Goal: Ask a question: Seek information or help from site administrators or community

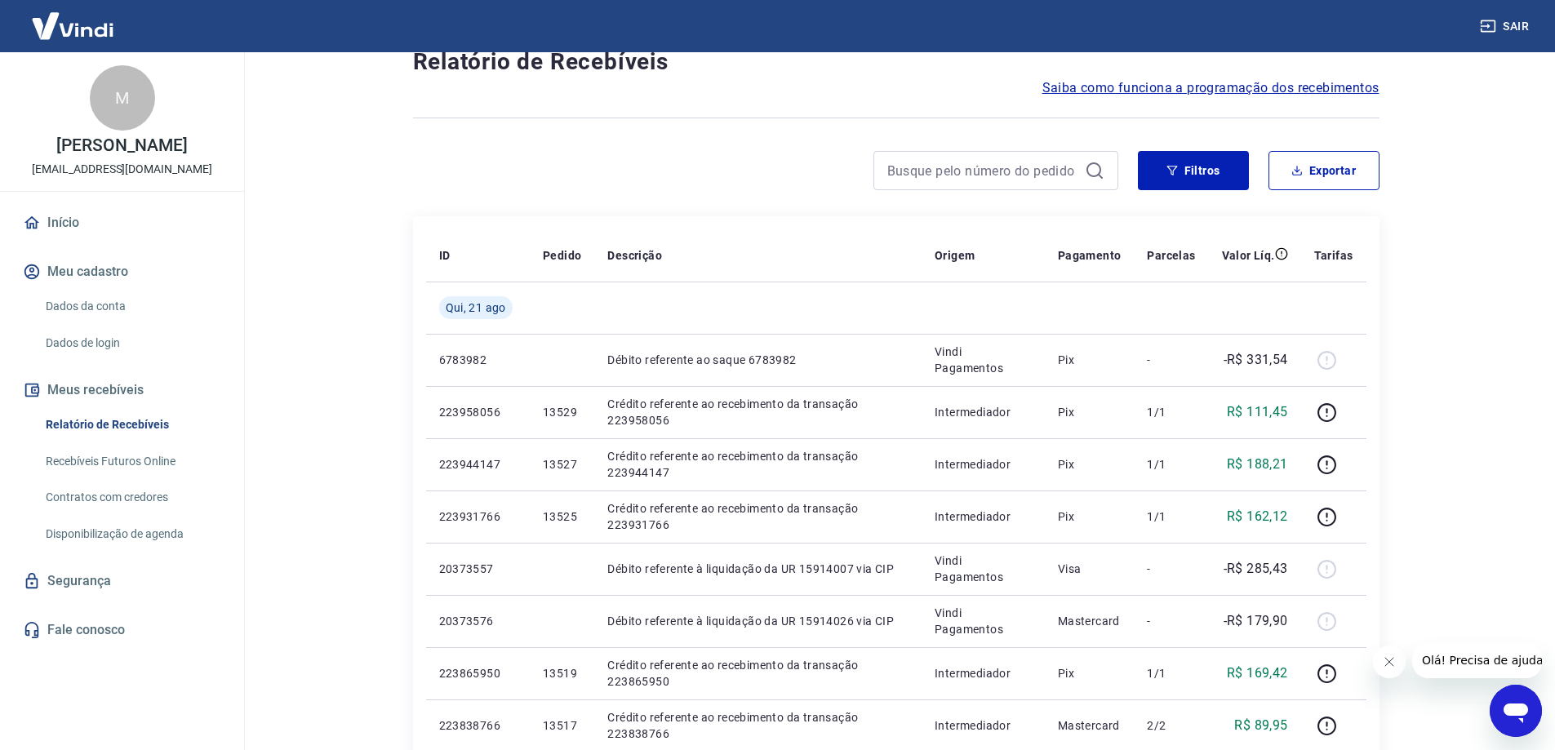
scroll to position [82, 0]
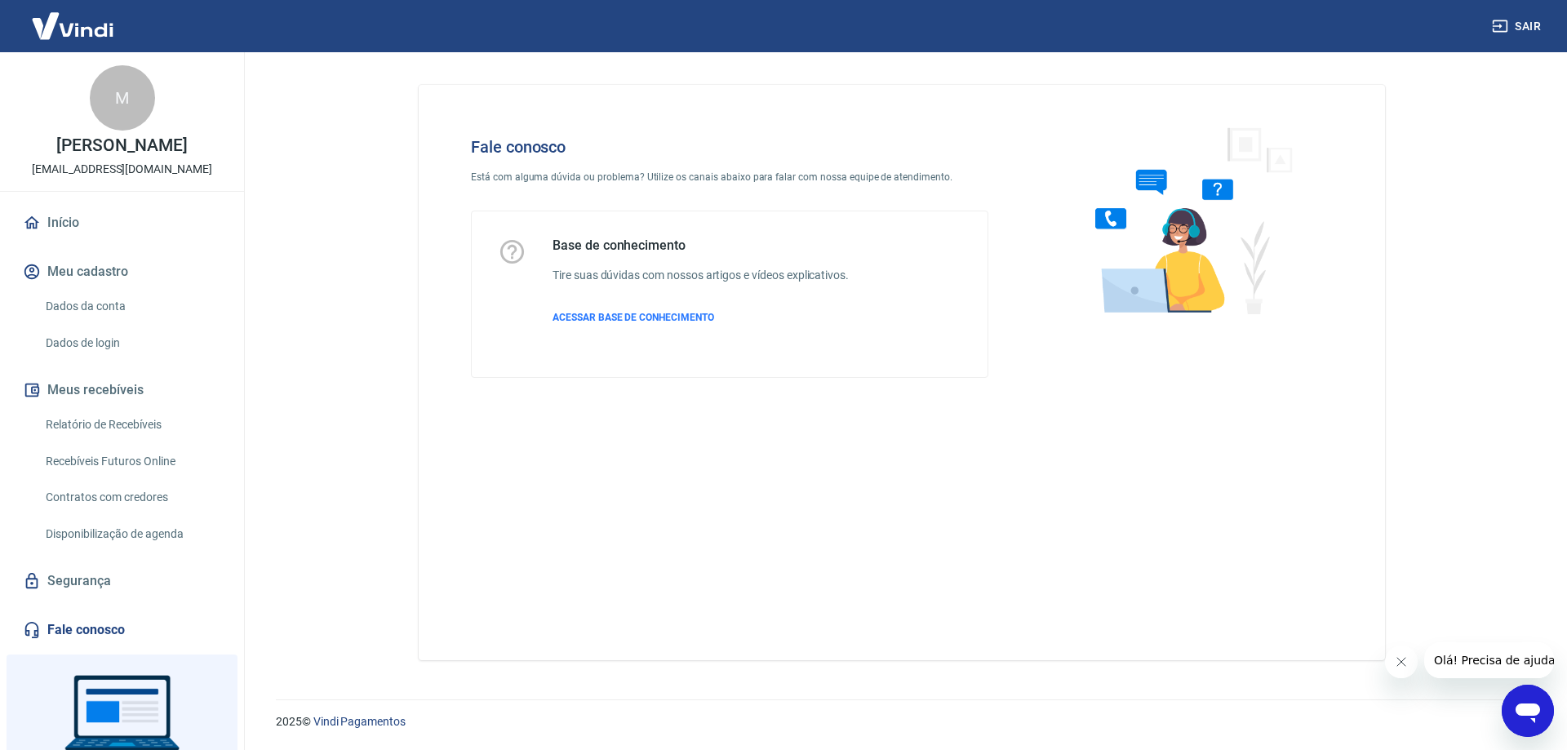
click at [1508, 700] on div "Abrir janela de mensagens" at bounding box center [1528, 710] width 49 height 49
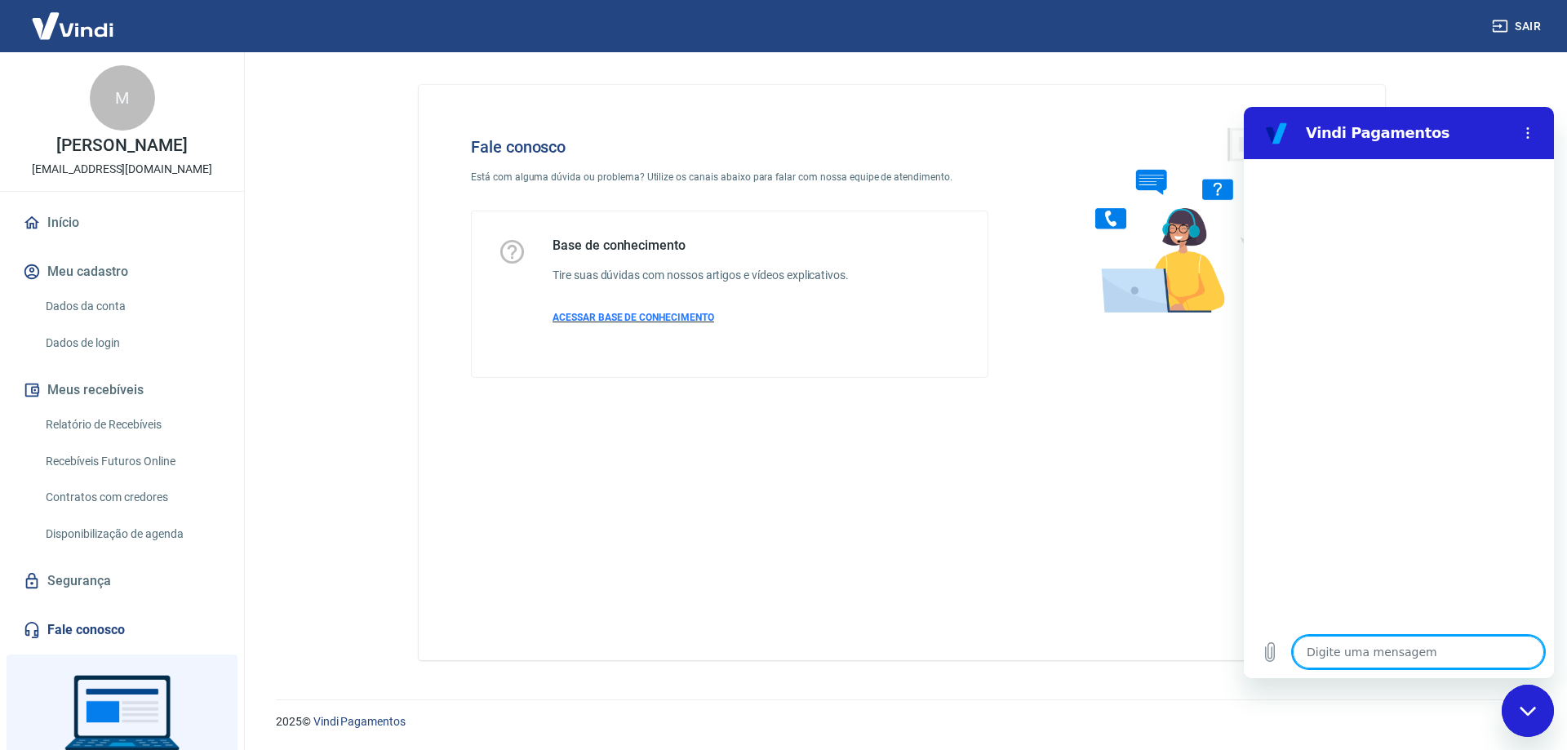
click at [665, 311] on p "ACESSAR BASE DE CONHECIMENTO" at bounding box center [701, 317] width 296 height 15
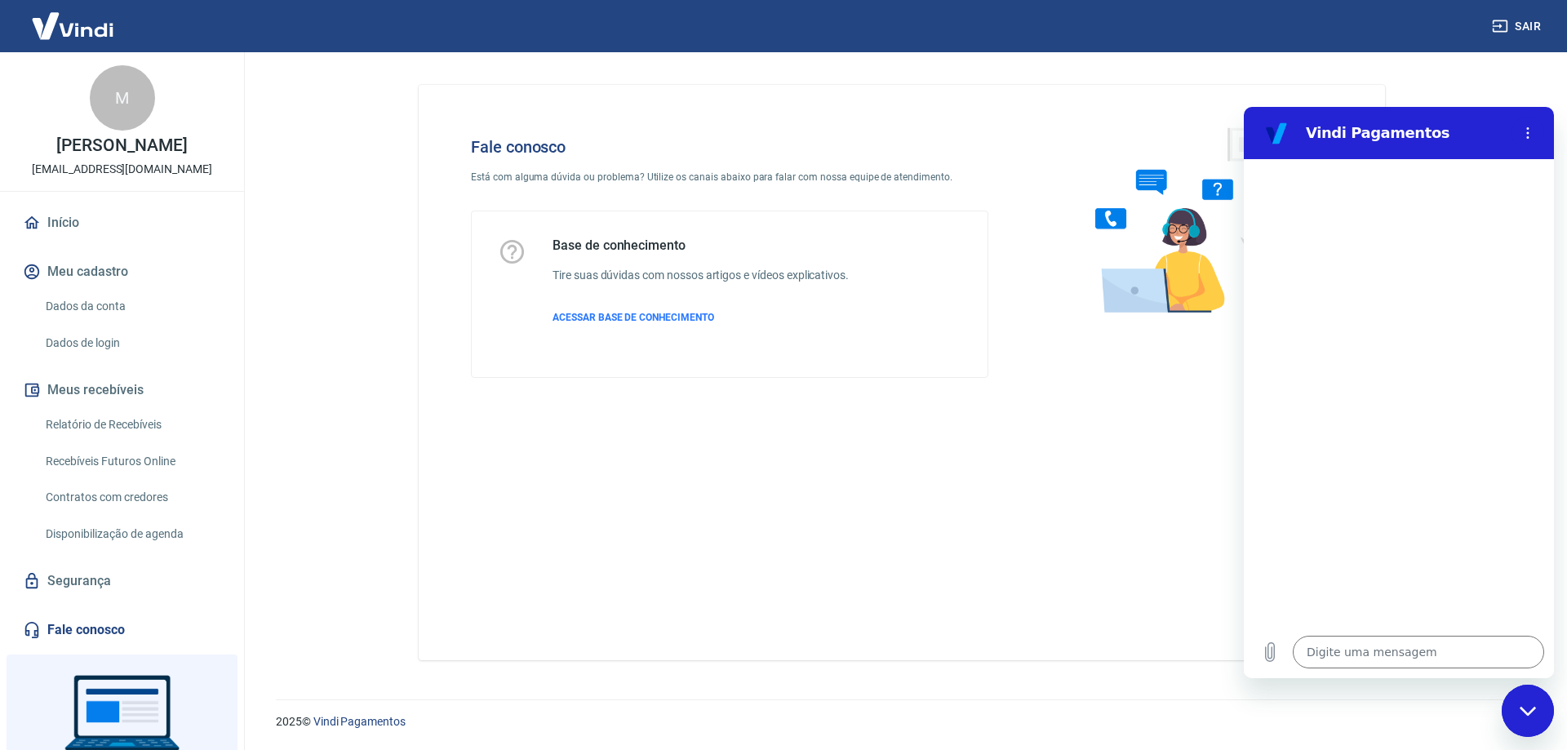
type textarea "x"
click at [1328, 653] on textarea at bounding box center [1418, 652] width 251 height 33
type textarea "B"
type textarea "x"
type textarea "Bo"
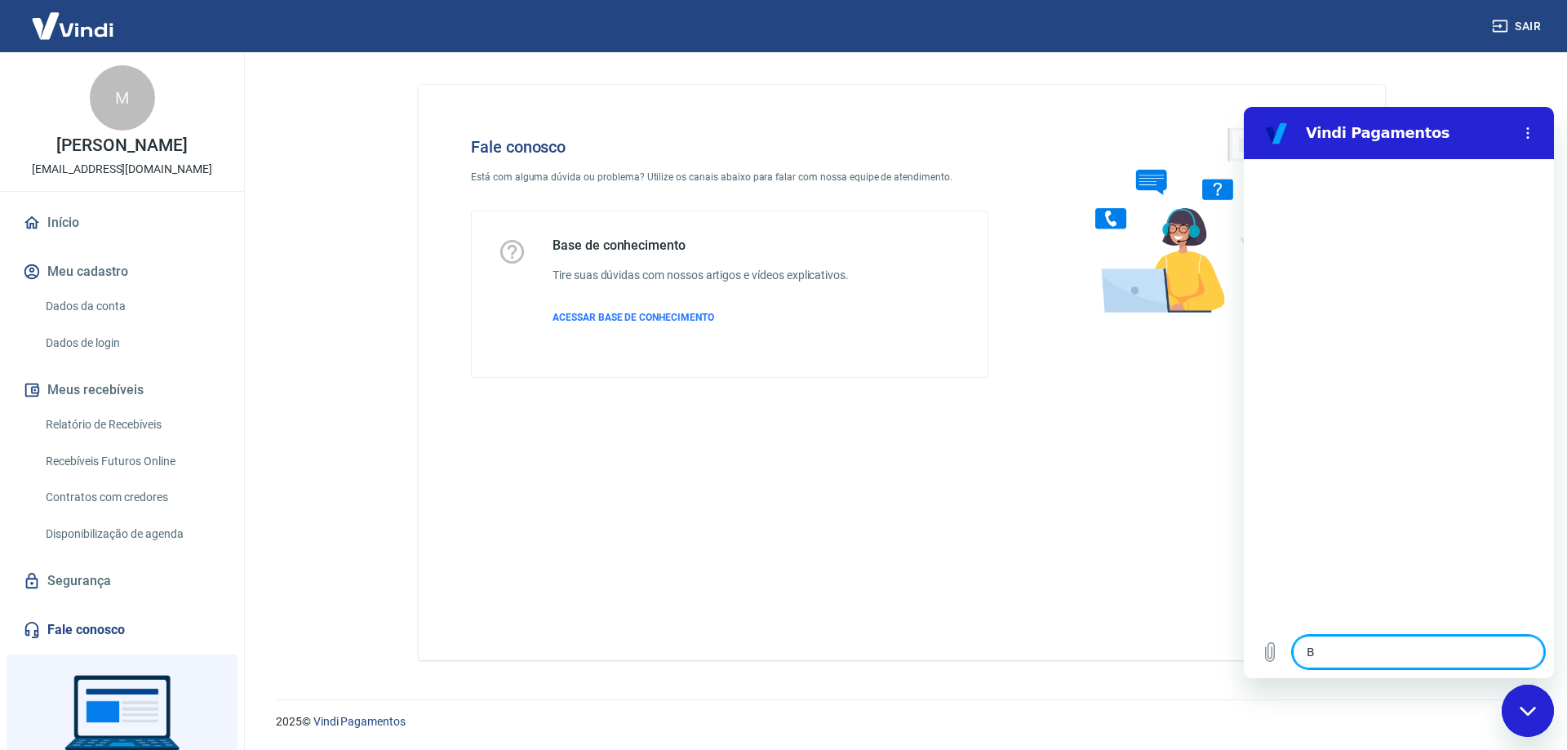
type textarea "x"
type textarea "Bom"
type textarea "x"
type textarea "Bom"
type textarea "x"
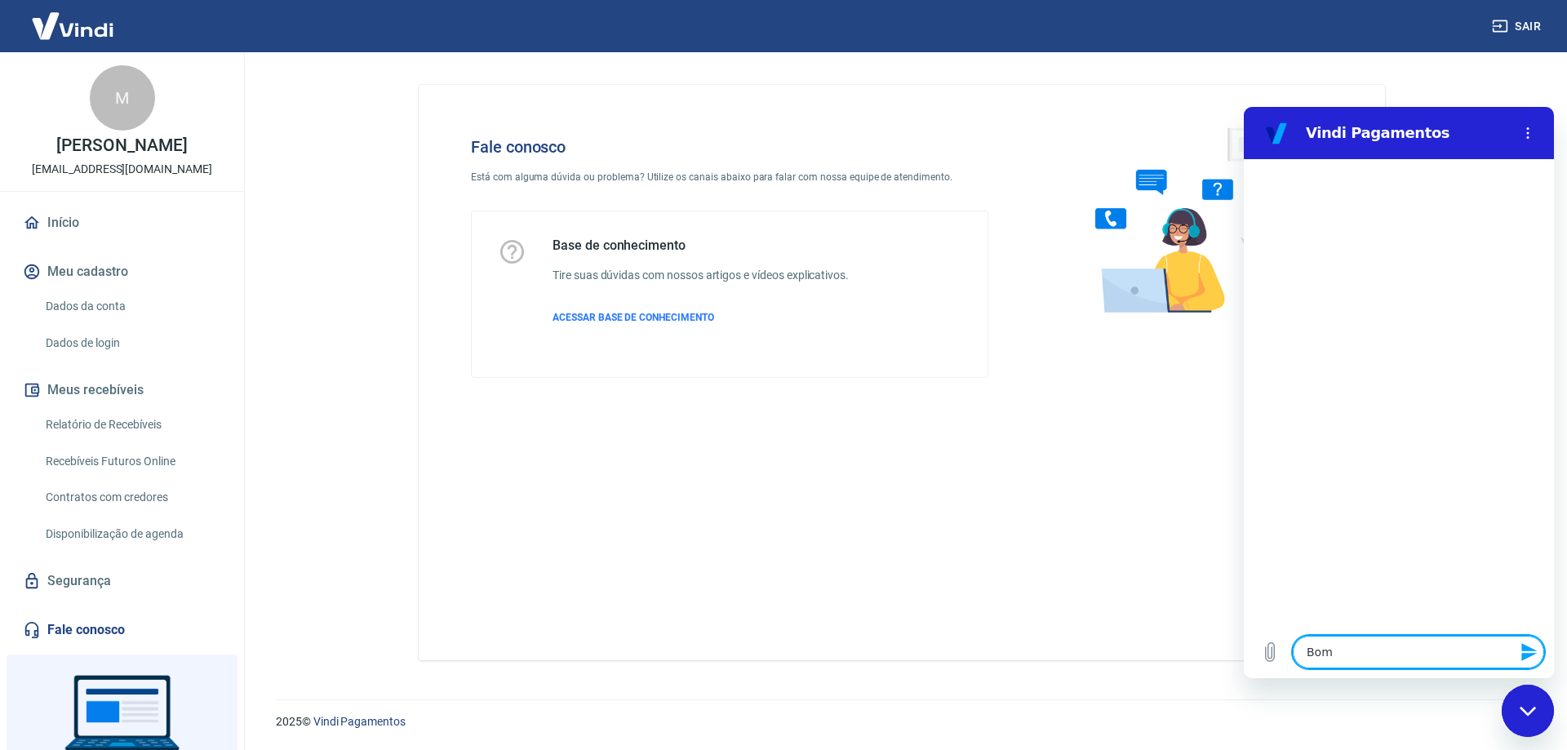
type textarea "Bom d"
type textarea "x"
type textarea "Bom di"
type textarea "x"
type textarea "Bom dia"
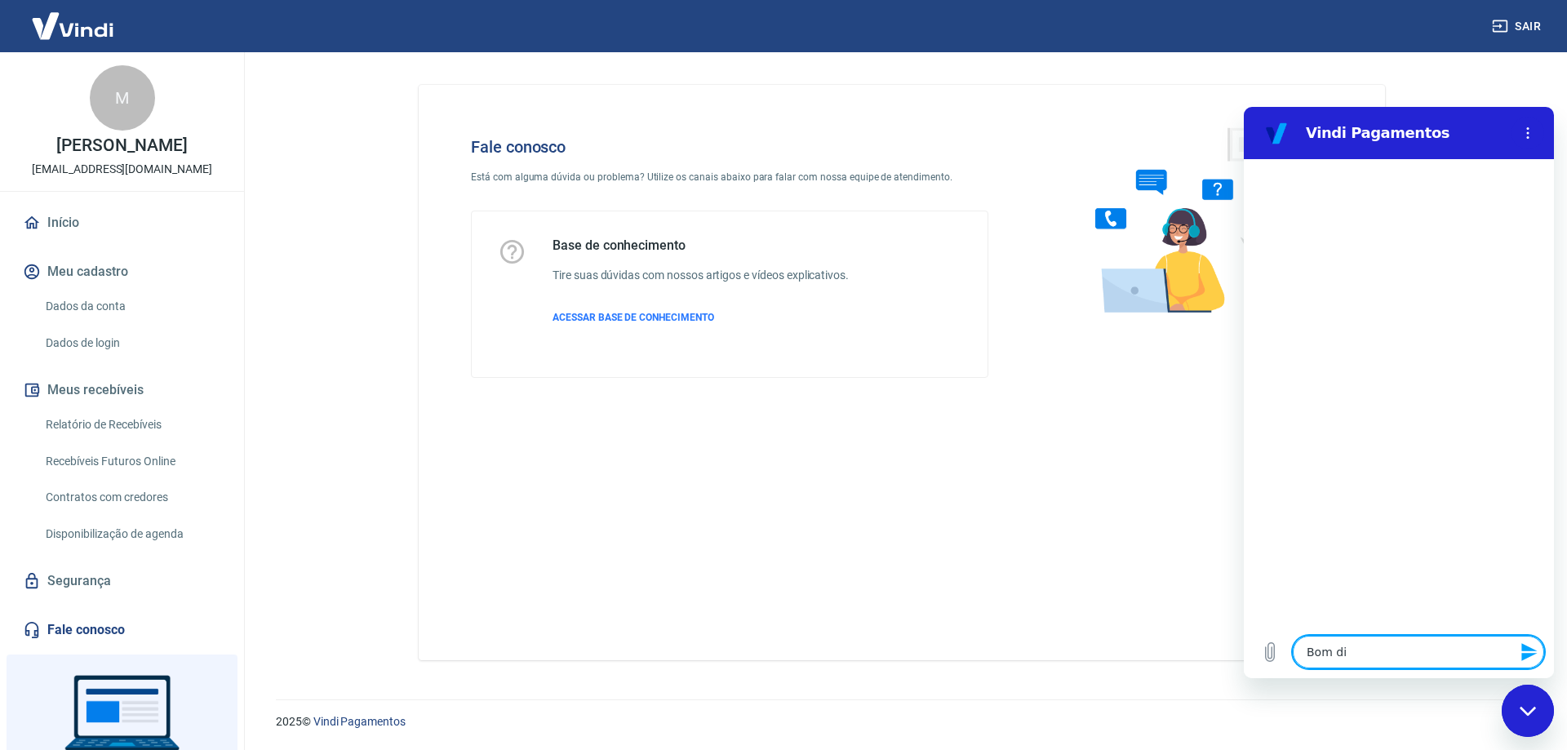
type textarea "x"
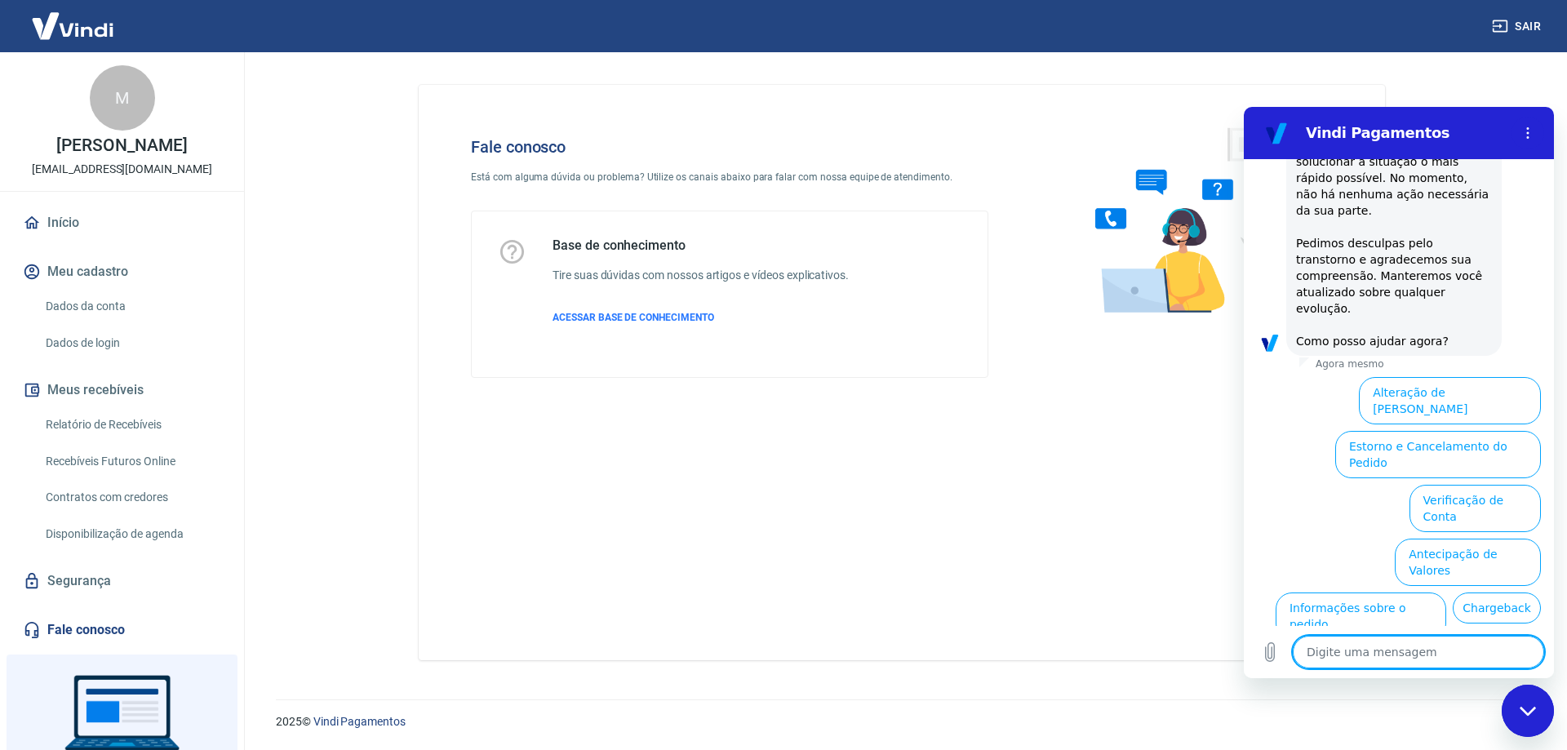
scroll to position [430, 0]
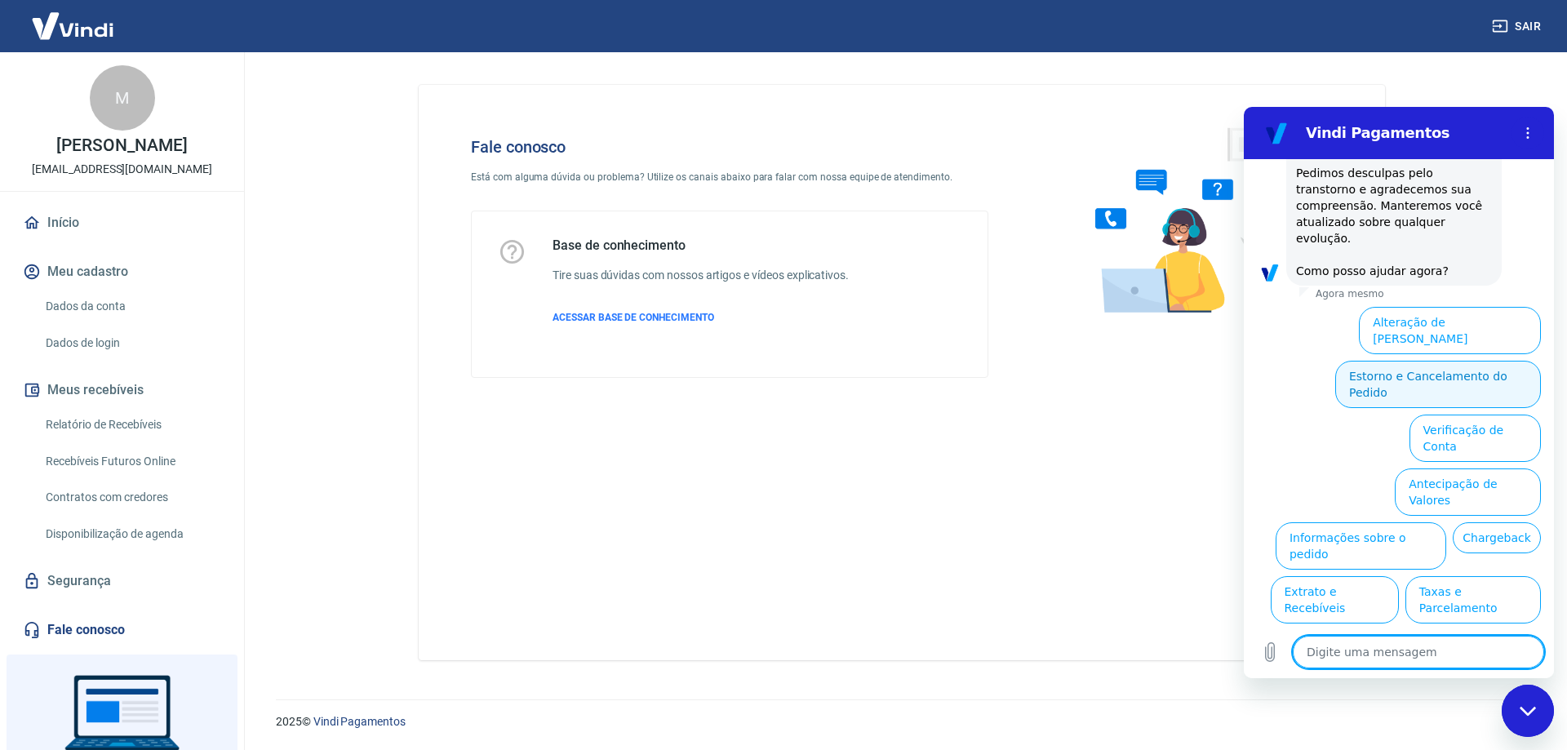
click at [1428, 361] on button "Estorno e Cancelamento do Pedido" at bounding box center [1438, 384] width 206 height 47
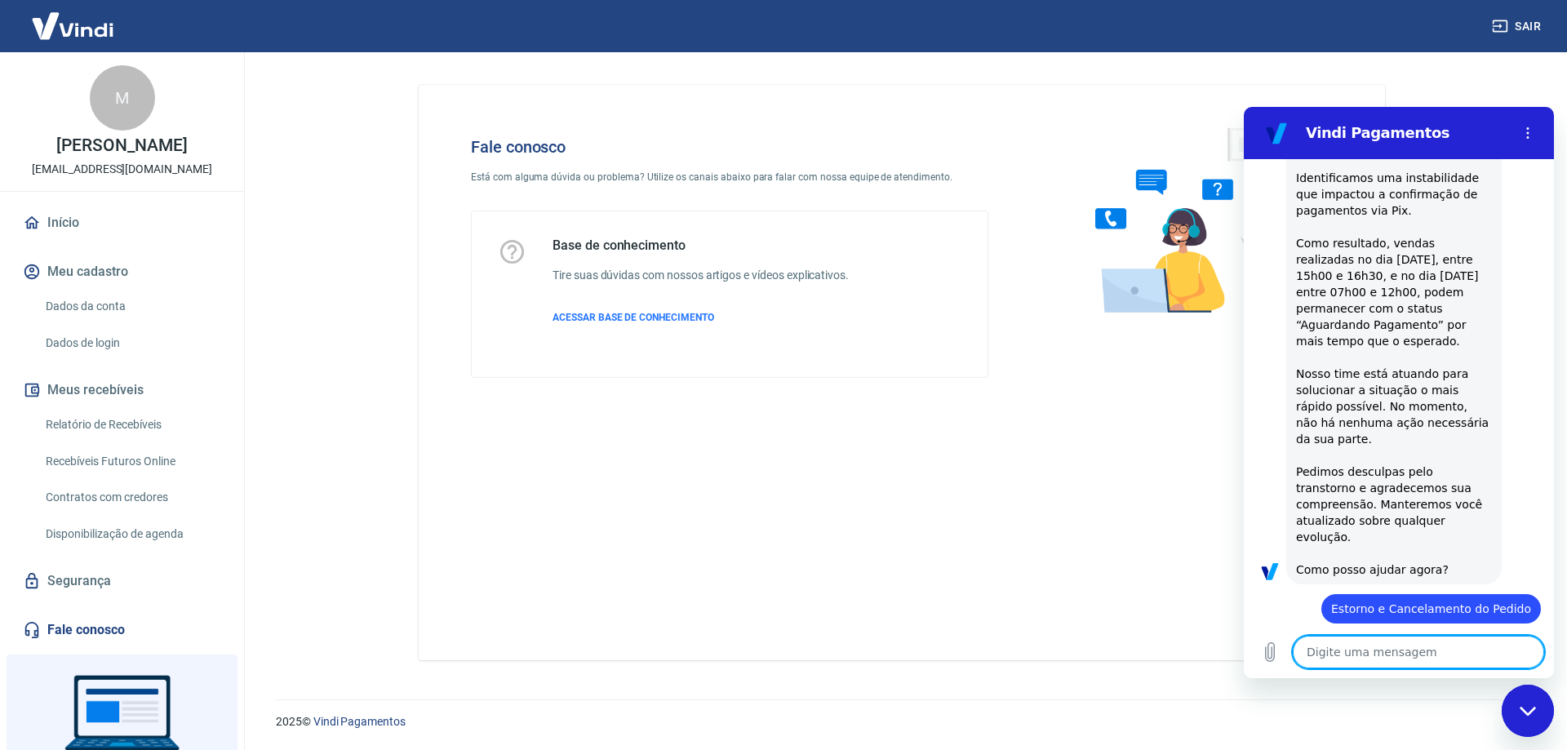
scroll to position [492, 0]
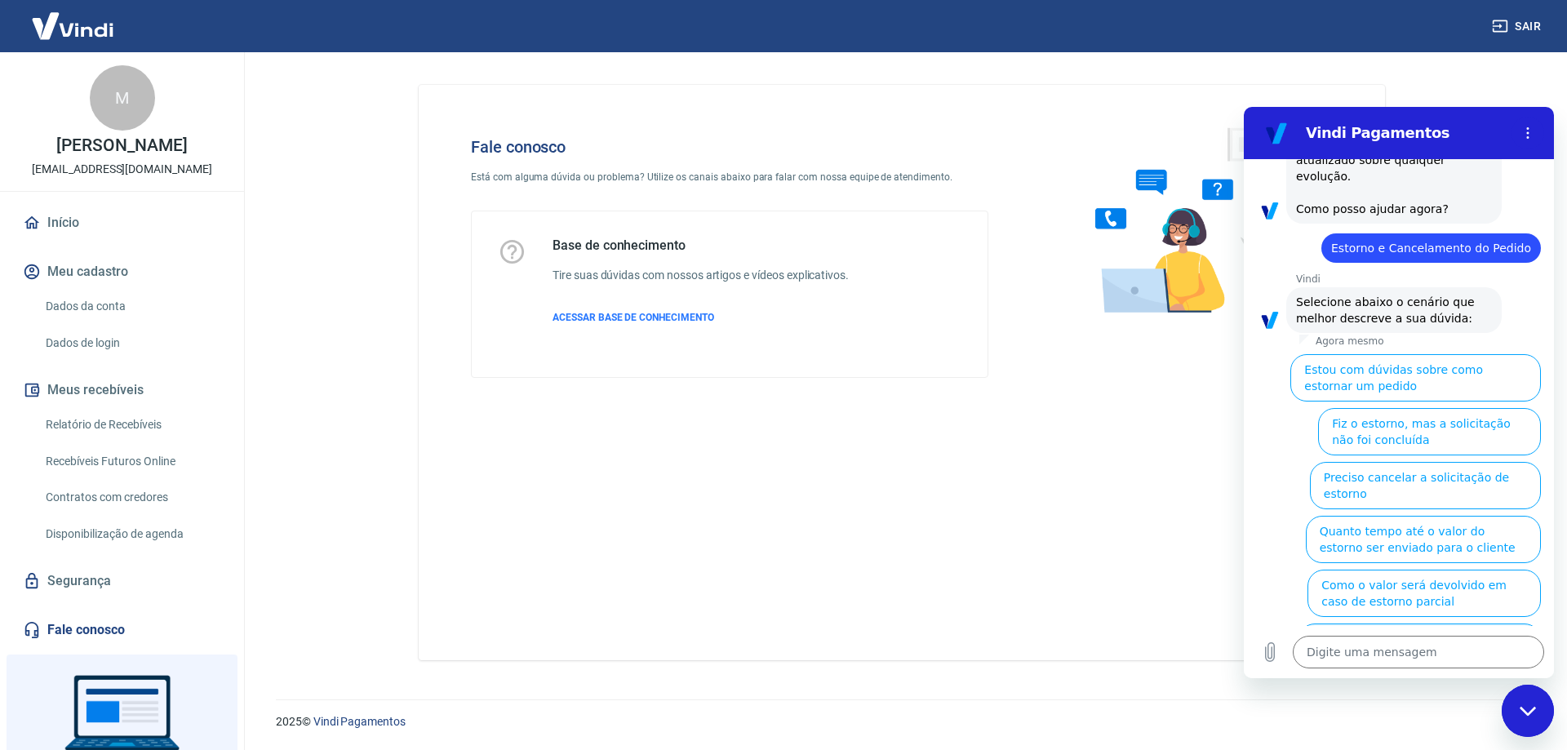
click at [1448, 624] on button "Fiz o estorno, mas a taxa não foi devolvida" at bounding box center [1420, 647] width 242 height 47
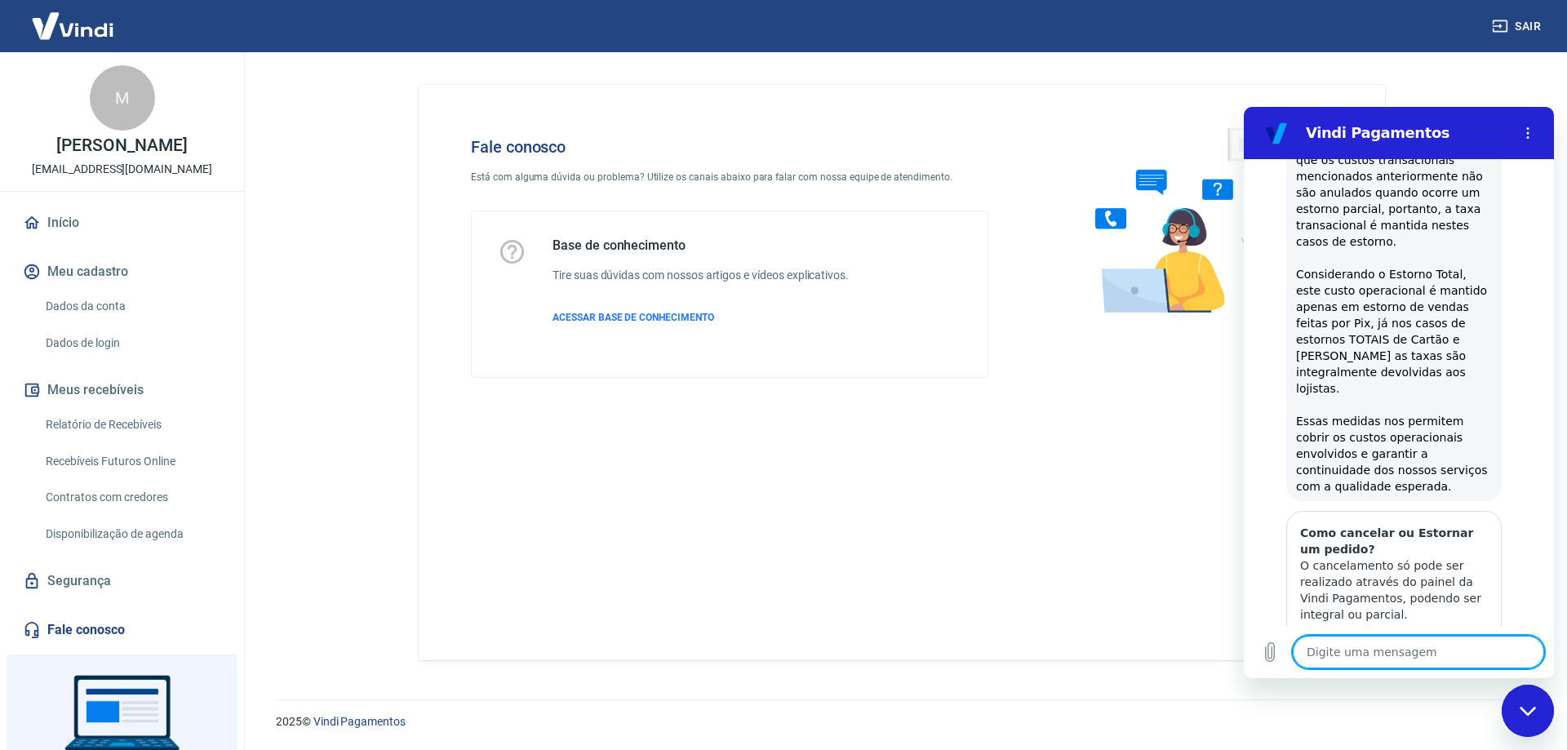
scroll to position [1028, 0]
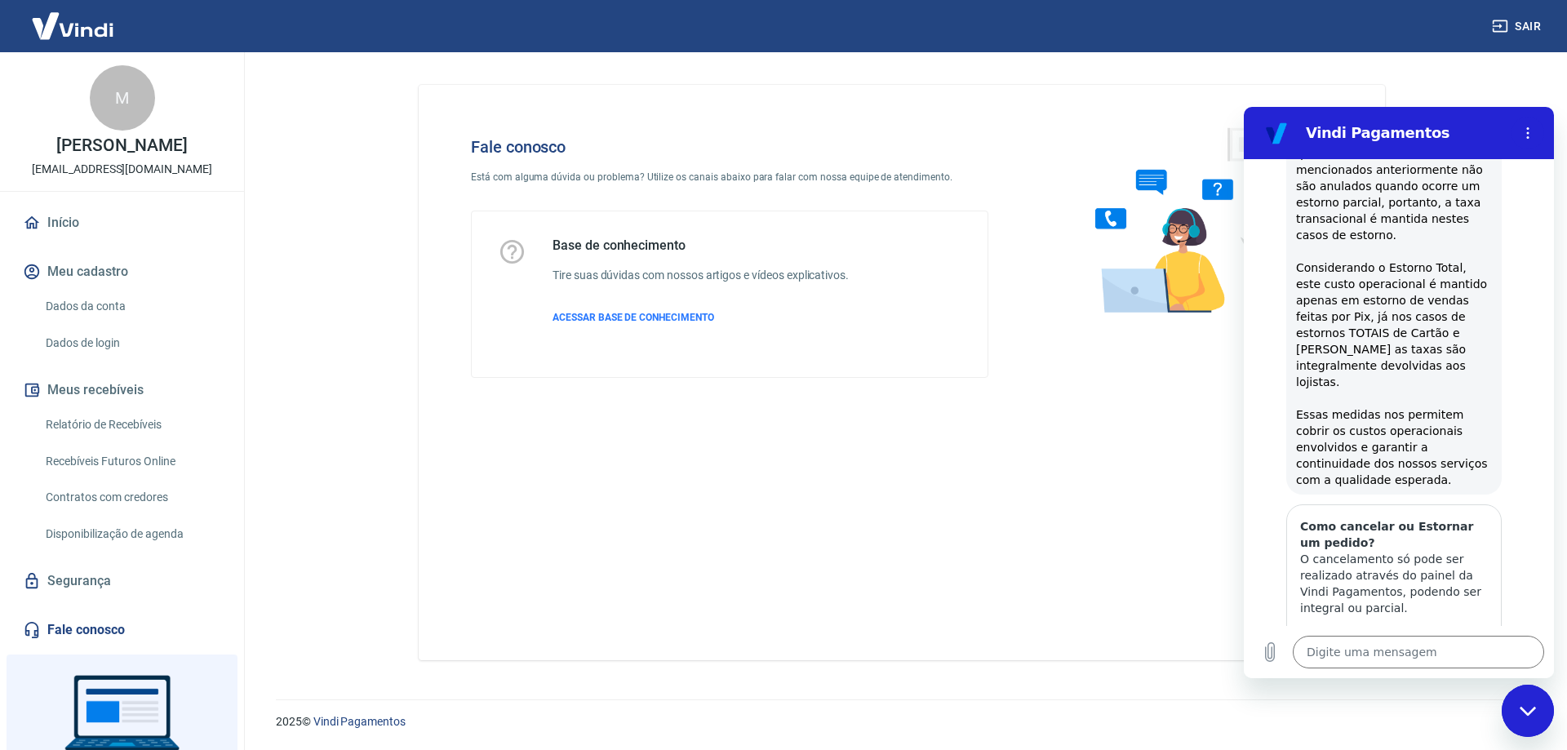
click at [1406, 642] on span "Exibir artigo" at bounding box center [1393, 652] width 69 height 20
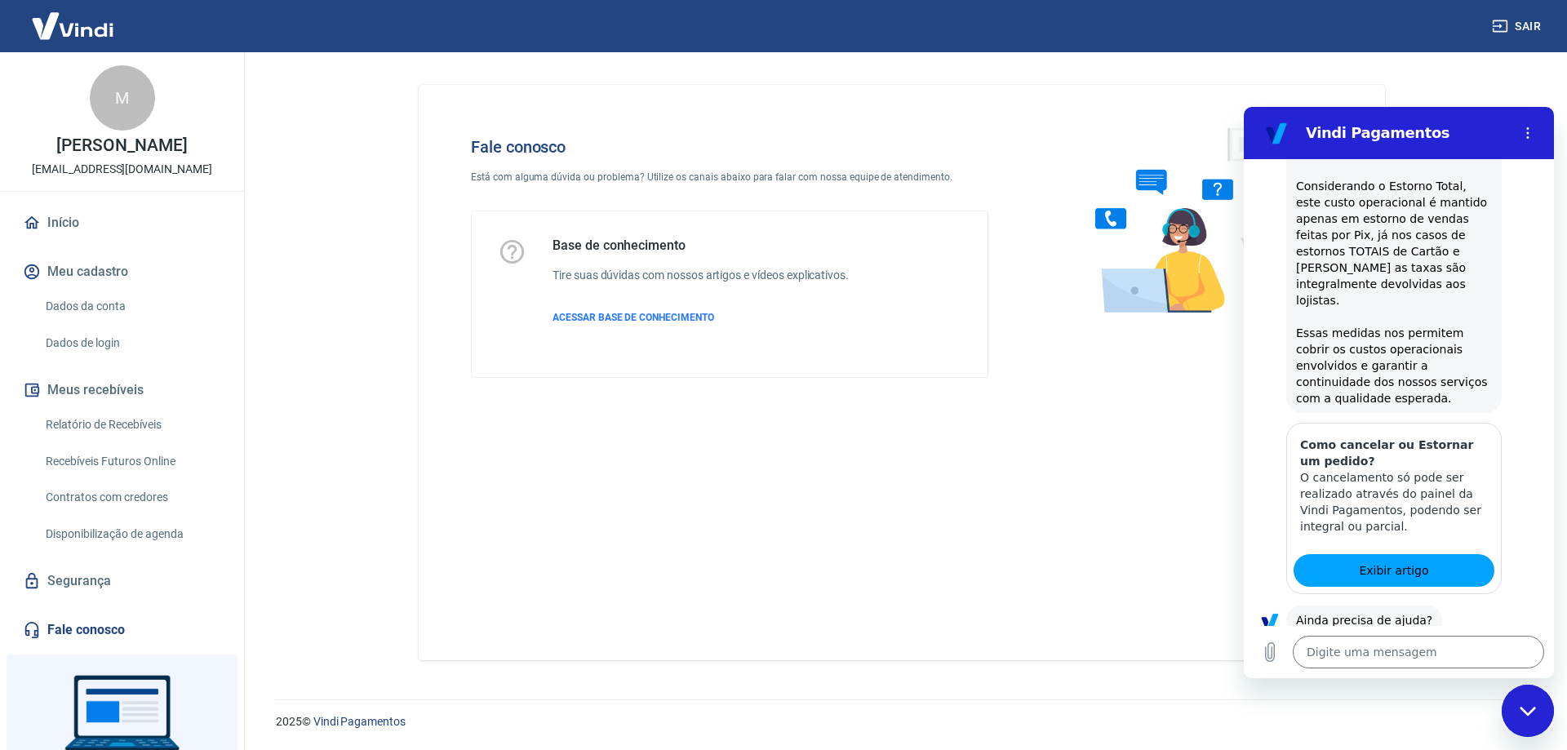
click at [1460, 656] on button "Sim" at bounding box center [1460, 671] width 47 height 31
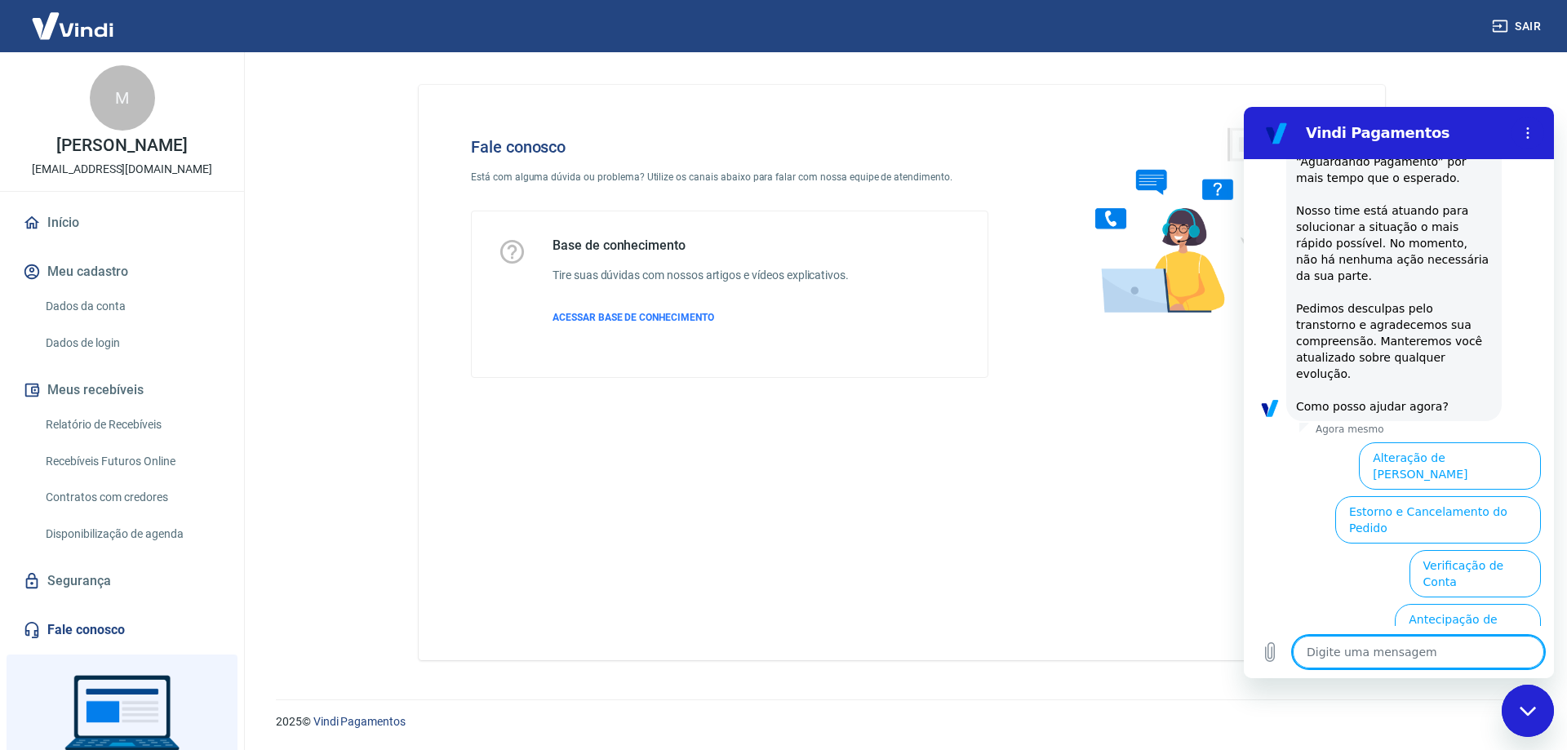
scroll to position [1927, 0]
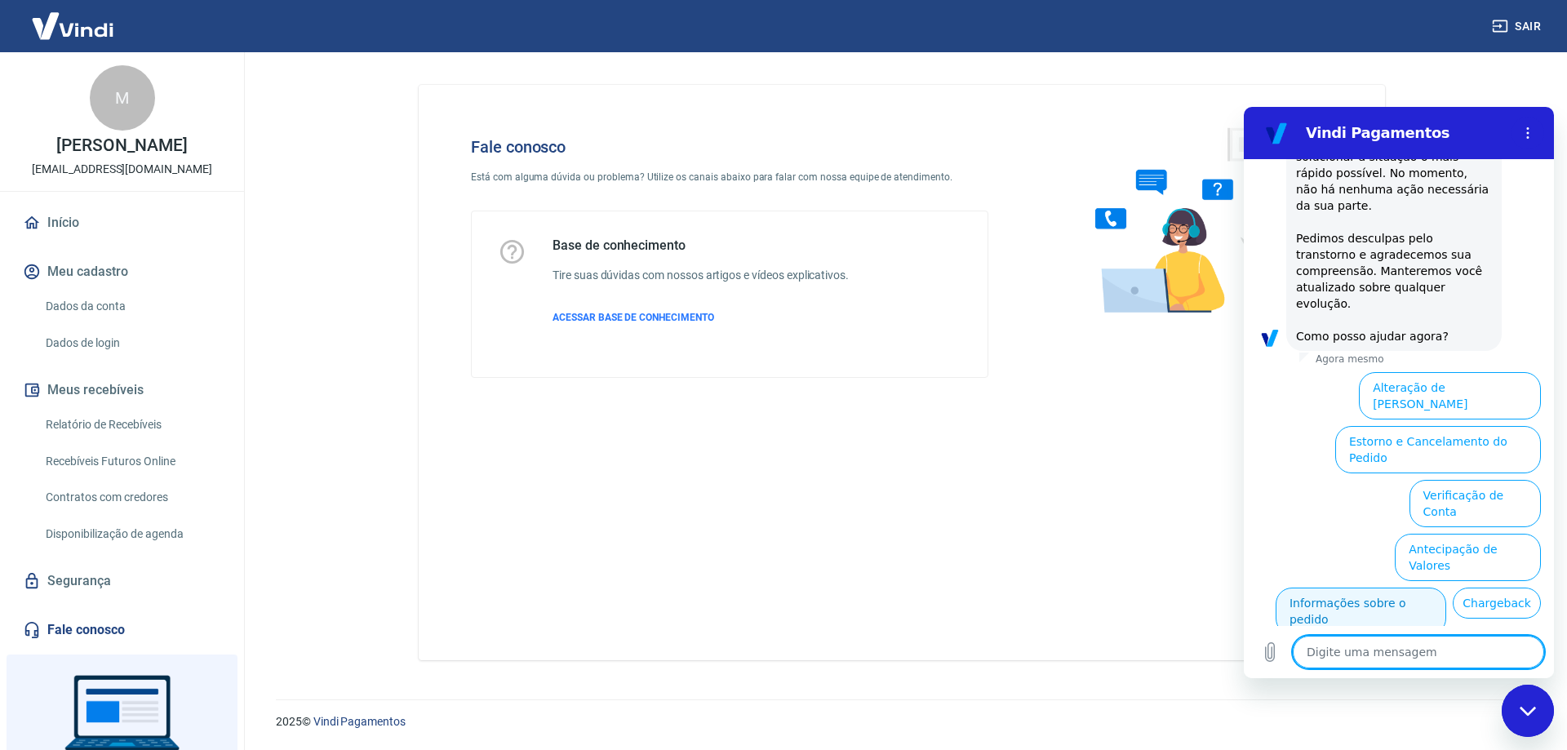
click at [1446, 588] on button "Informações sobre o pedido" at bounding box center [1361, 611] width 171 height 47
click at [1458, 351] on div "Vindi diz: [PERSON_NAME], [PERSON_NAME]. Identificamos uma instabilidade que im…" at bounding box center [1394, 116] width 216 height 470
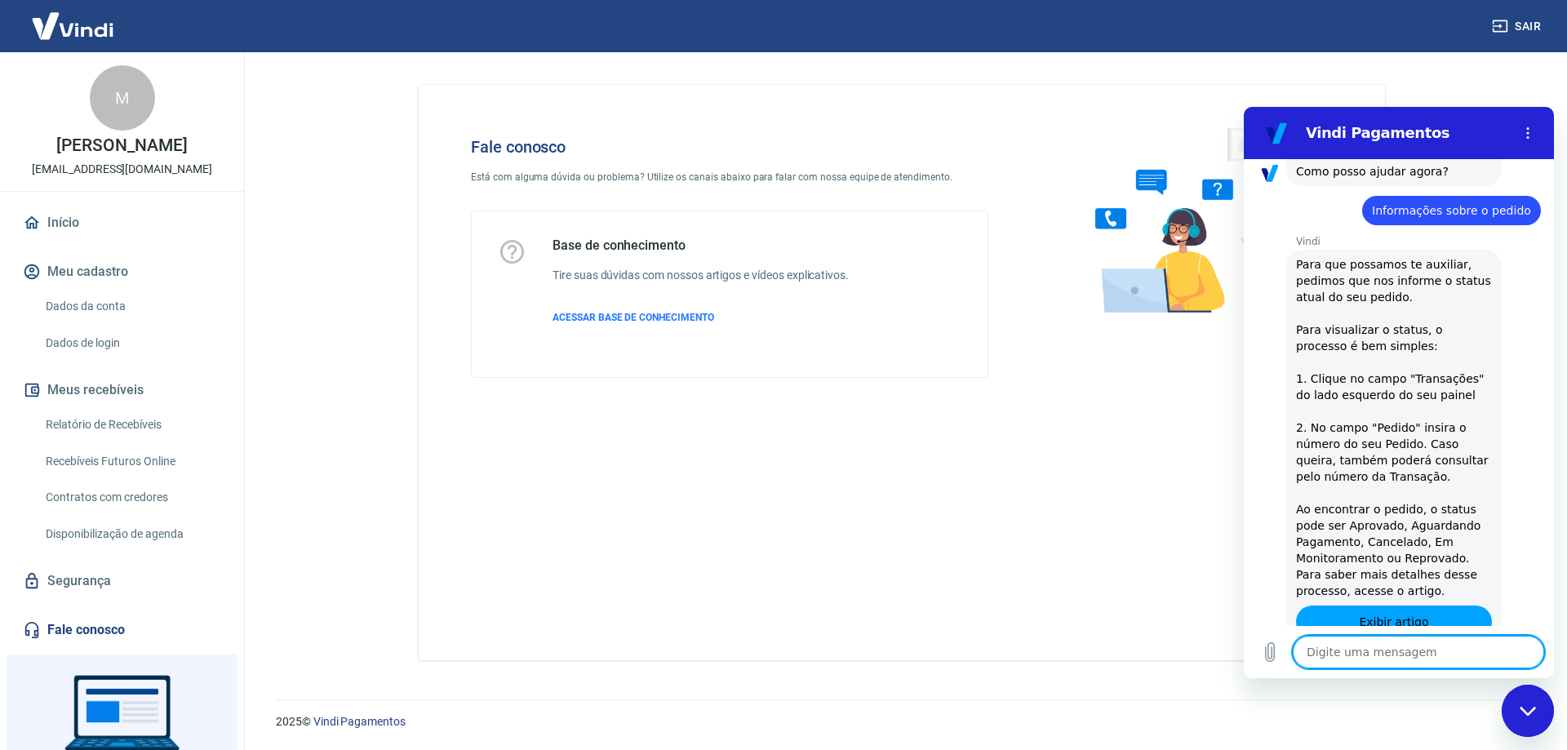
scroll to position [2208, 0]
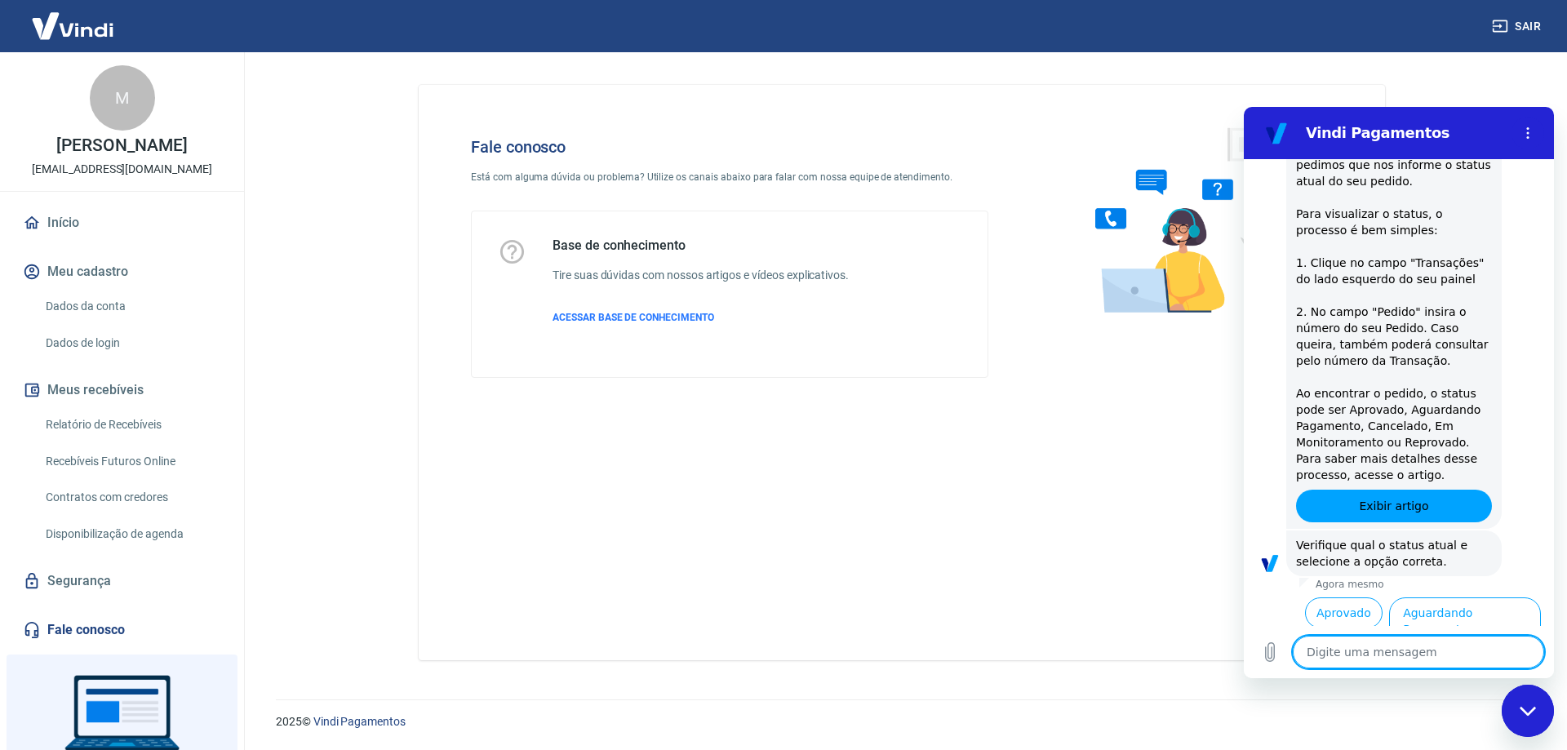
click at [1375, 651] on button "Cancelado" at bounding box center [1366, 666] width 81 height 31
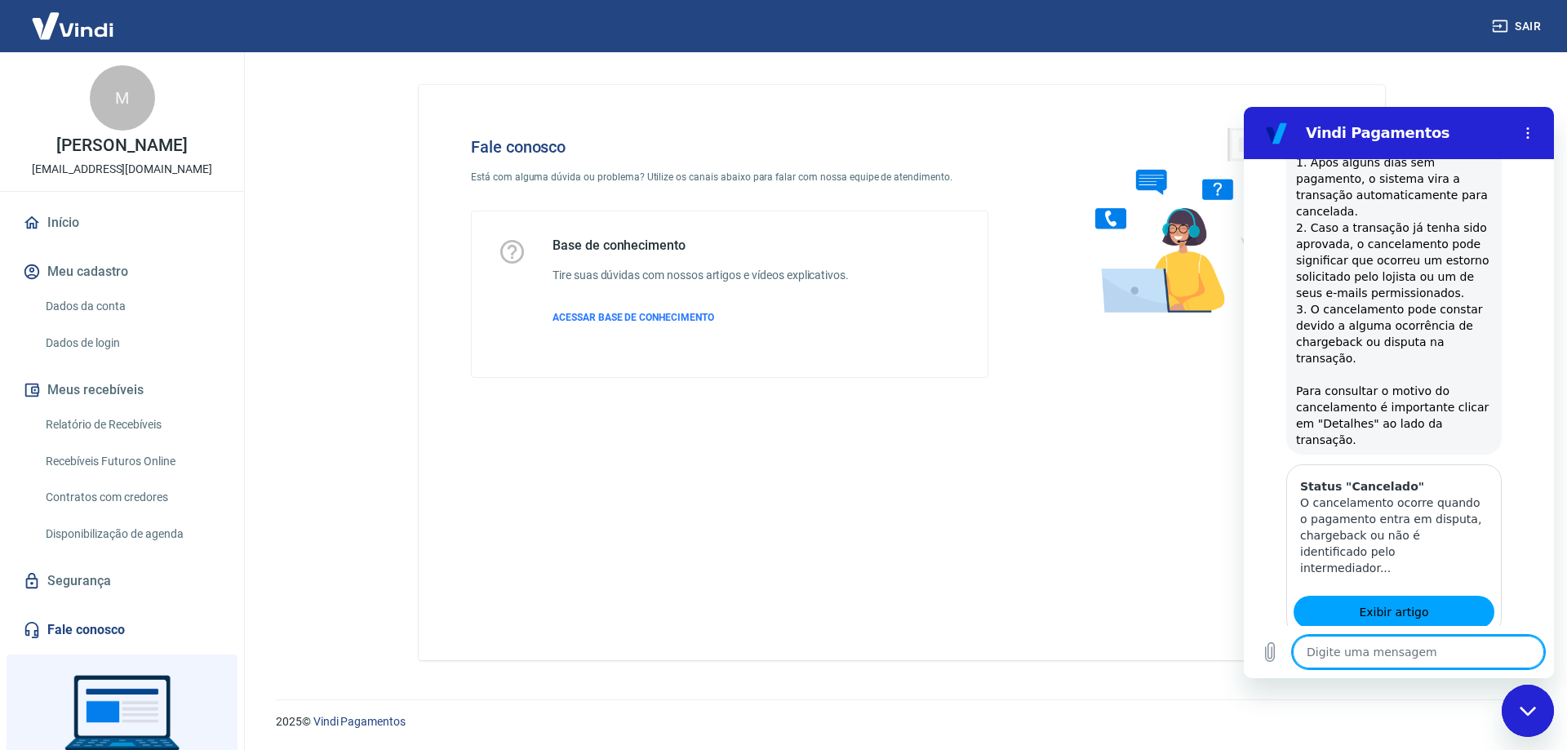
scroll to position [2794, 0]
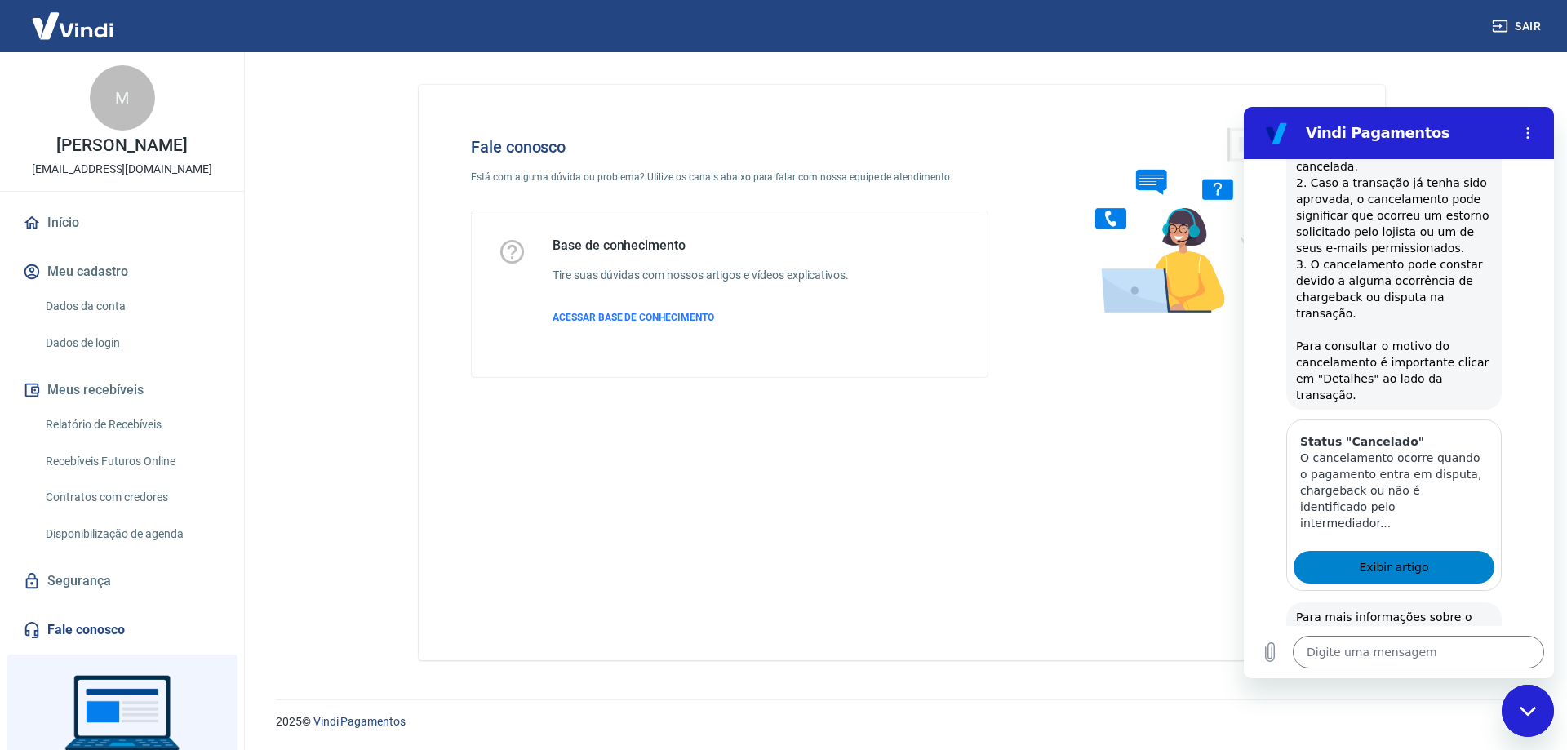
click at [1426, 551] on link "Exibir artigo" at bounding box center [1394, 567] width 201 height 33
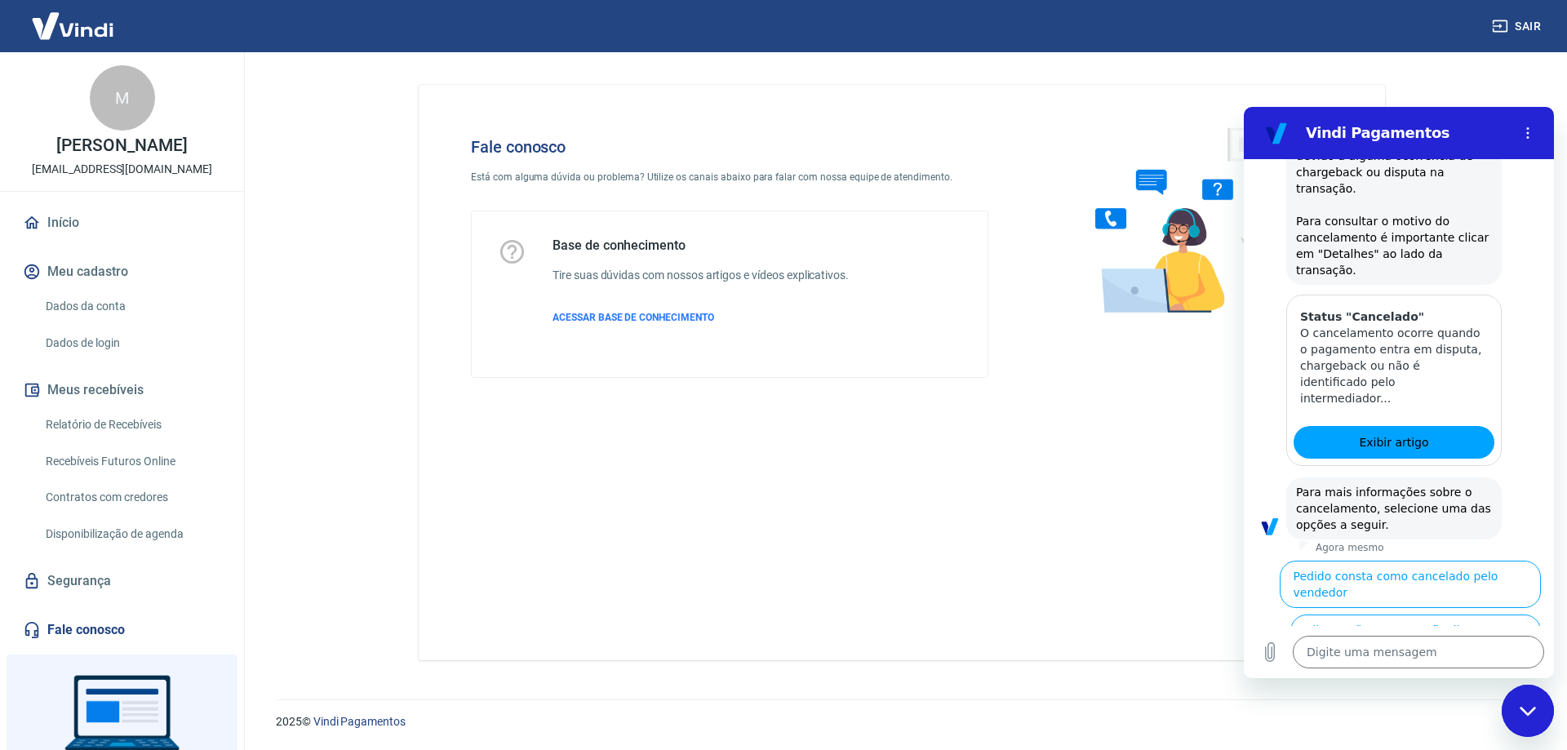
scroll to position [2957, 0]
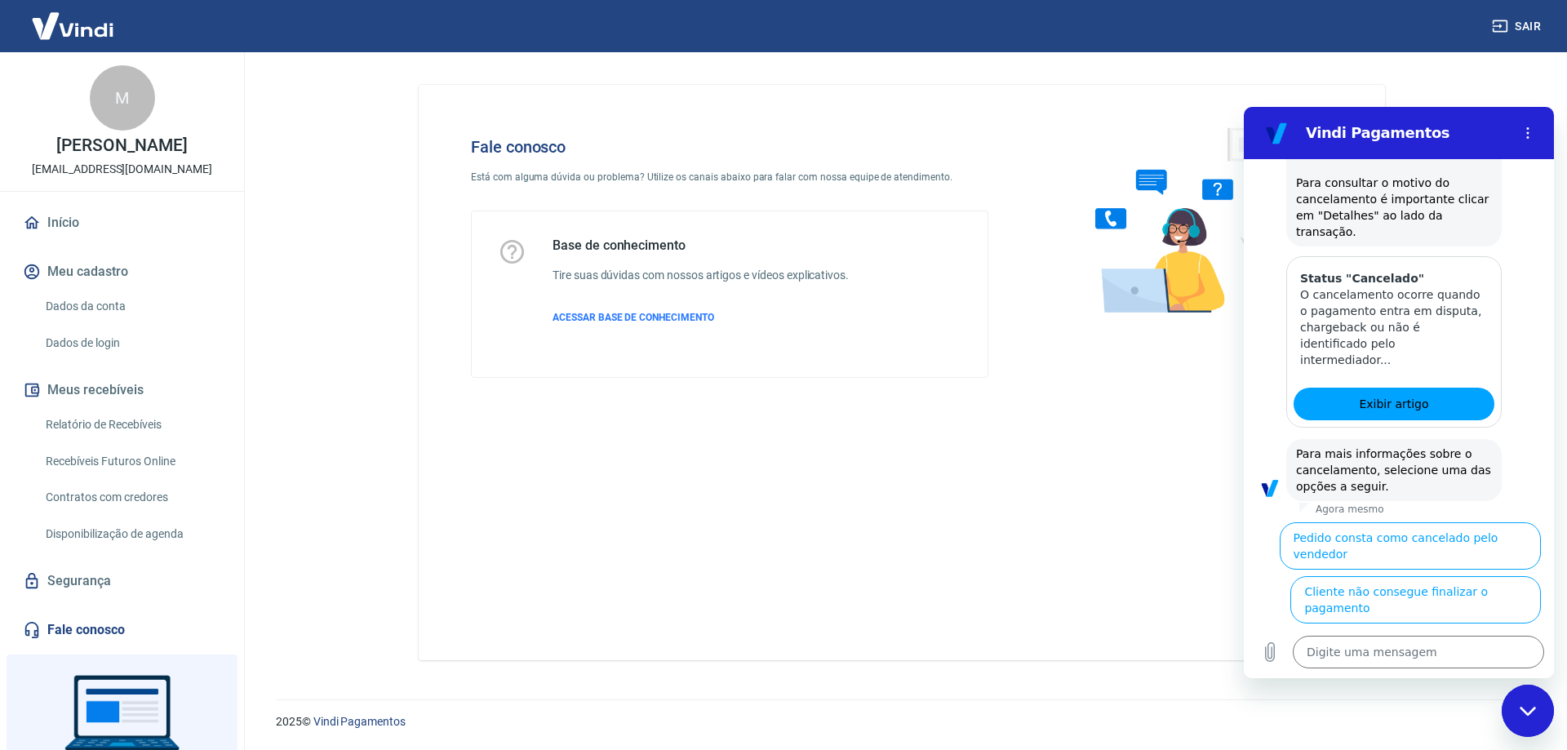
click at [1341, 684] on button "Cliente pagou, mas pedido consta como 'cancelado'" at bounding box center [1425, 707] width 232 height 47
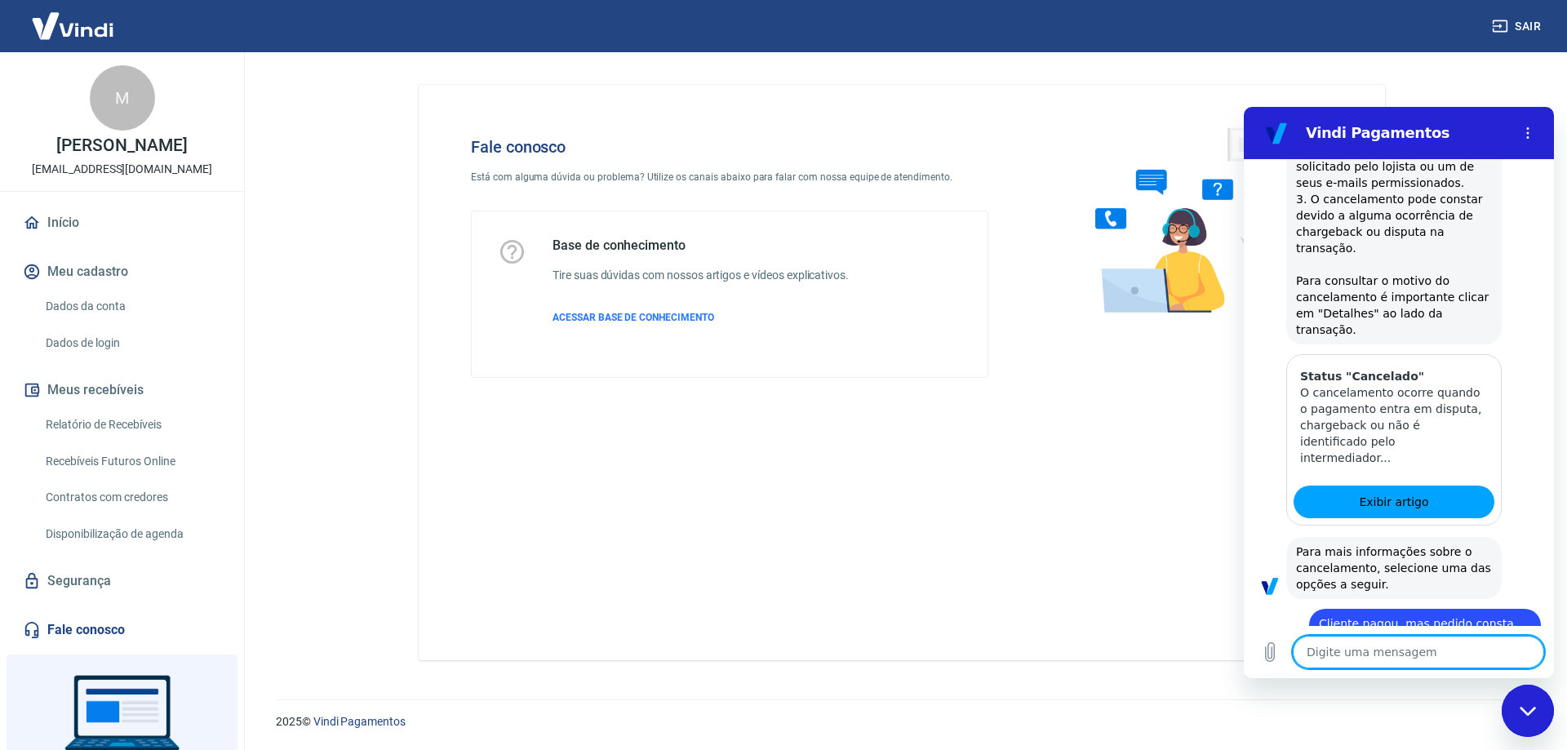
scroll to position [2975, 0]
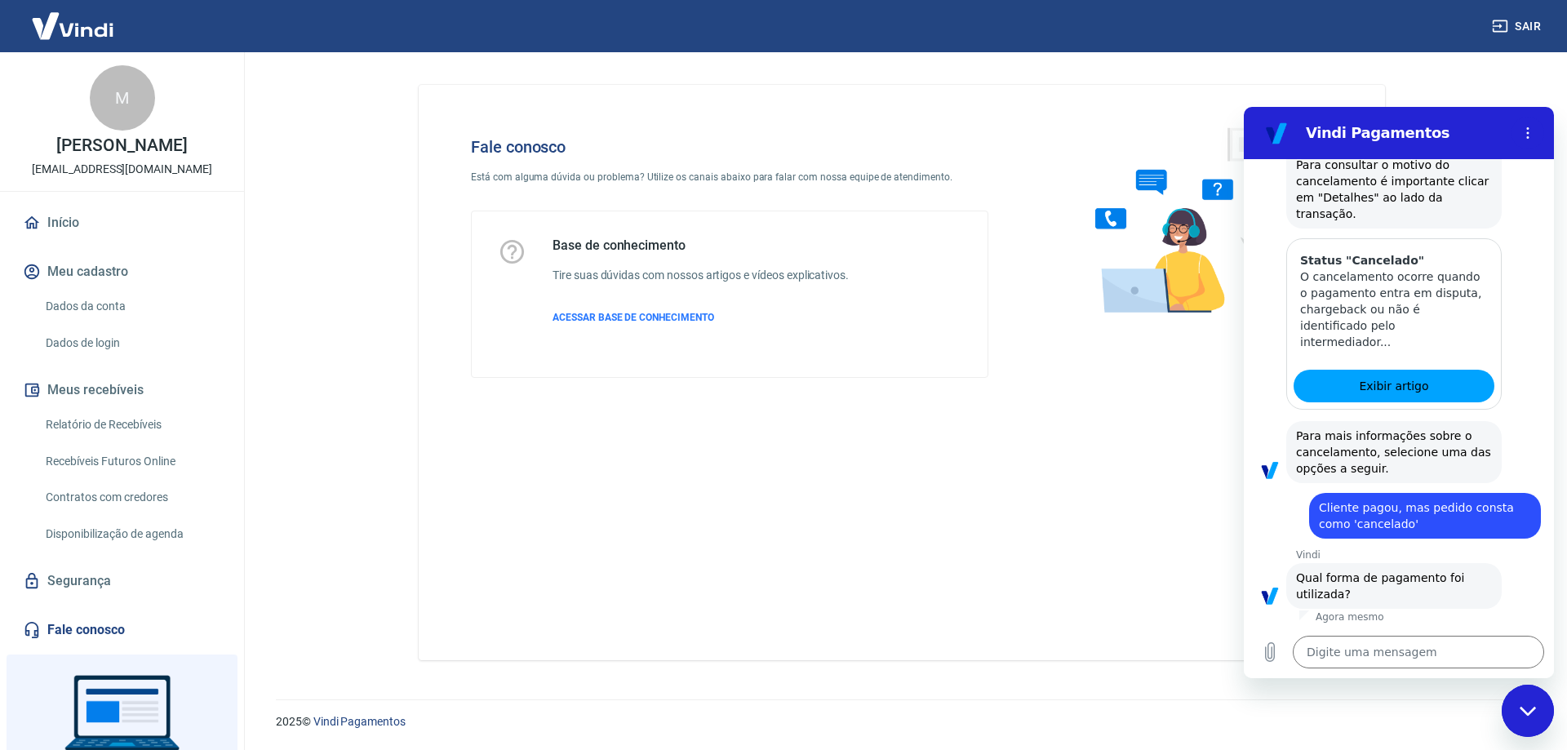
click at [1443, 684] on button "Pagamento em Pix" at bounding box center [1480, 707] width 122 height 47
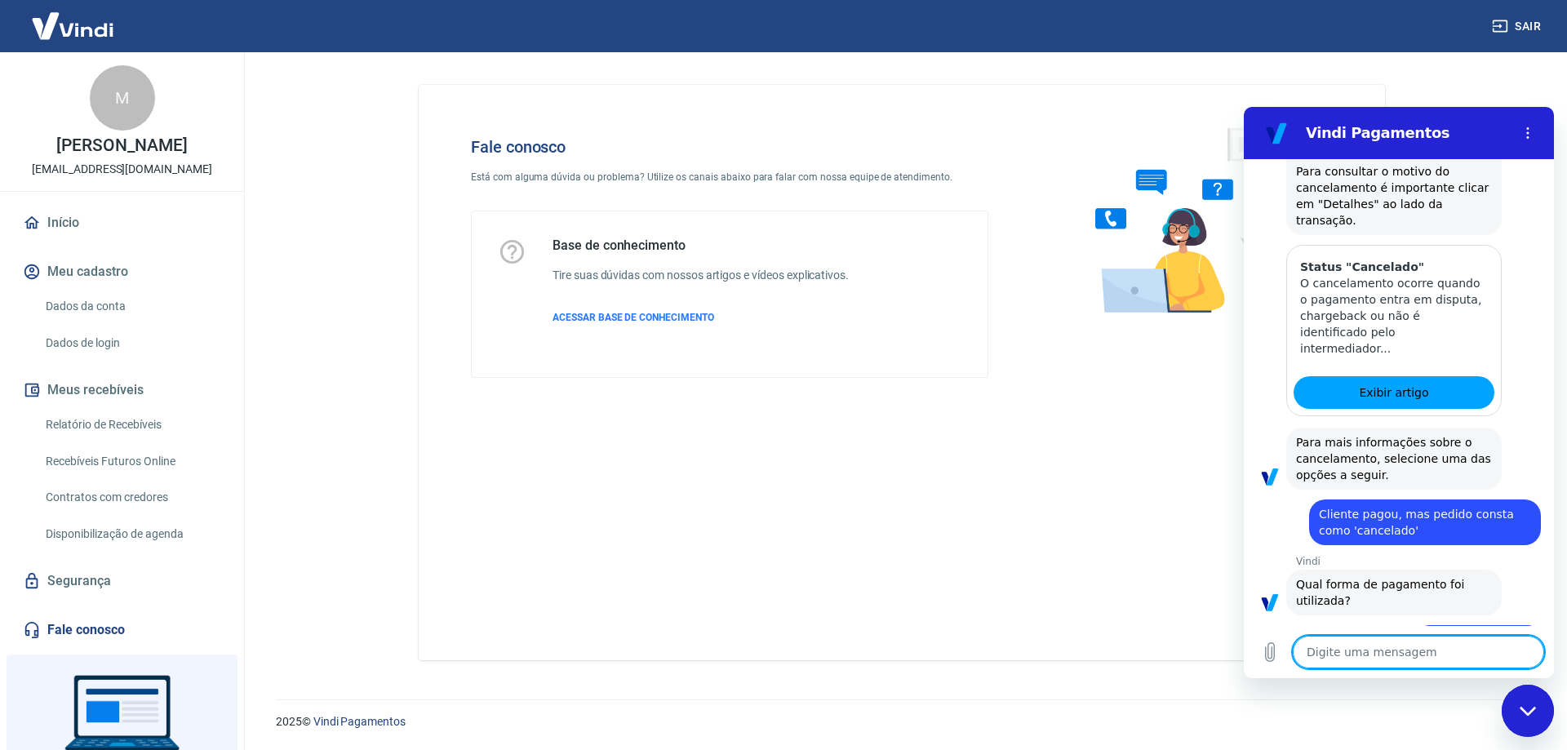
scroll to position [3010, 0]
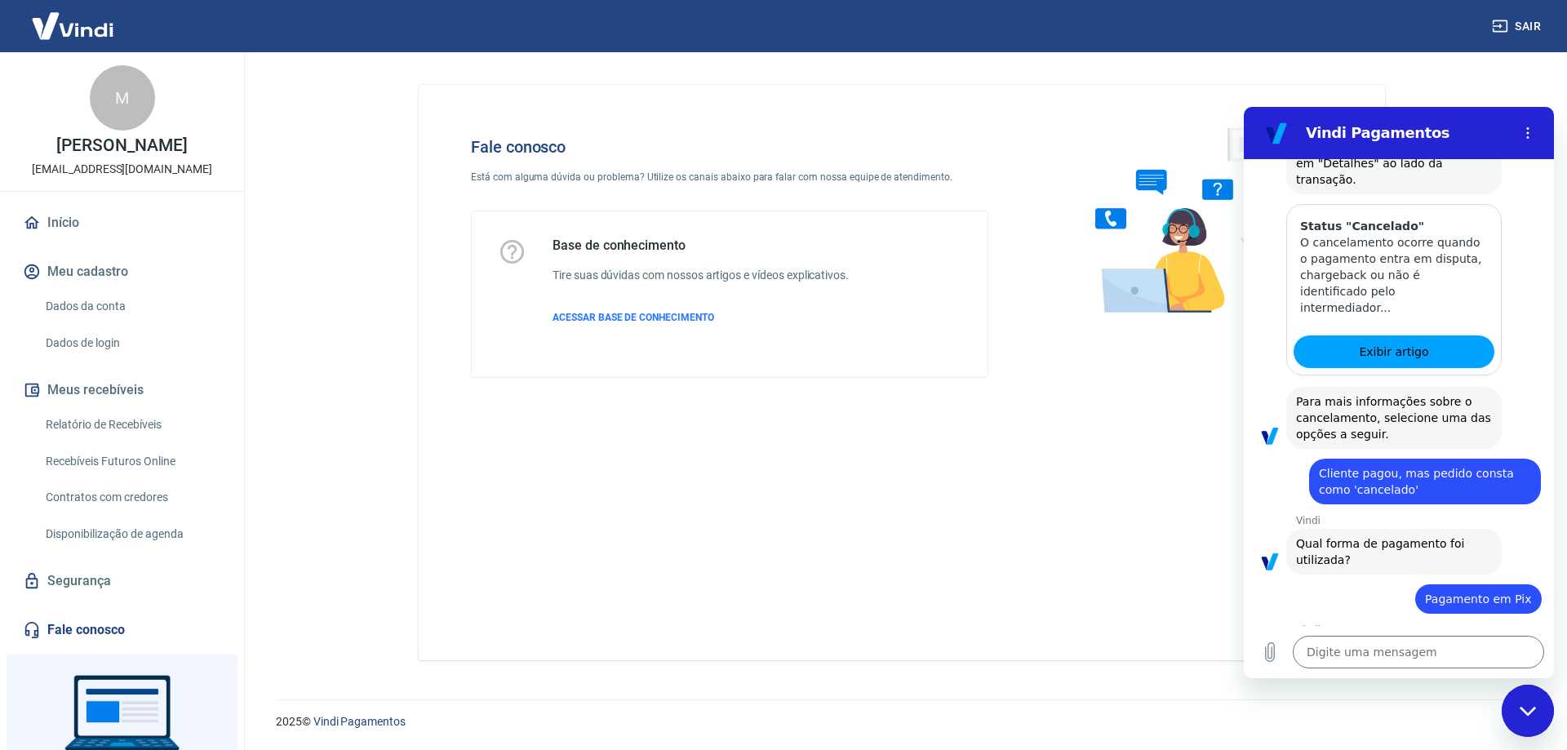
click at [1438, 705] on button "Sim" at bounding box center [1460, 720] width 47 height 31
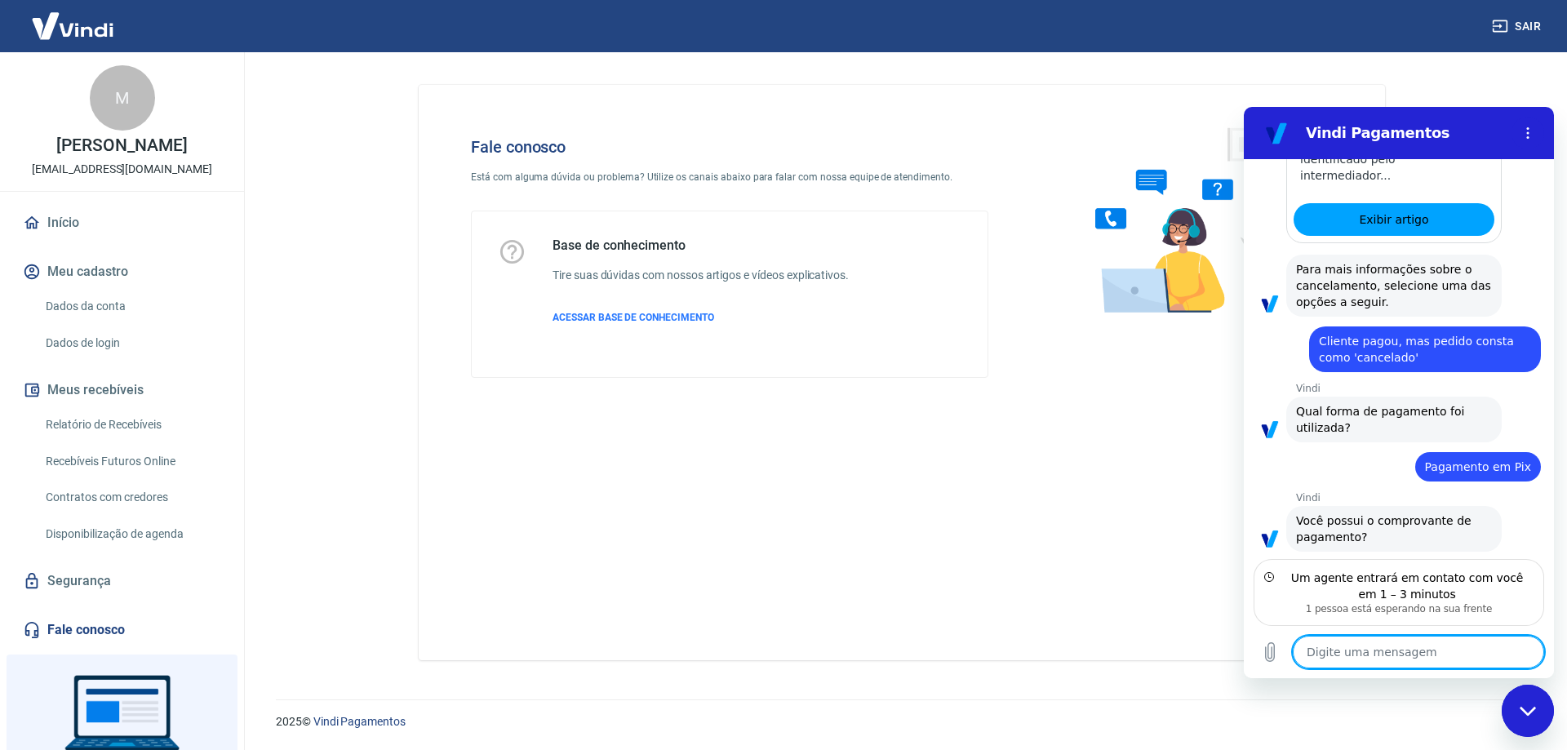
scroll to position [3126, 0]
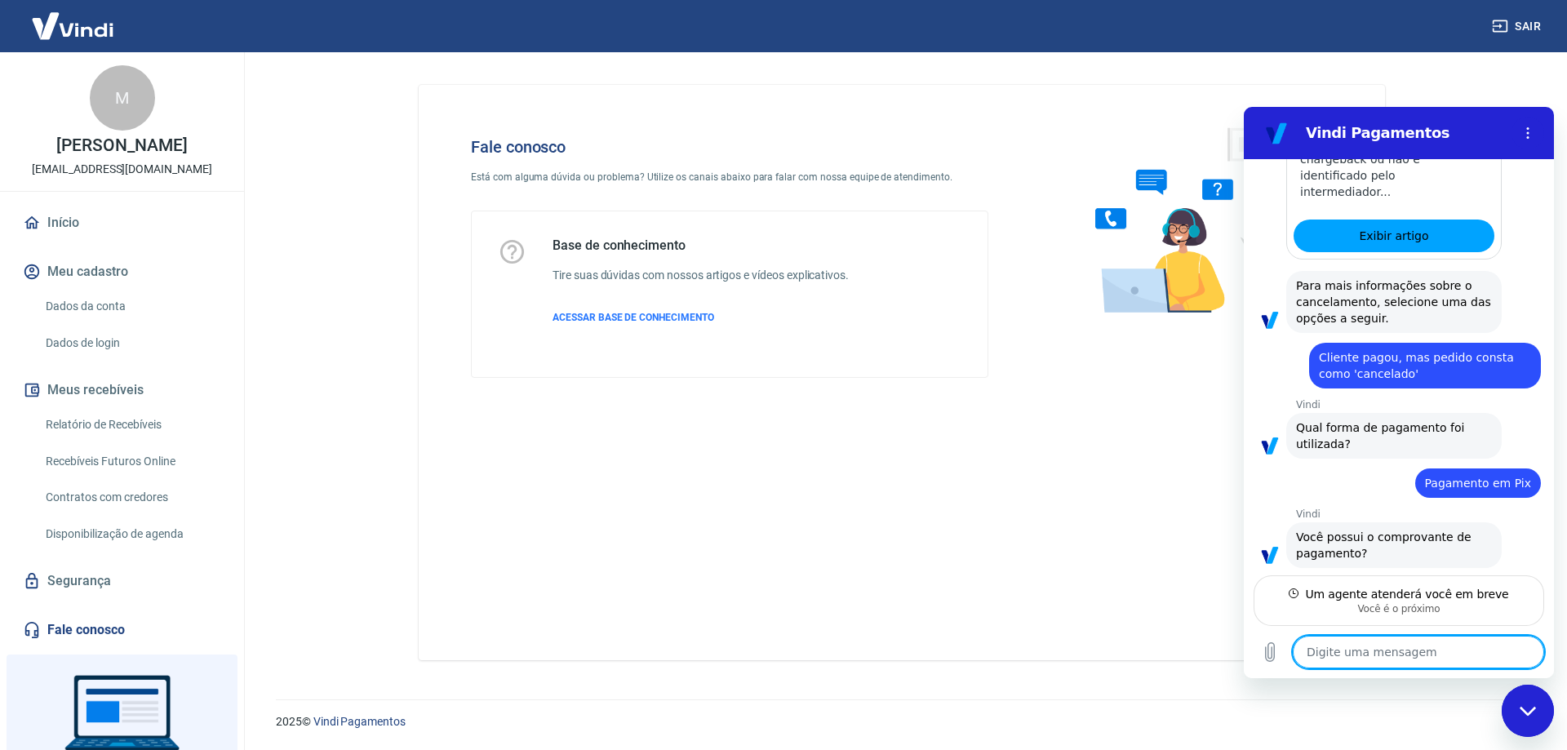
type textarea "x"
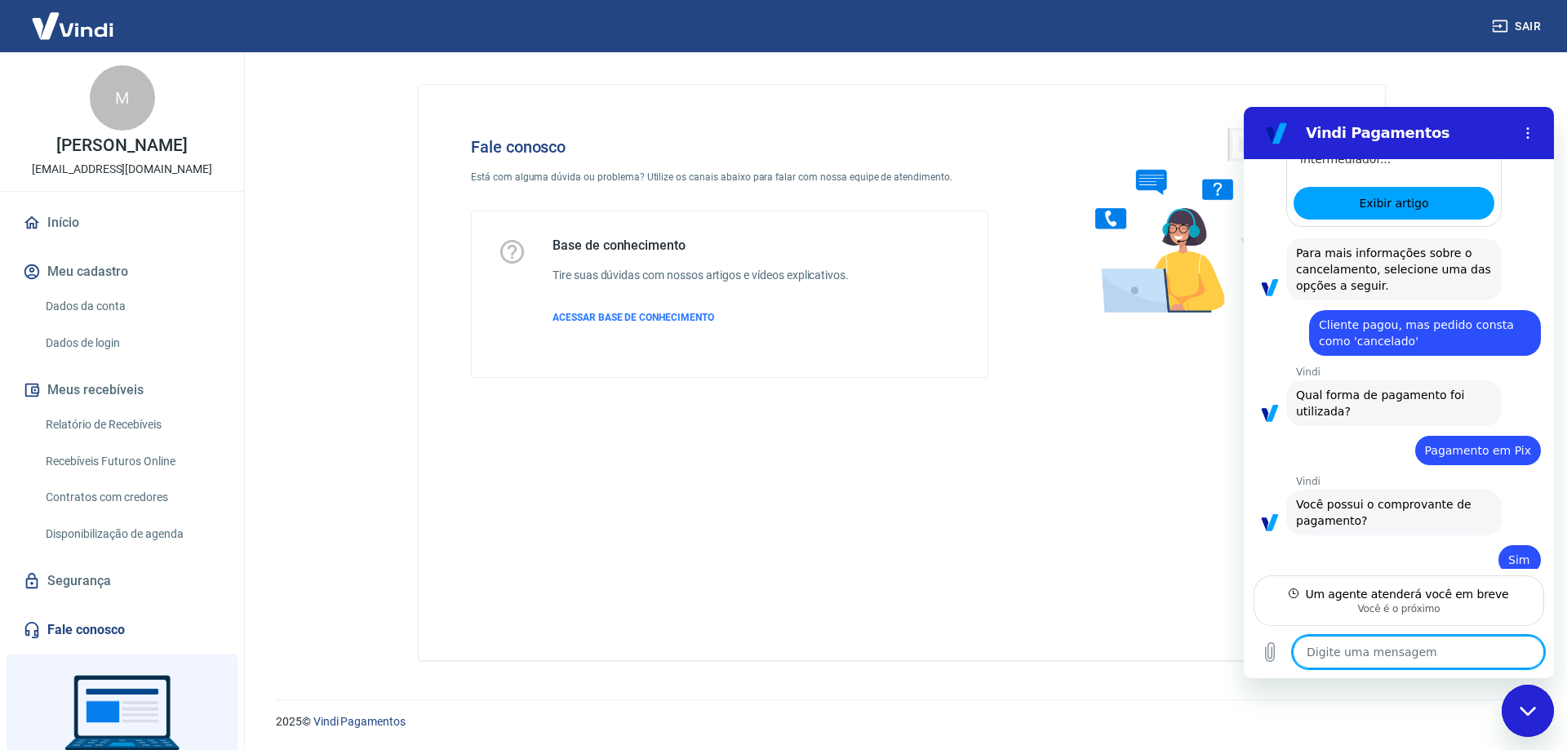
scroll to position [3157, 0]
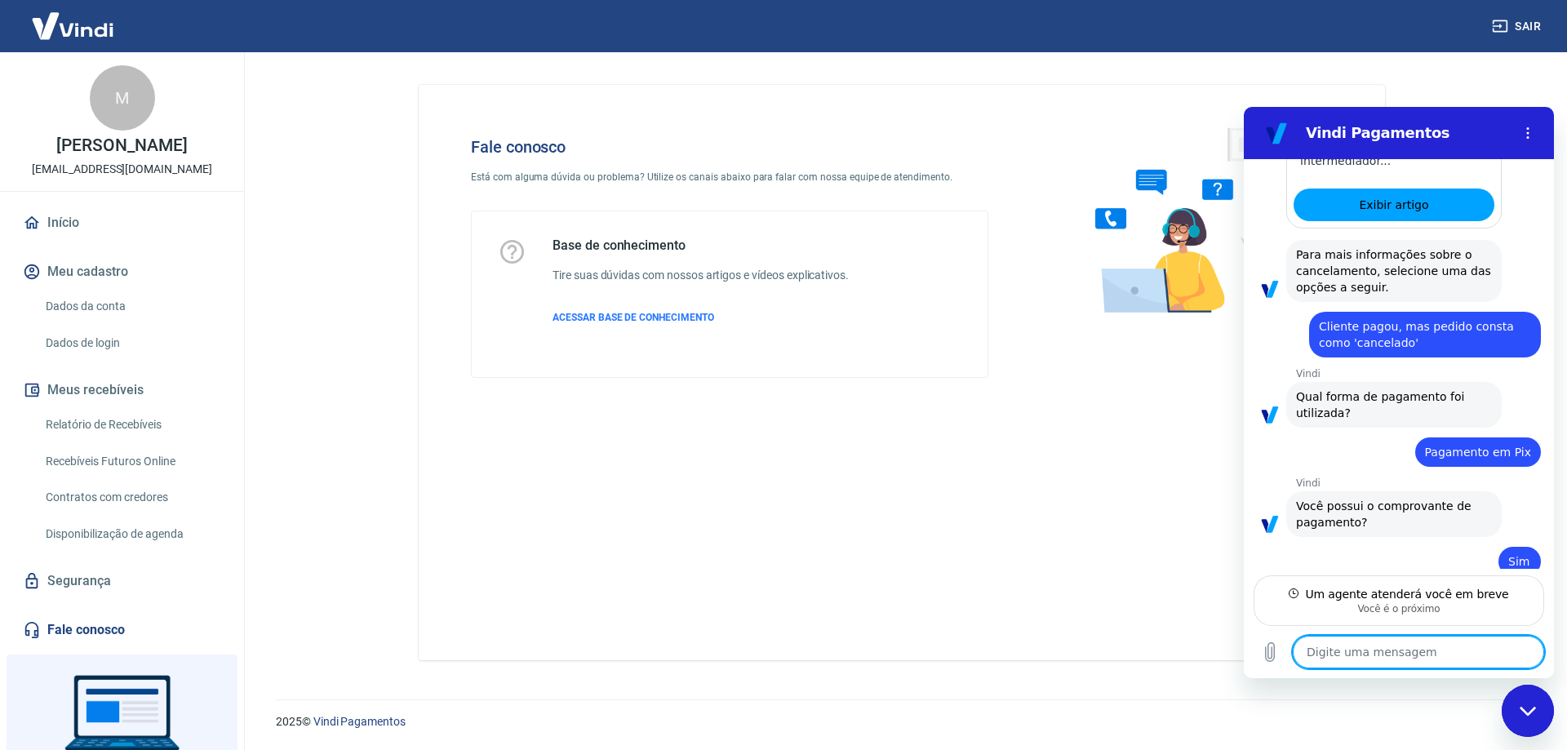
type textarea "B"
type textarea "x"
type textarea "Bo"
type textarea "x"
type textarea "Boa"
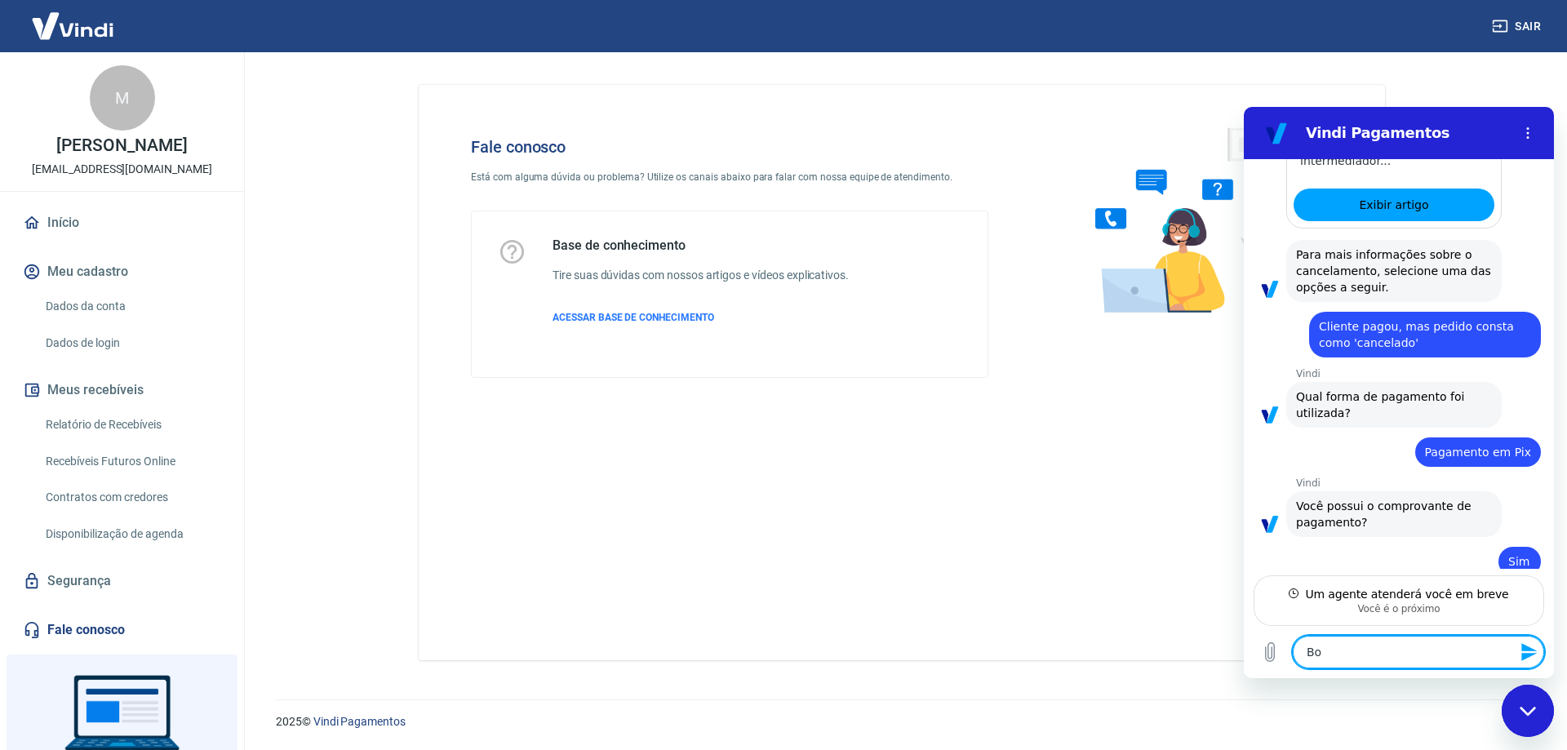
type textarea "x"
type textarea "Boa"
type textarea "x"
type textarea "Boa t"
type textarea "x"
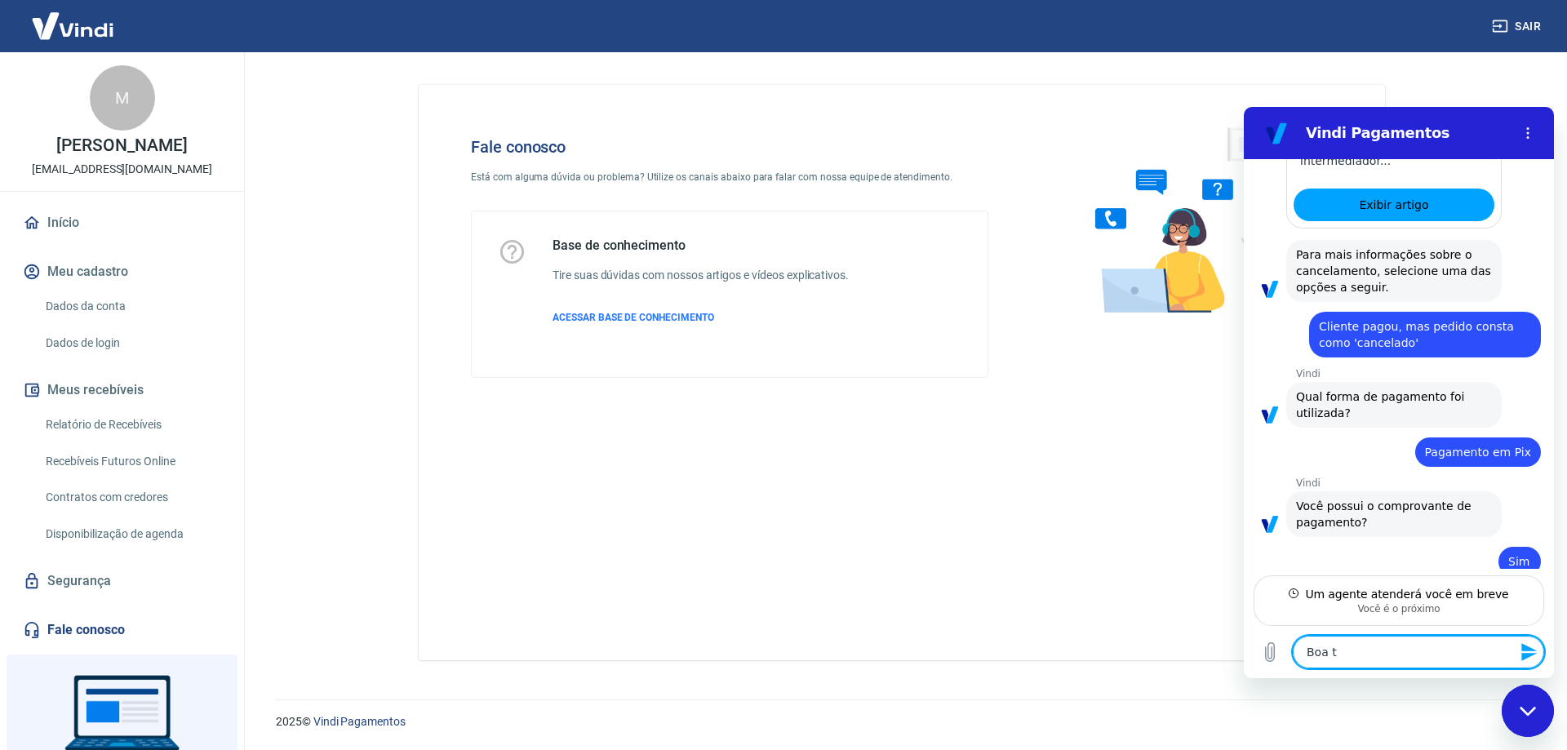
type textarea "Boa ta"
type textarea "x"
type textarea "Boa tar"
type textarea "x"
type textarea "Boa tard"
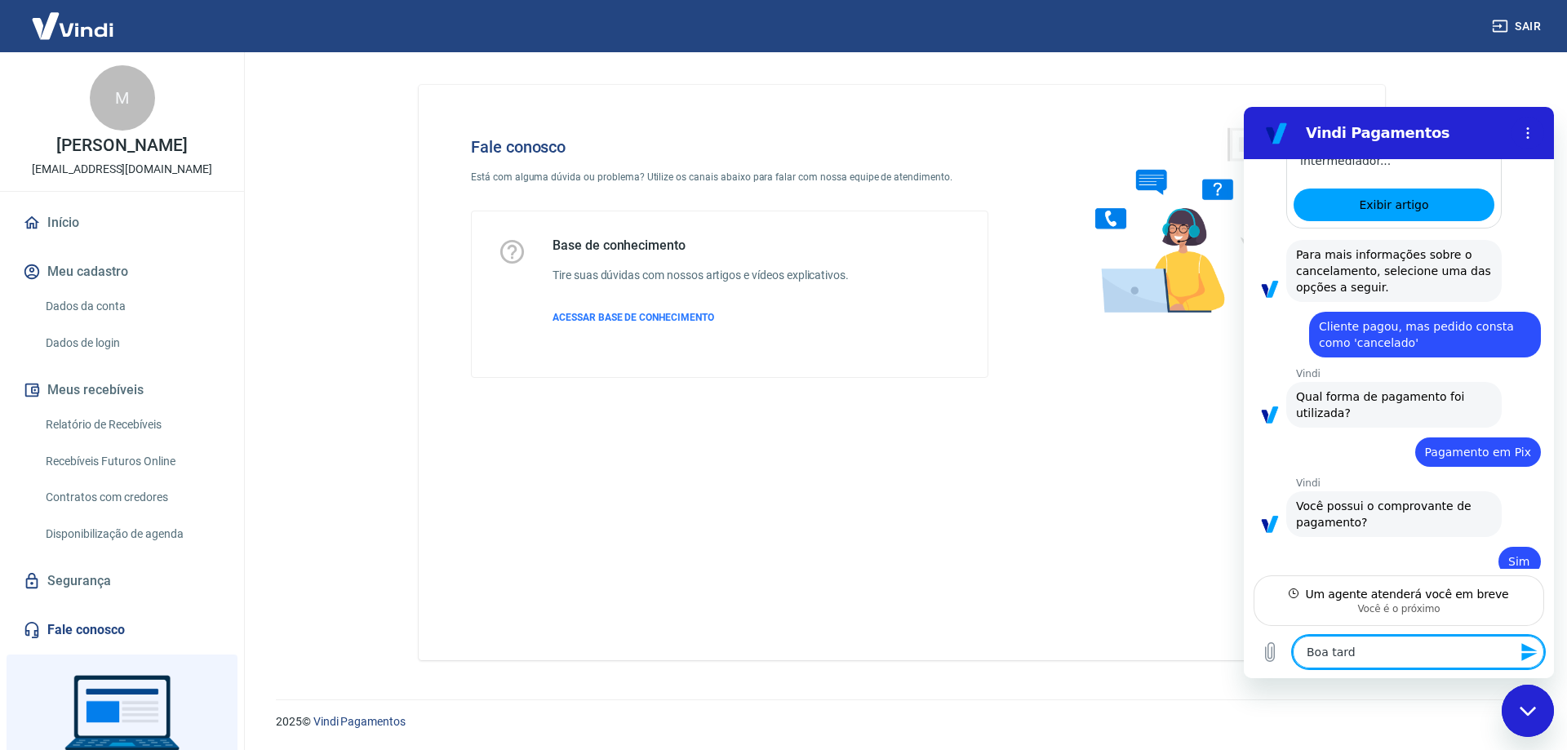
type textarea "x"
type textarea "Boa tarde"
type textarea "x"
type textarea "Boa tarde,"
type textarea "x"
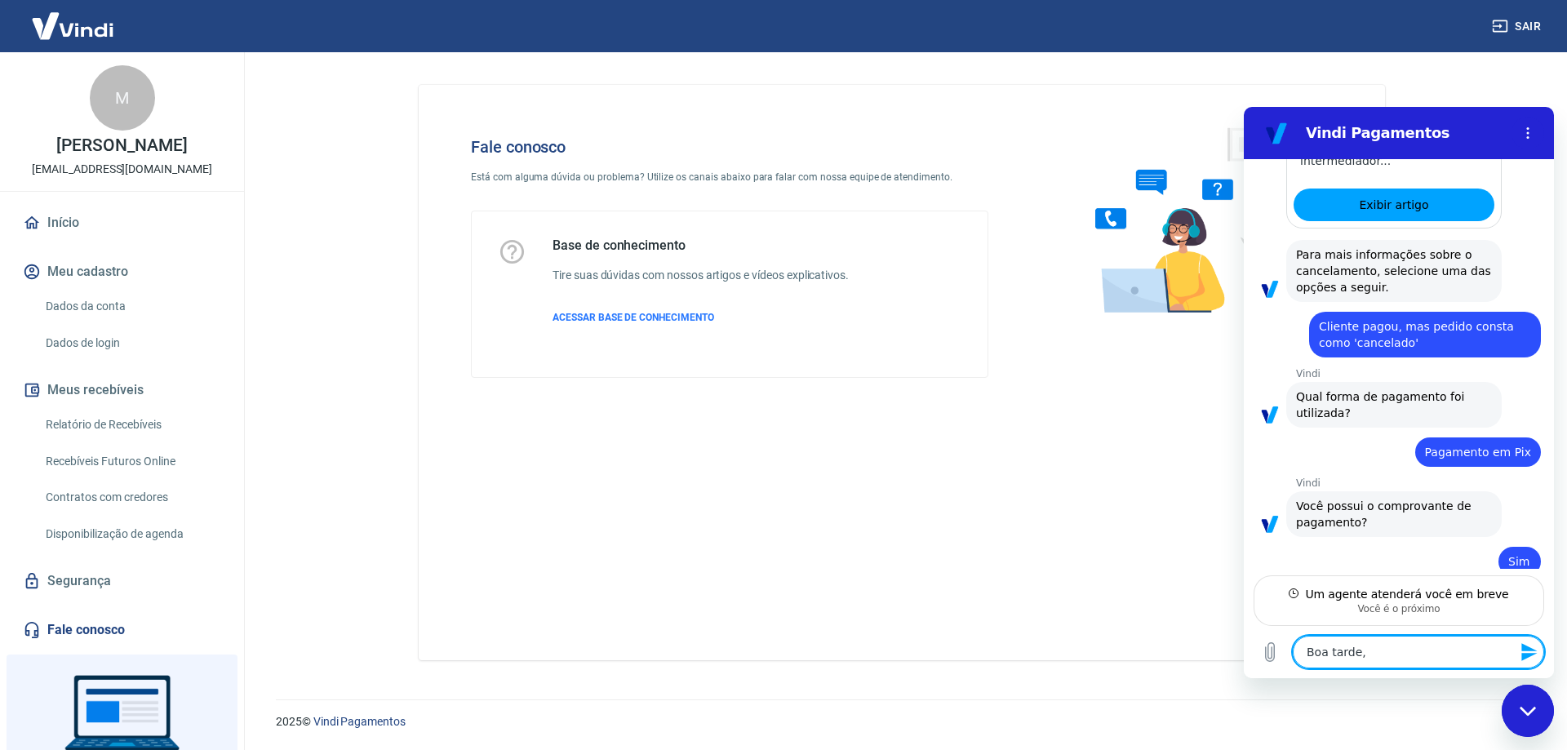
type textarea "Boa tarde,"
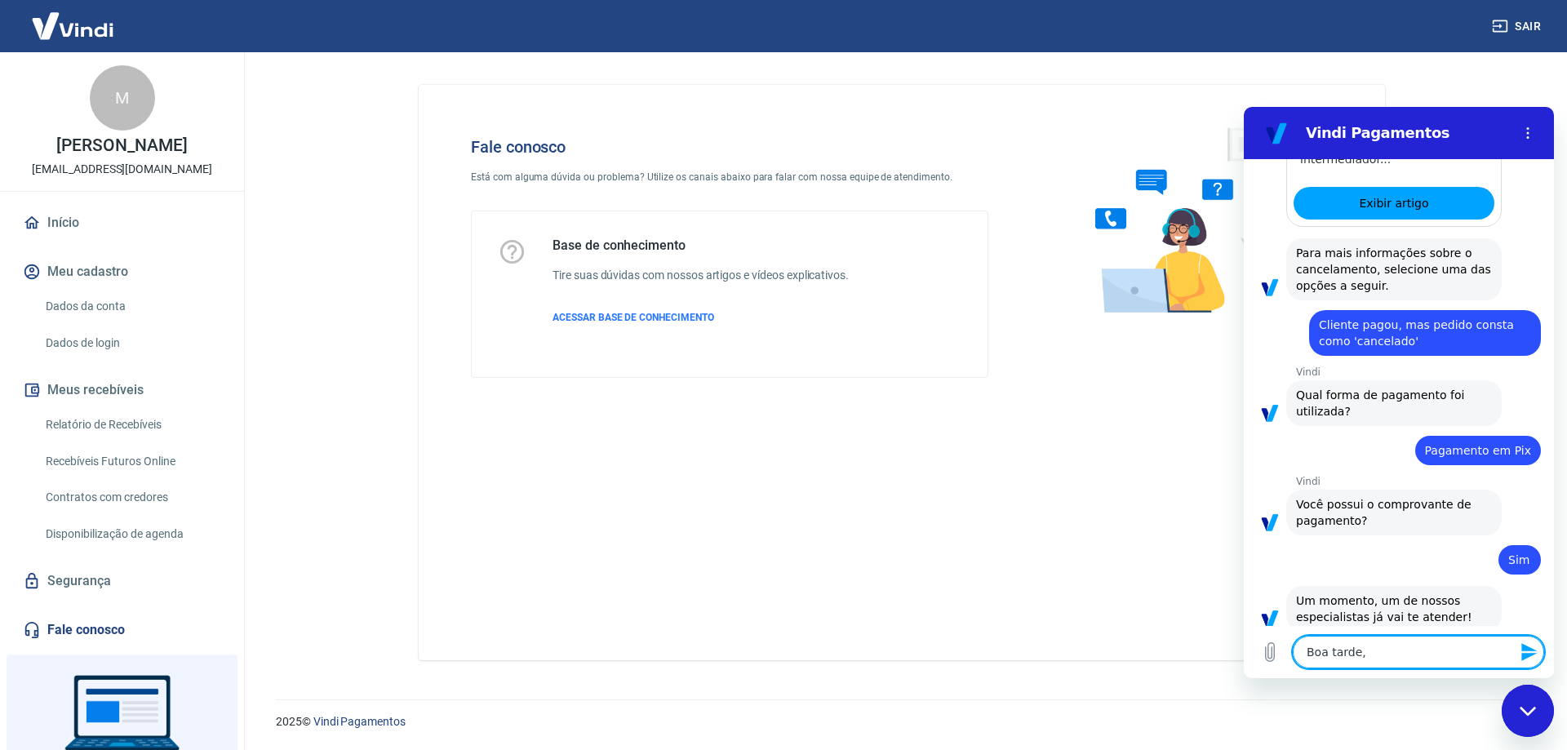
type textarea "x"
type textarea "Boa tarde, t"
type textarea "x"
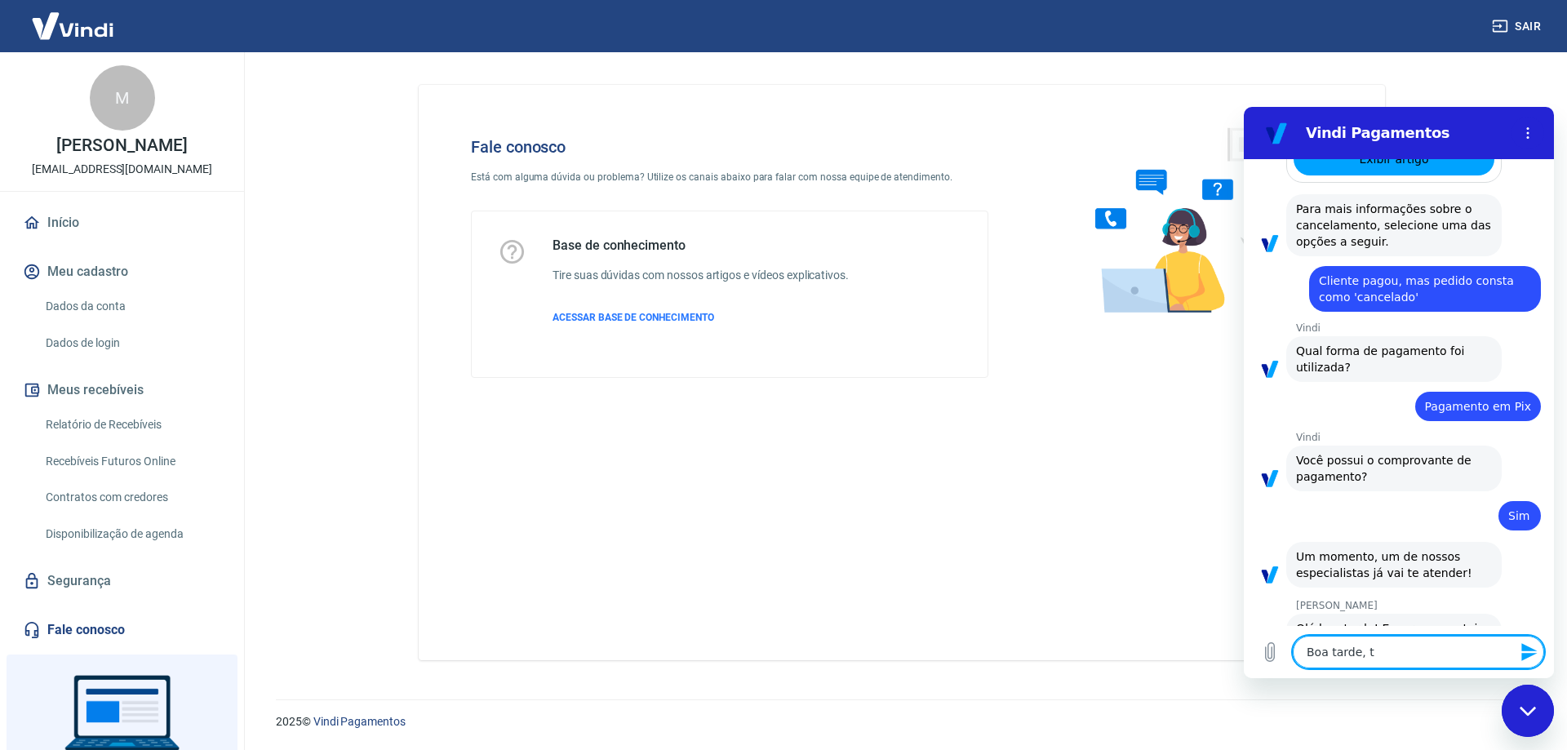
type textarea "Boa tarde, tu"
type textarea "x"
type textarea "Boa tarde, tud"
type textarea "x"
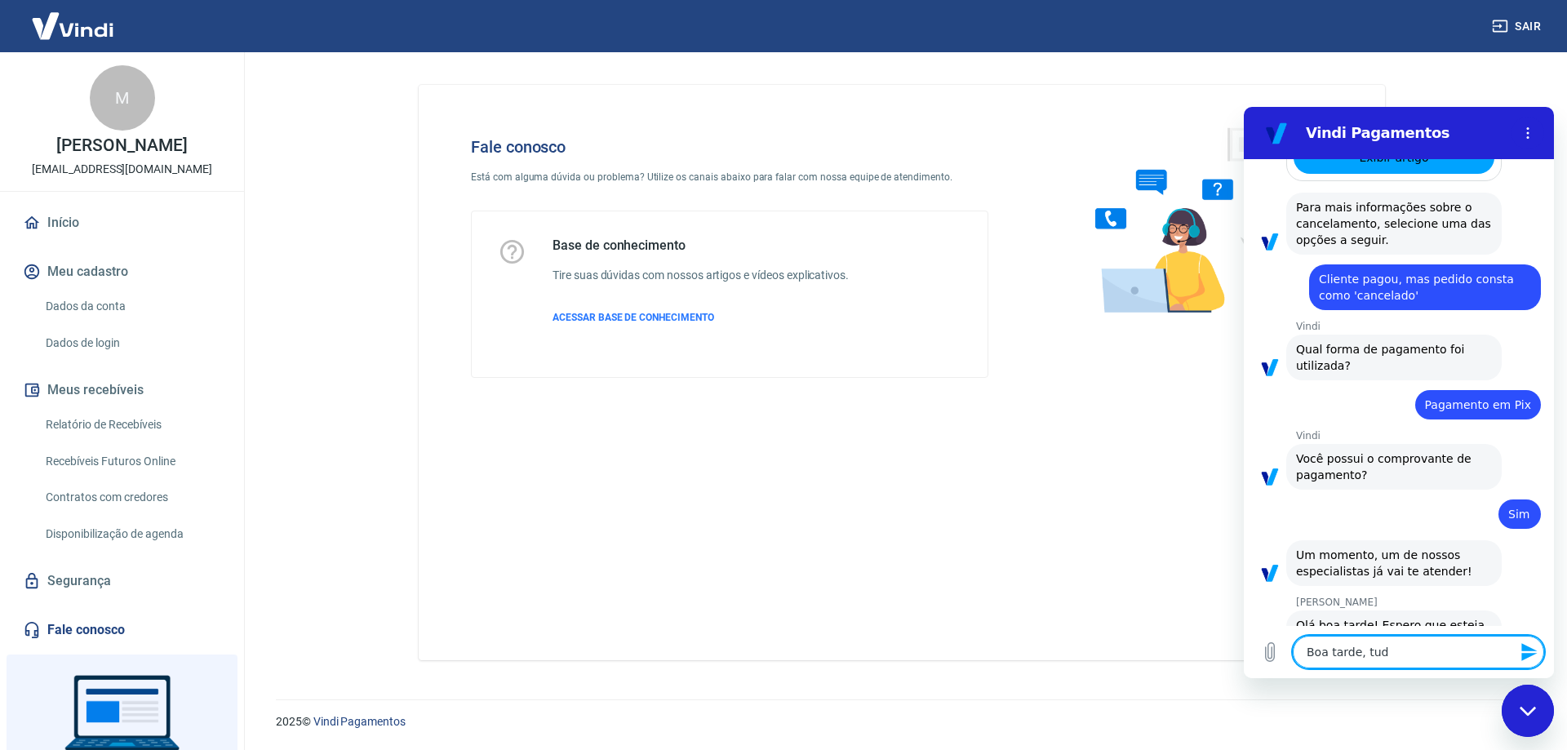
type textarea "Boa tarde, tudo"
type textarea "x"
type textarea "Boa tarde, tudo"
type textarea "x"
type textarea "Boa tarde, tudo b"
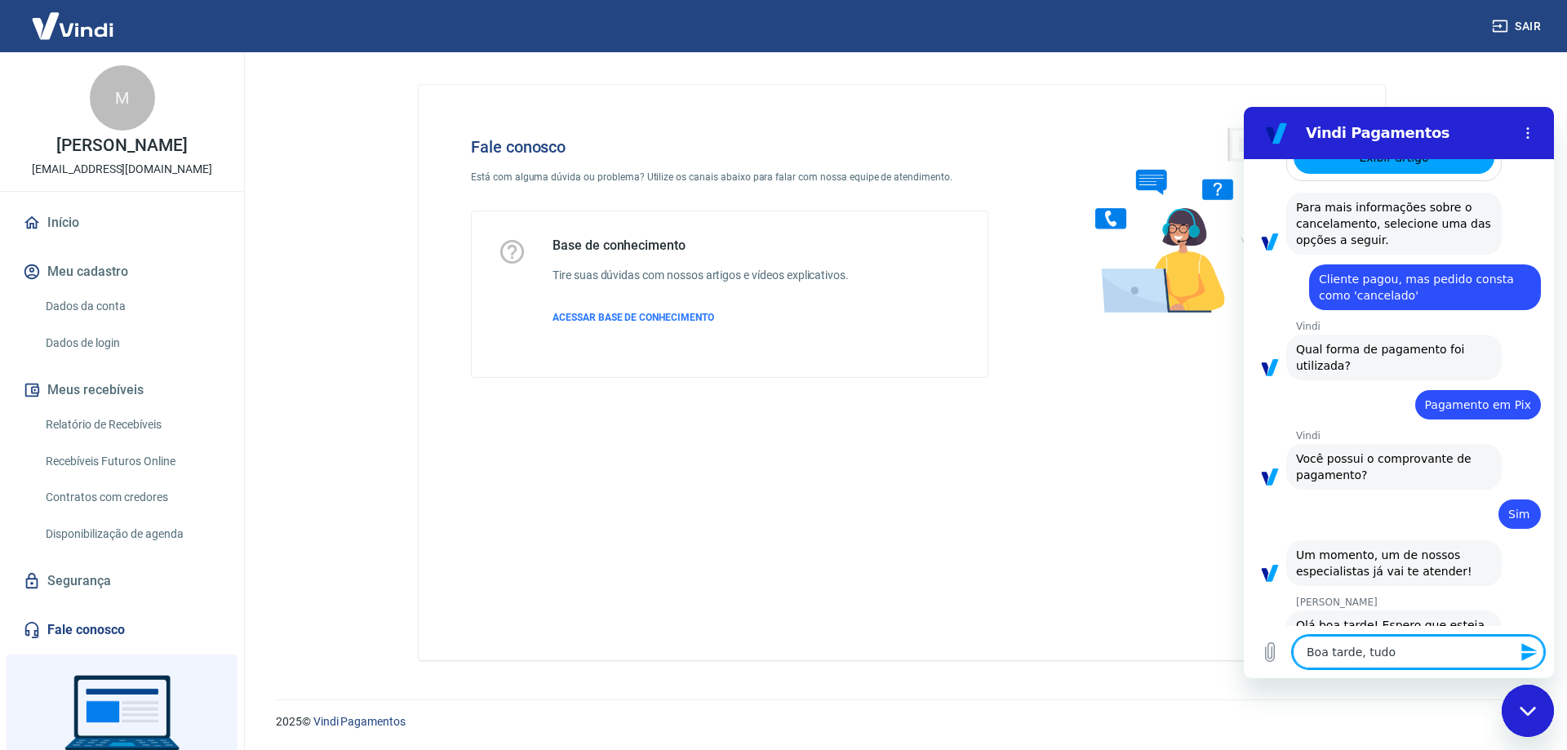
type textarea "x"
type textarea "Boa tarde, tudo be"
type textarea "x"
type textarea "Boa tarde, tudo bem"
type textarea "x"
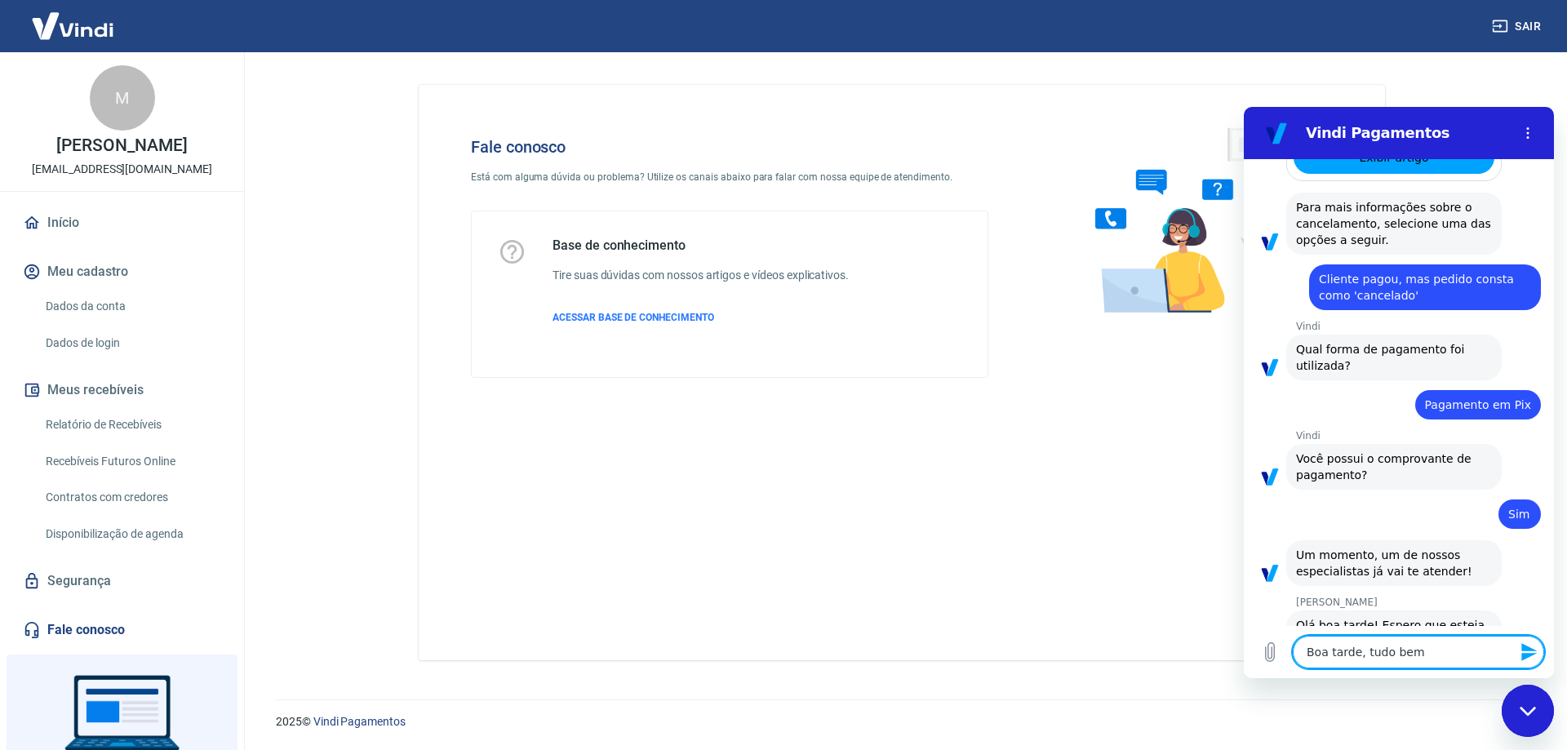
type textarea "Boa tarde, tudo bem"
type textarea "x"
type textarea "Boa tarde, tudo bem N"
type textarea "x"
type textarea "Boa tarde, tudo bem Na"
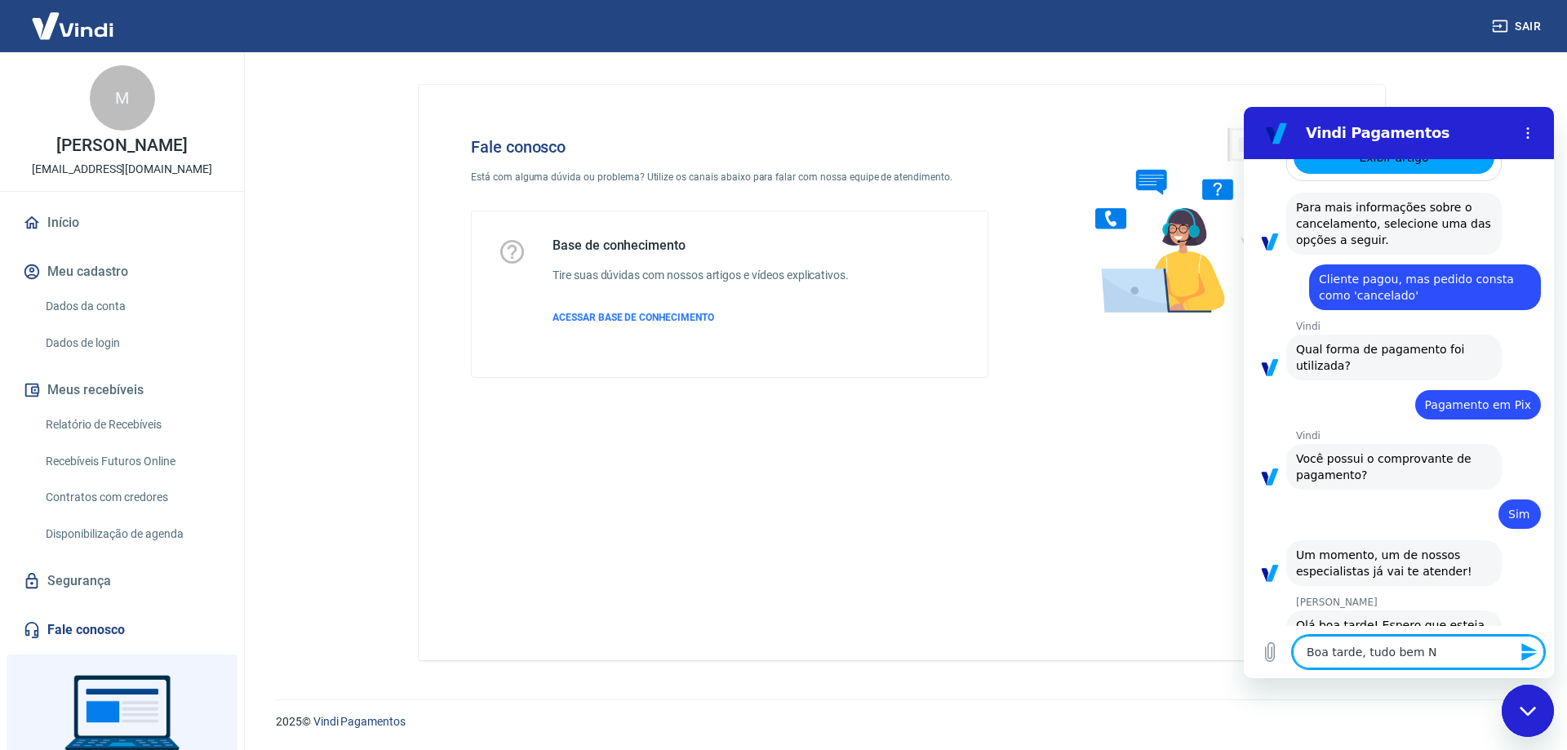
type textarea "x"
type textarea "Boa tarde, tudo bem Nan"
type textarea "x"
type textarea "Boa tarde, tudo bem Nani"
type textarea "x"
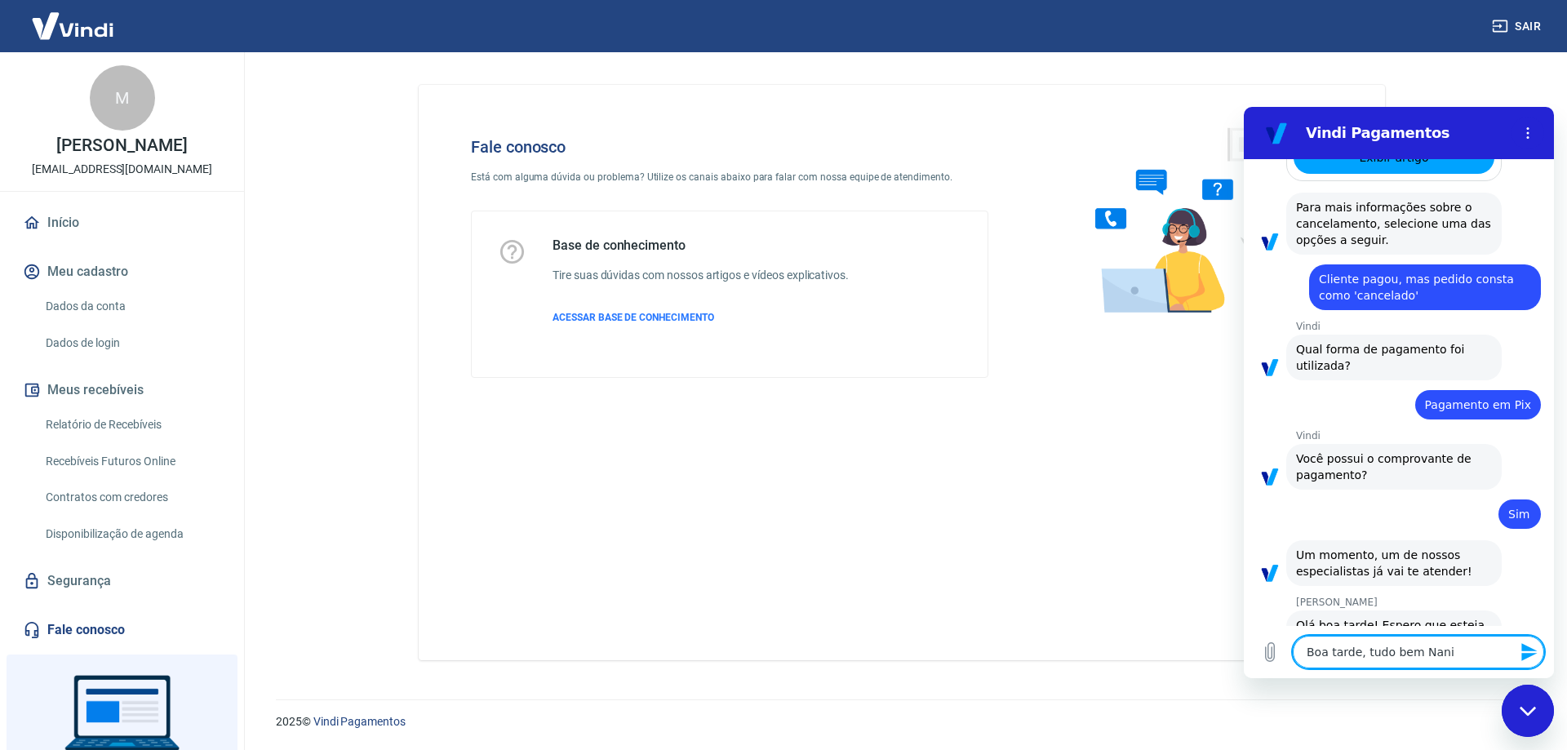
type textarea "Boa tarde, tudo bem Nani,"
type textarea "x"
type textarea "Boa tarde, tudo bem Nani,"
type textarea "x"
type textarea "Boa tarde, tudo bem Nani, m"
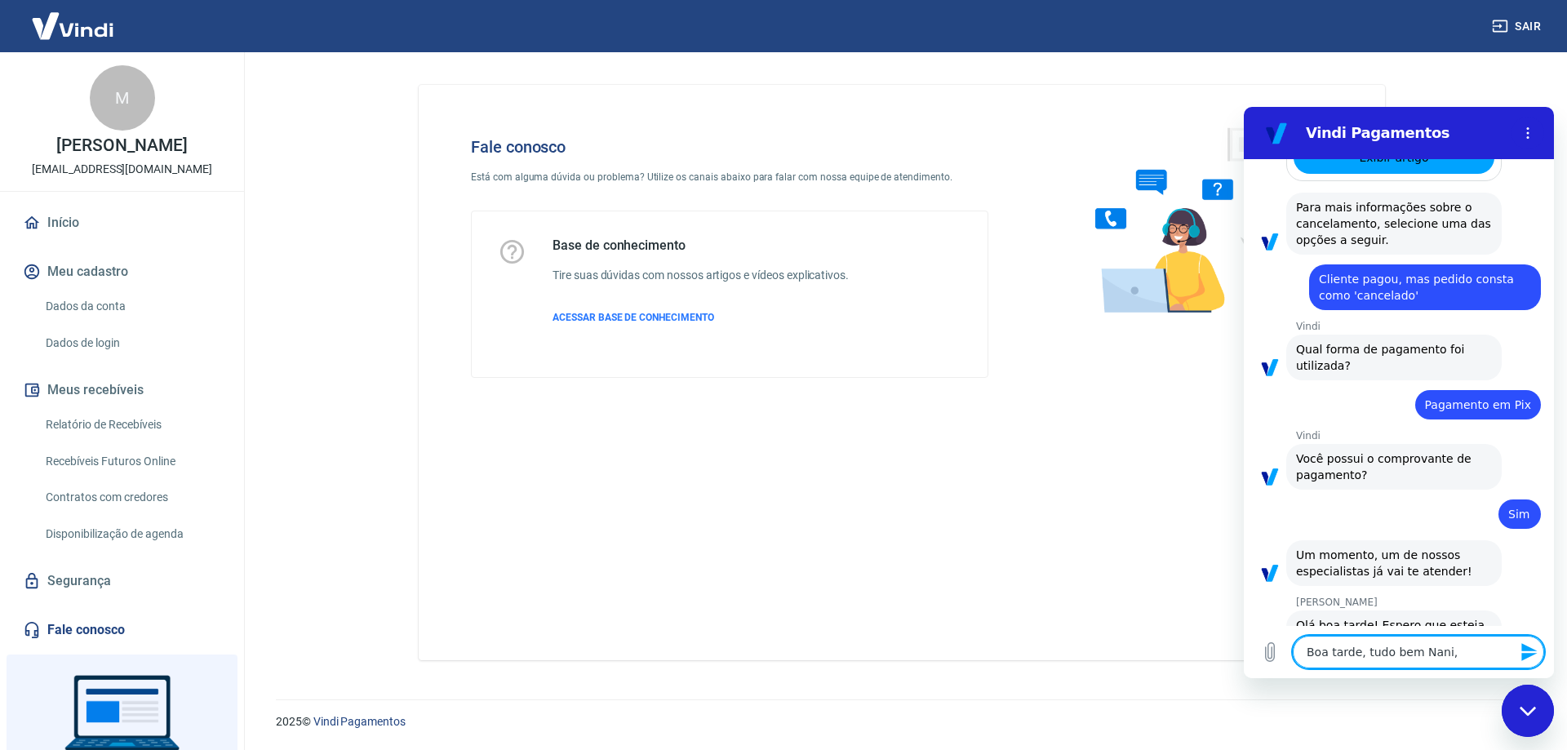
type textarea "x"
type textarea "Boa tarde, tudo bem Nani, me"
type textarea "x"
type textarea "Boa tarde, tudo bem Nani, meu"
type textarea "x"
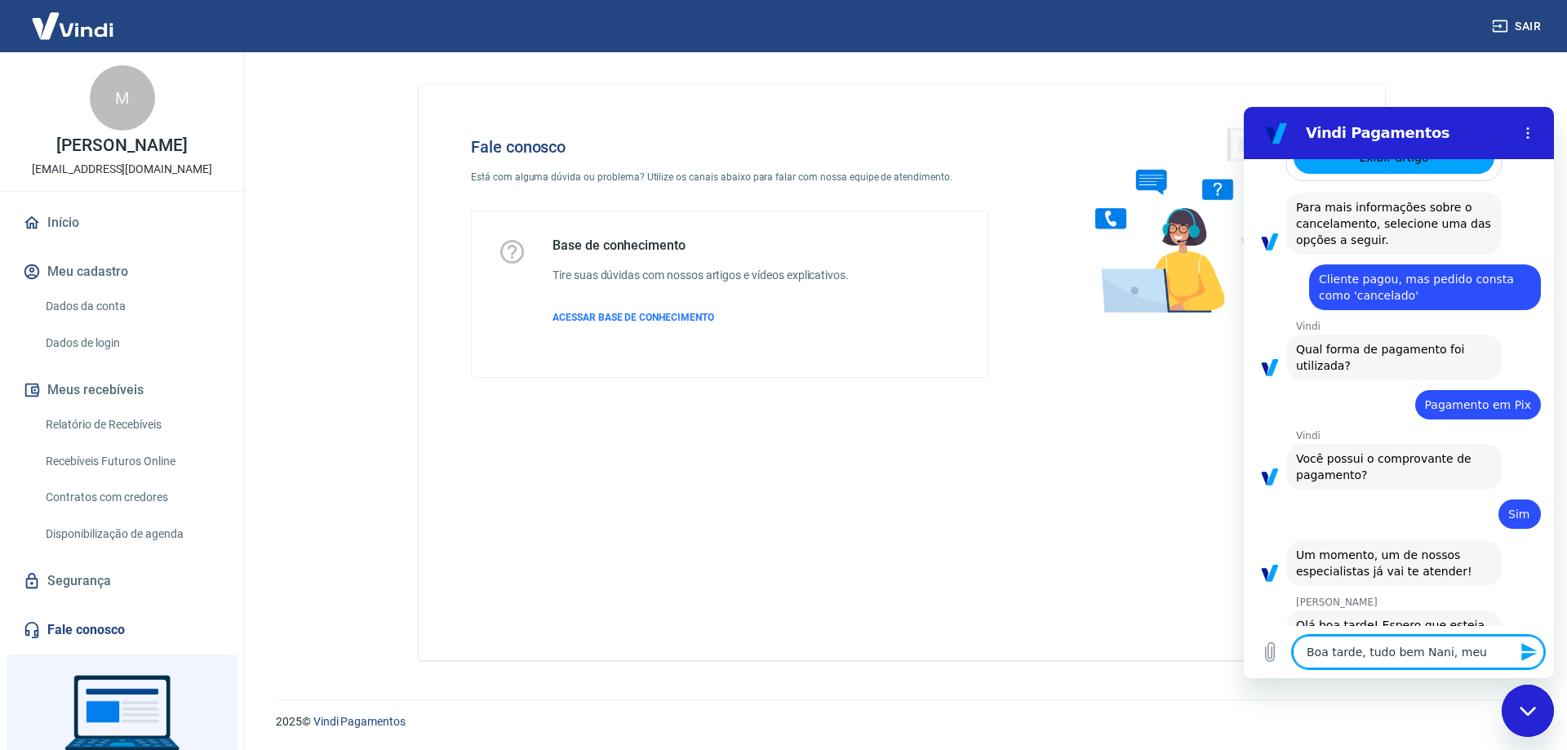
type textarea "Boa tarde, tudo bem Nani, meu"
type textarea "x"
type textarea "Boa tarde, tudo bem Nani, meu n"
type textarea "x"
type textarea "Boa tarde, tudo bem Nani, meu no"
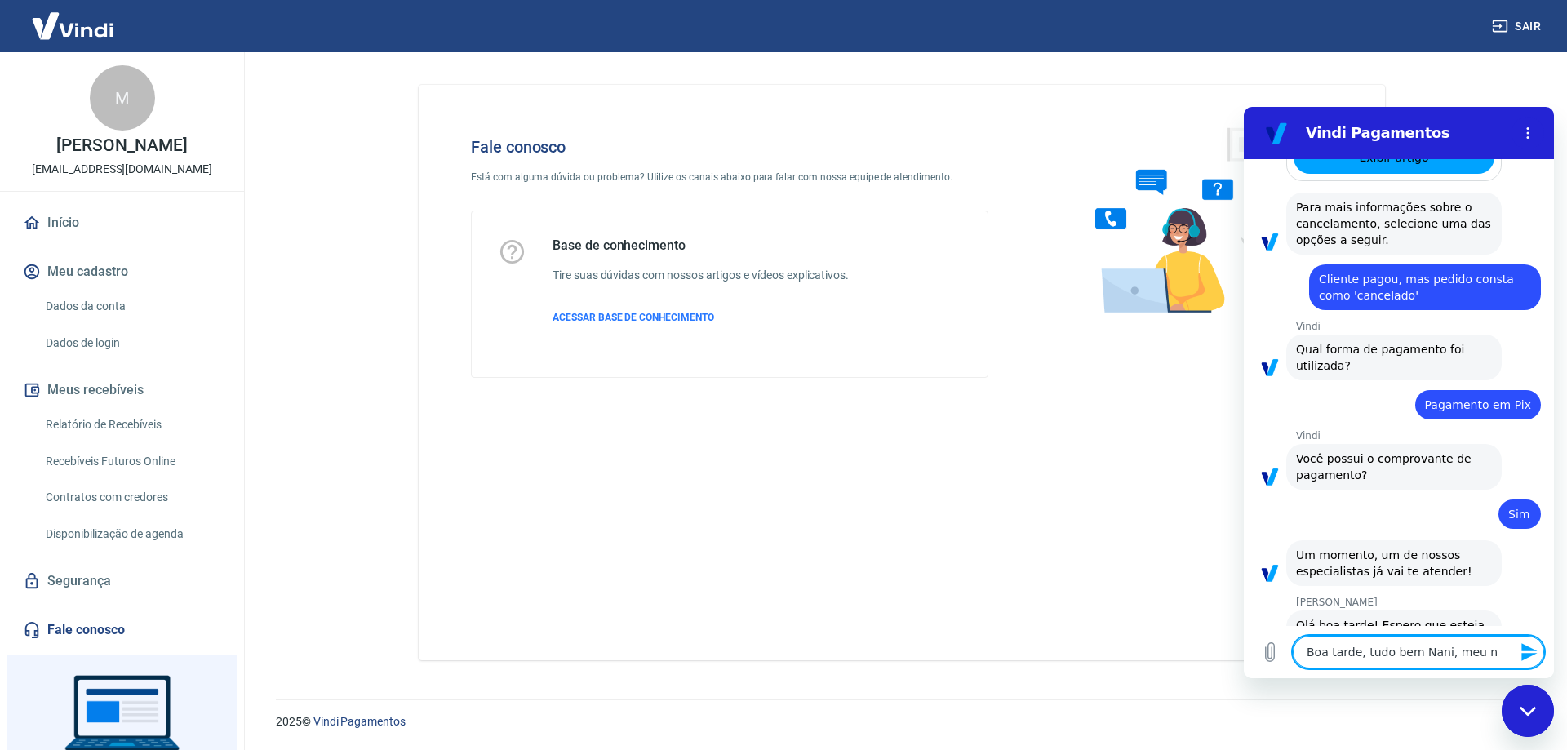
type textarea "x"
type textarea "Boa tarde, tudo bem Nani, meu nom"
type textarea "x"
type textarea "Boa tarde, tudo bem Nani, meu nome"
type textarea "x"
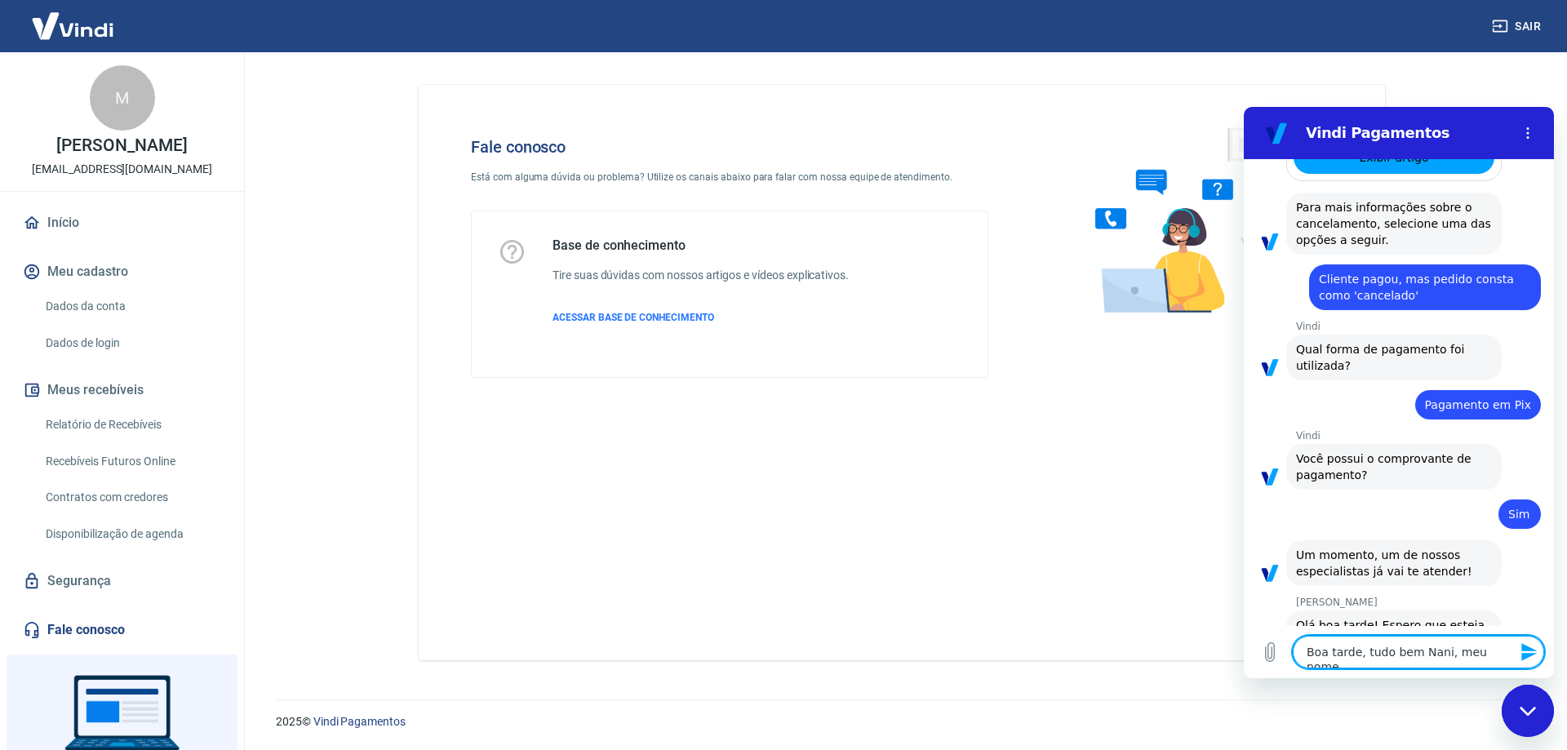
type textarea "Boa tarde, tudo bem Nani, meu nome"
type textarea "x"
type textarea "Boa tarde, tudo bem Nani, meu nome é"
type textarea "x"
type textarea "Boa tarde, tudo bem Nani, meu nome é"
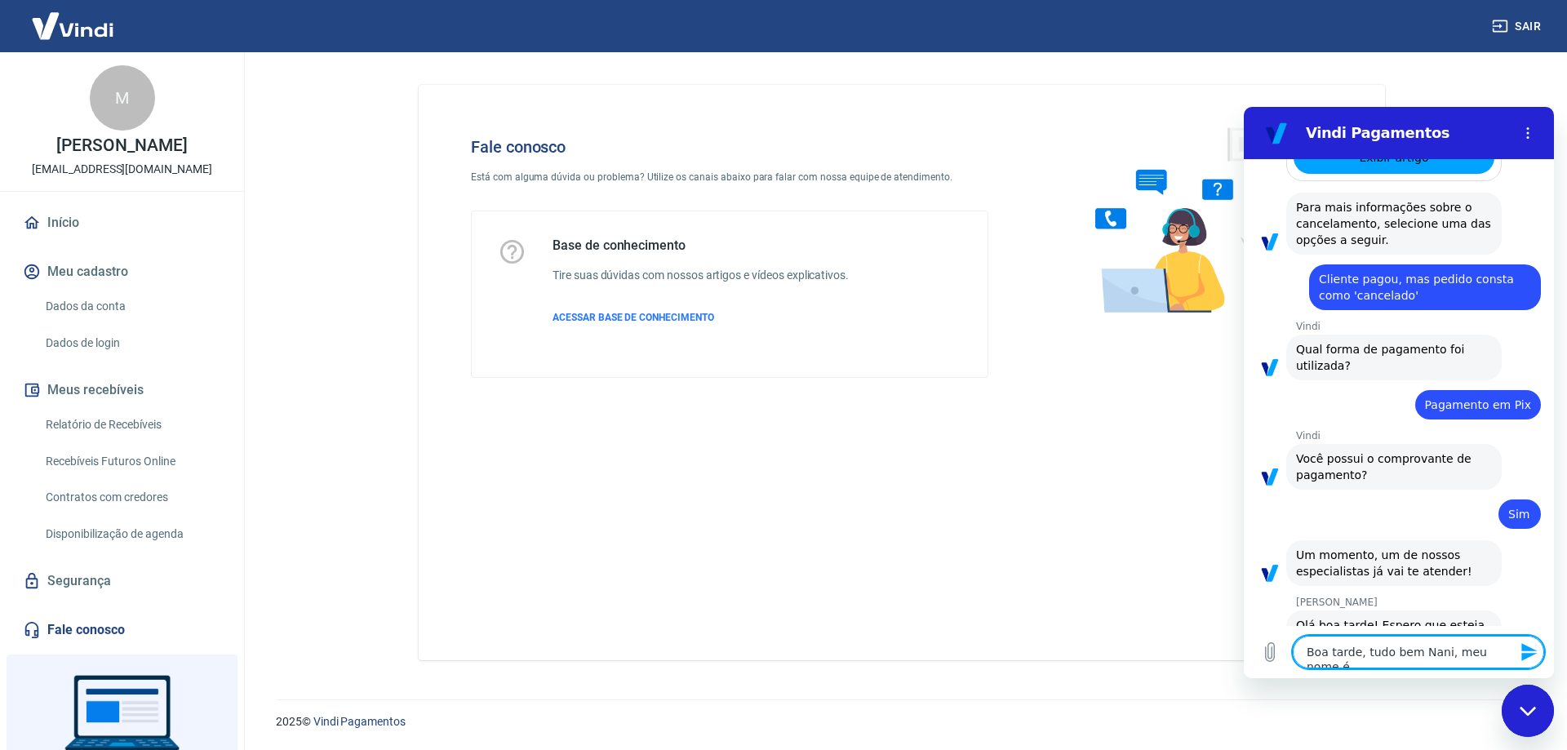
type textarea "x"
type textarea "Boa tarde, tudo bem Nani, meu nome é L"
type textarea "x"
type textarea "Boa tarde, tudo bem Nani, meu nome é [PERSON_NAME]"
type textarea "x"
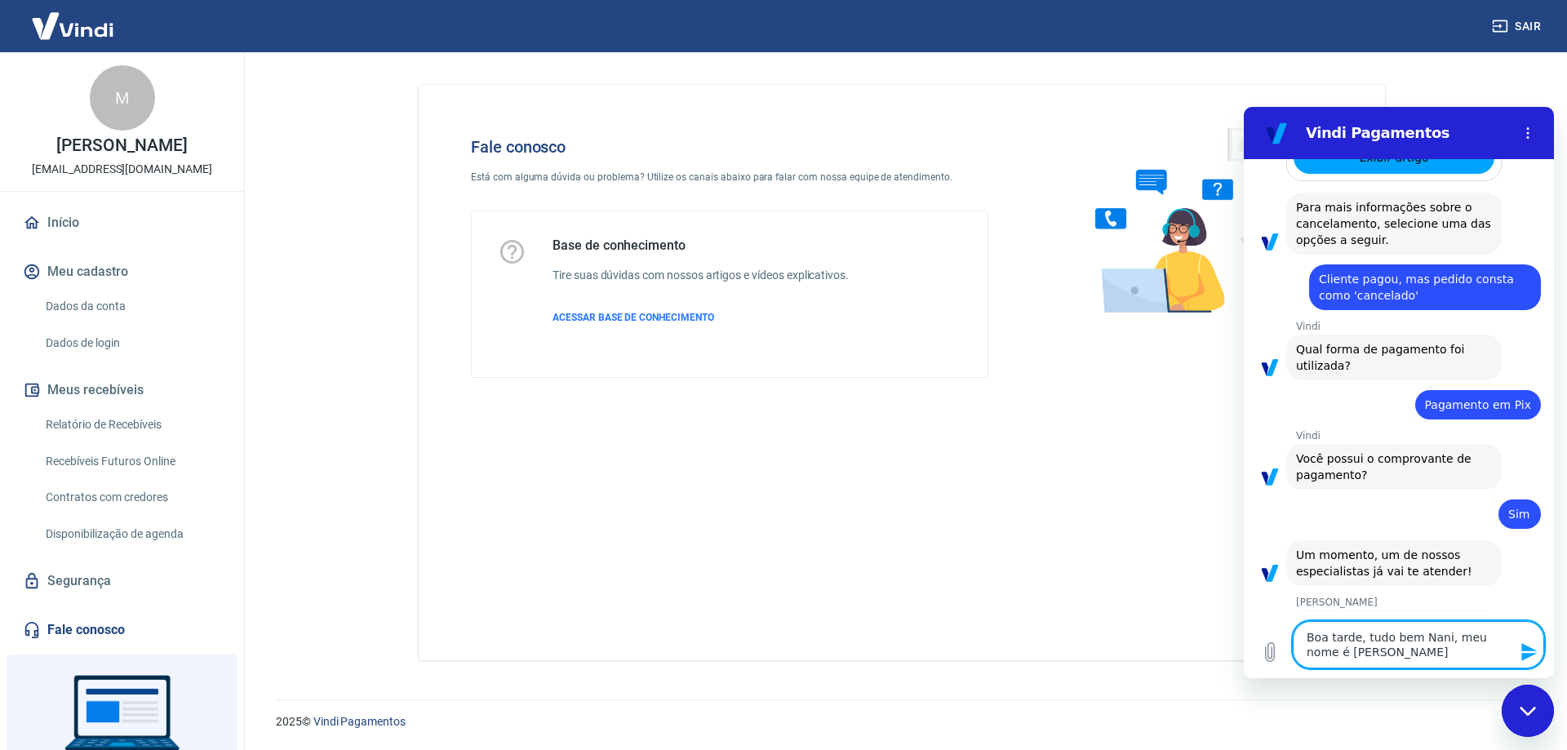
type textarea "Boa tarde, tudo bem Nani, meu nome é Lua"
type textarea "x"
type textarea "Boa tarde, tudo bem Nani, meu nome é [PERSON_NAME]"
type textarea "x"
type textarea "Boa tarde, tudo bem Nani, meu nome é [PERSON_NAME]"
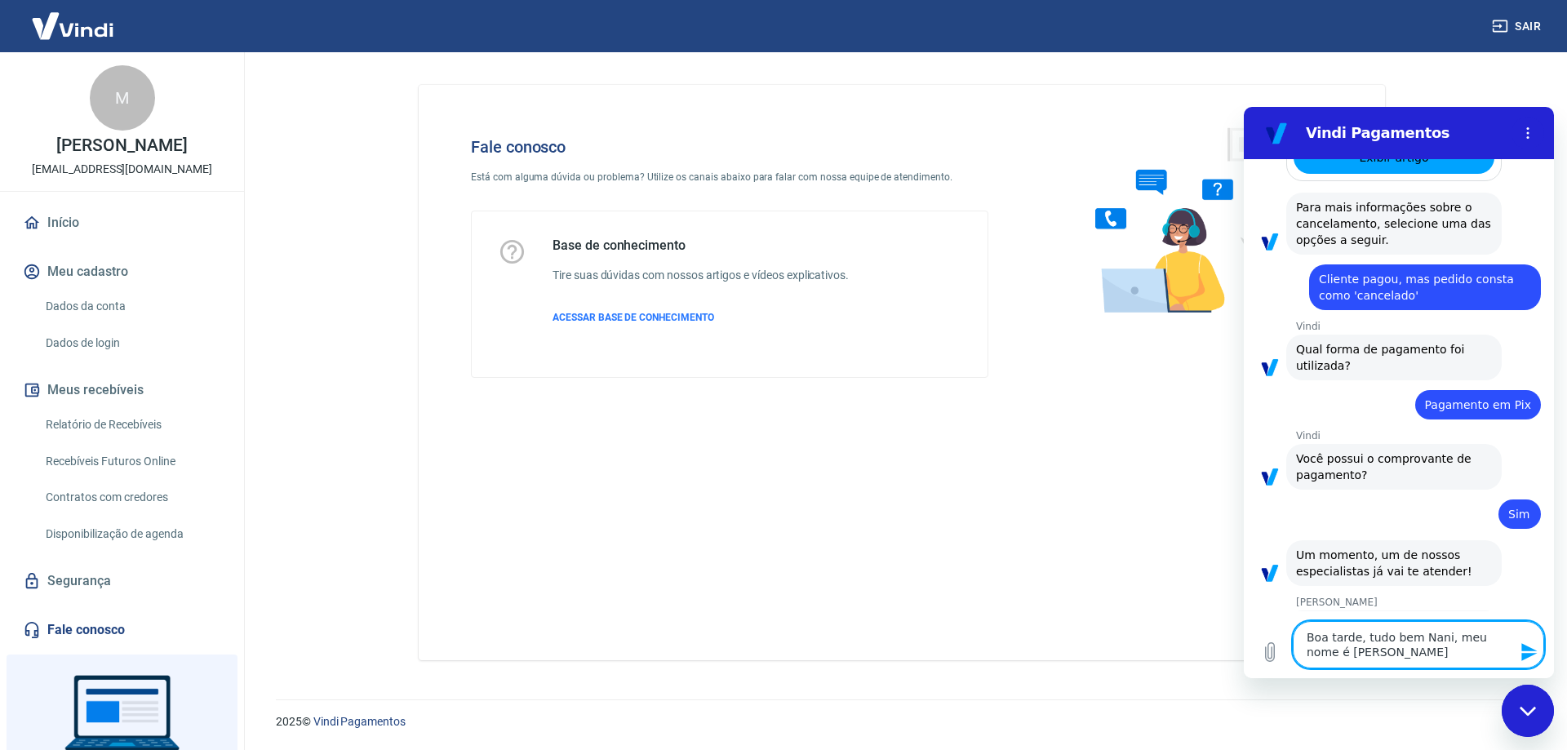
type textarea "x"
type textarea "Boa tarde, tudo bem Nani, meu nome é [PERSON_NAME]"
type textarea "x"
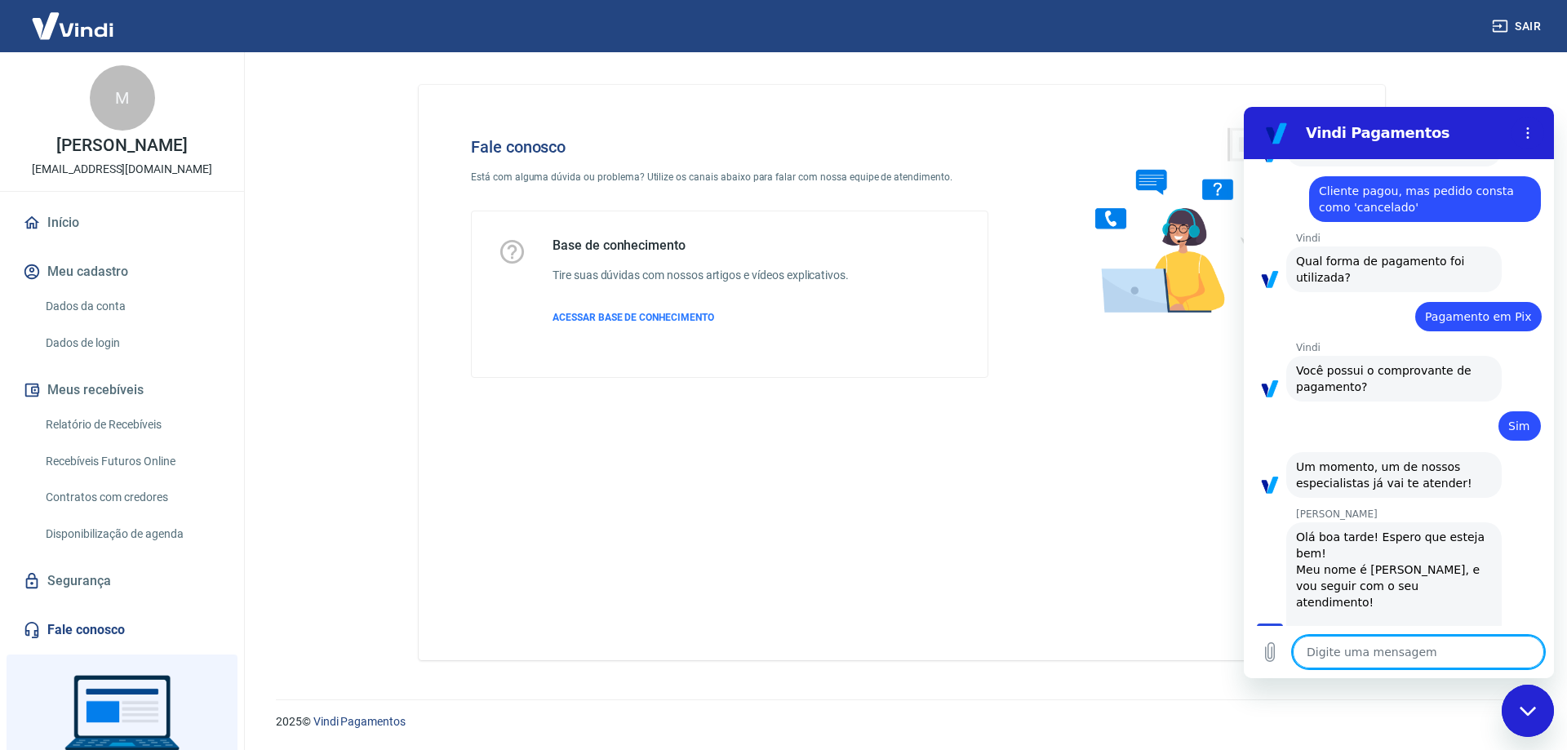
scroll to position [3290, 0]
type textarea "x"
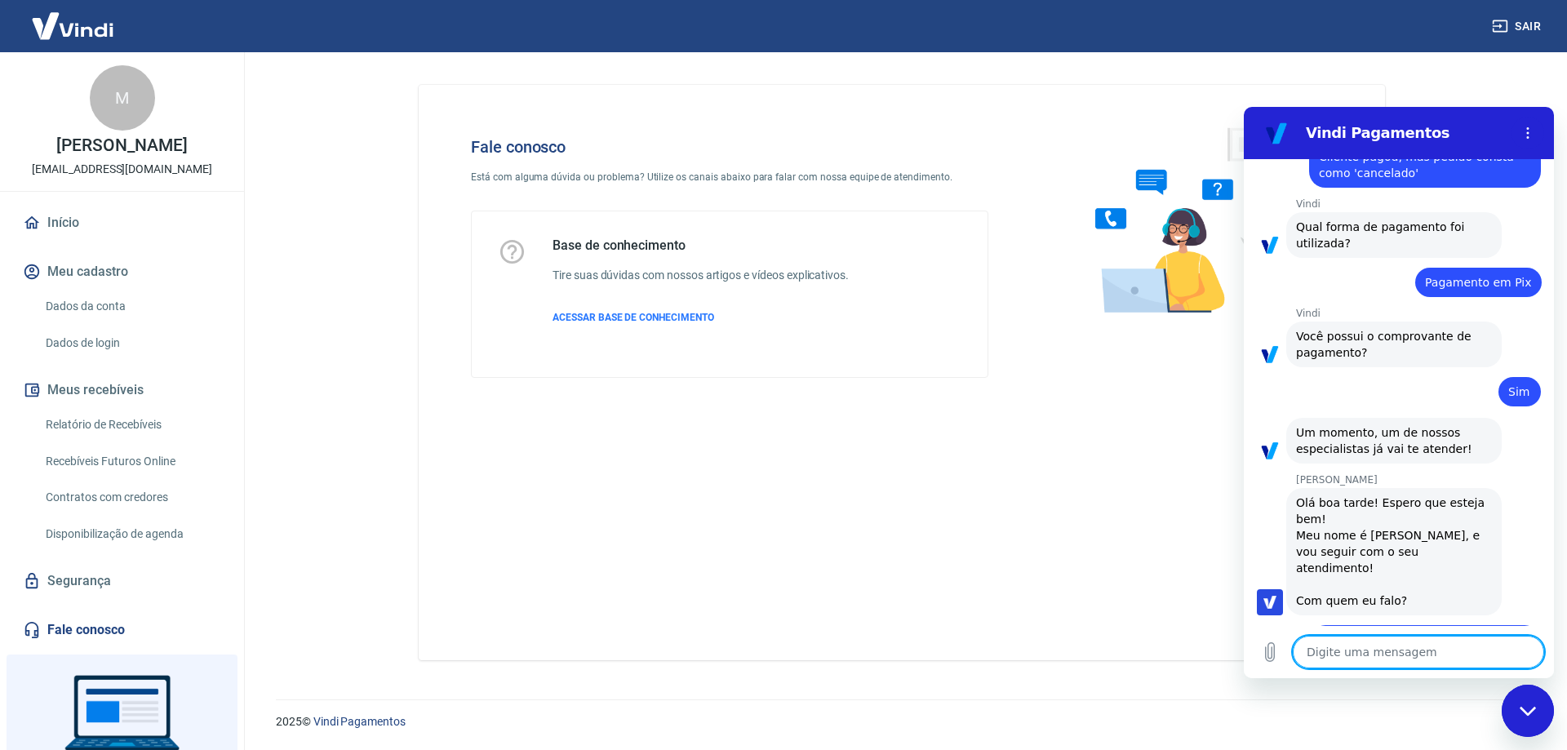
scroll to position [3330, 0]
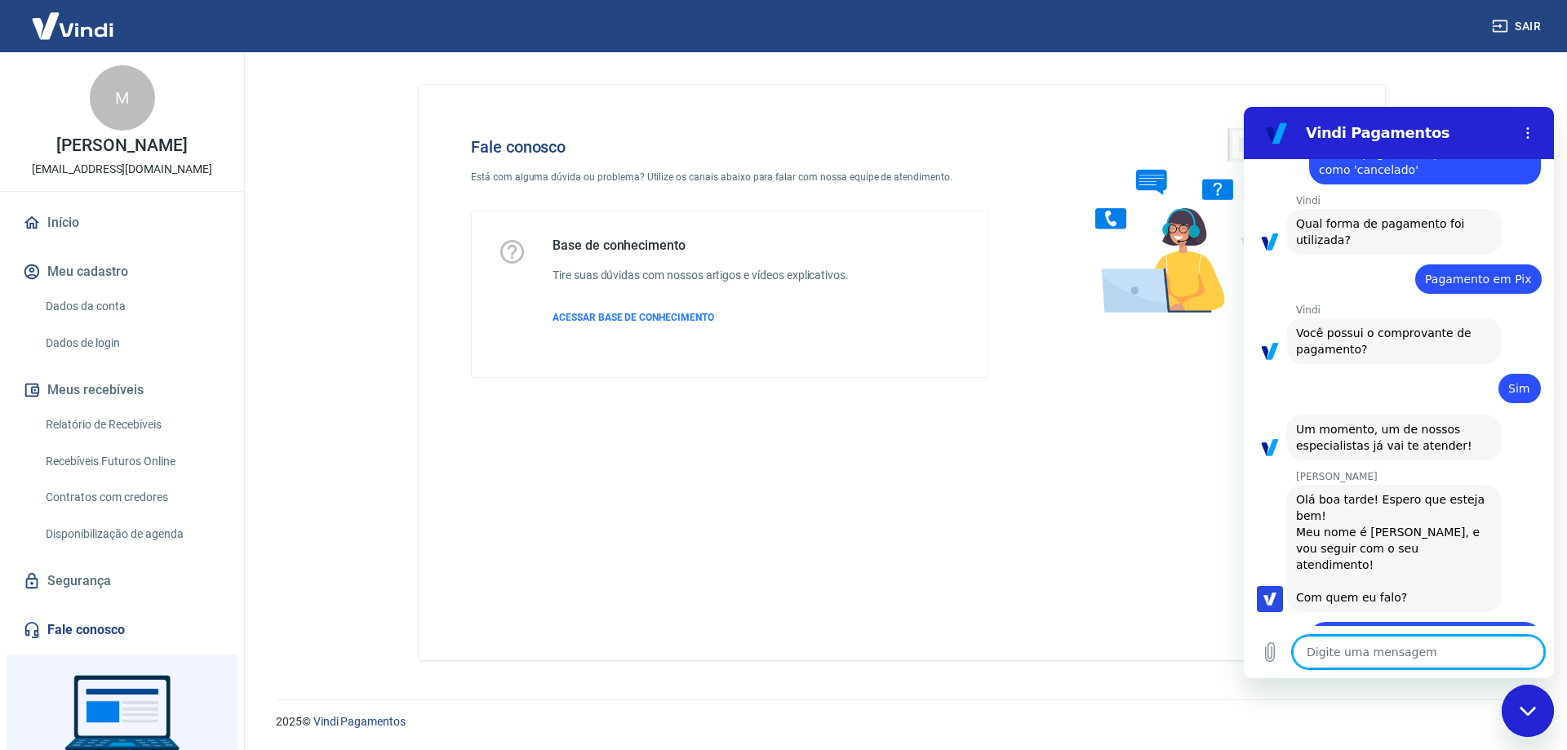
type textarea "S"
type textarea "x"
type textarea "Si"
type textarea "x"
type textarea "Sim"
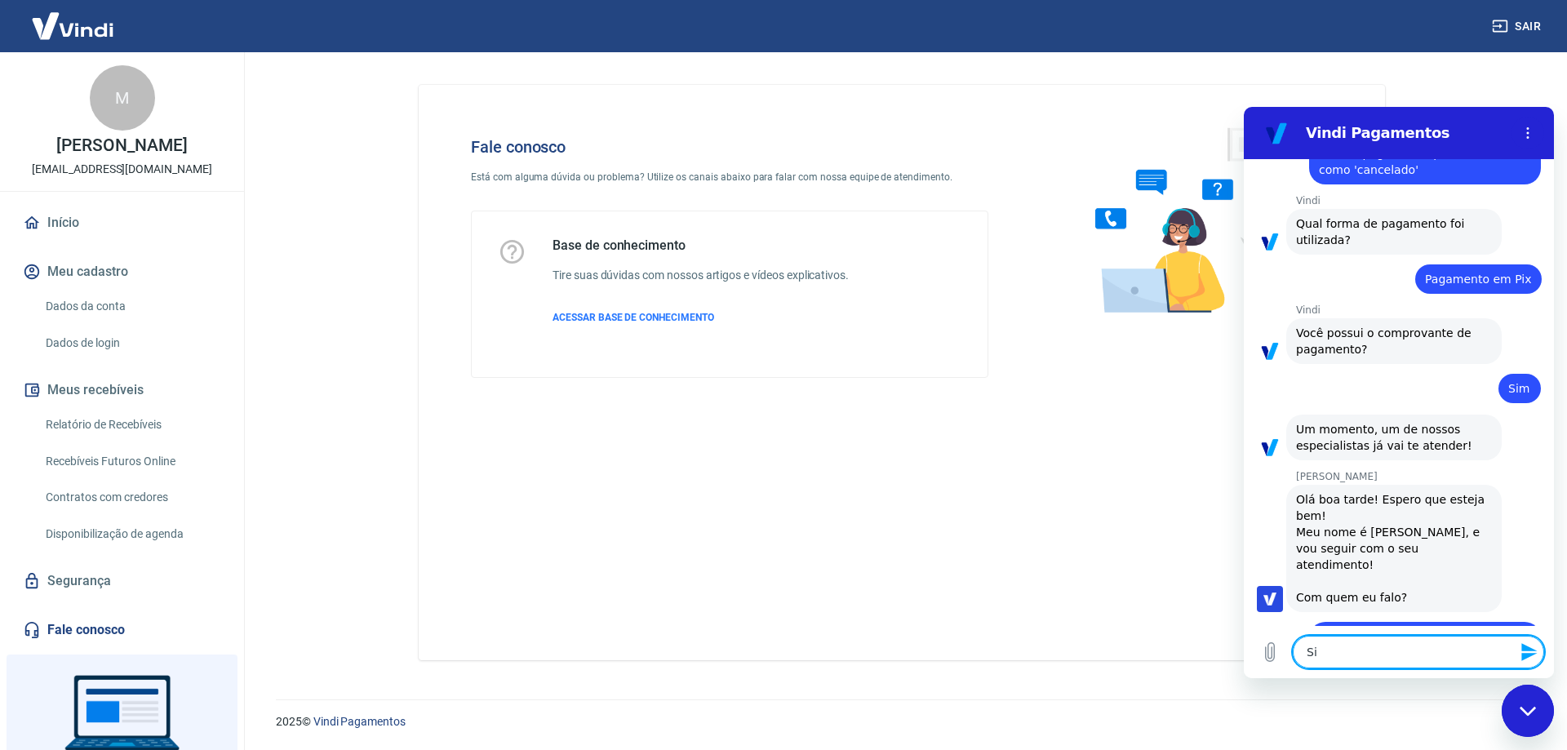
type textarea "x"
type textarea "Sim,"
type textarea "x"
type textarea "Sim,"
type textarea "x"
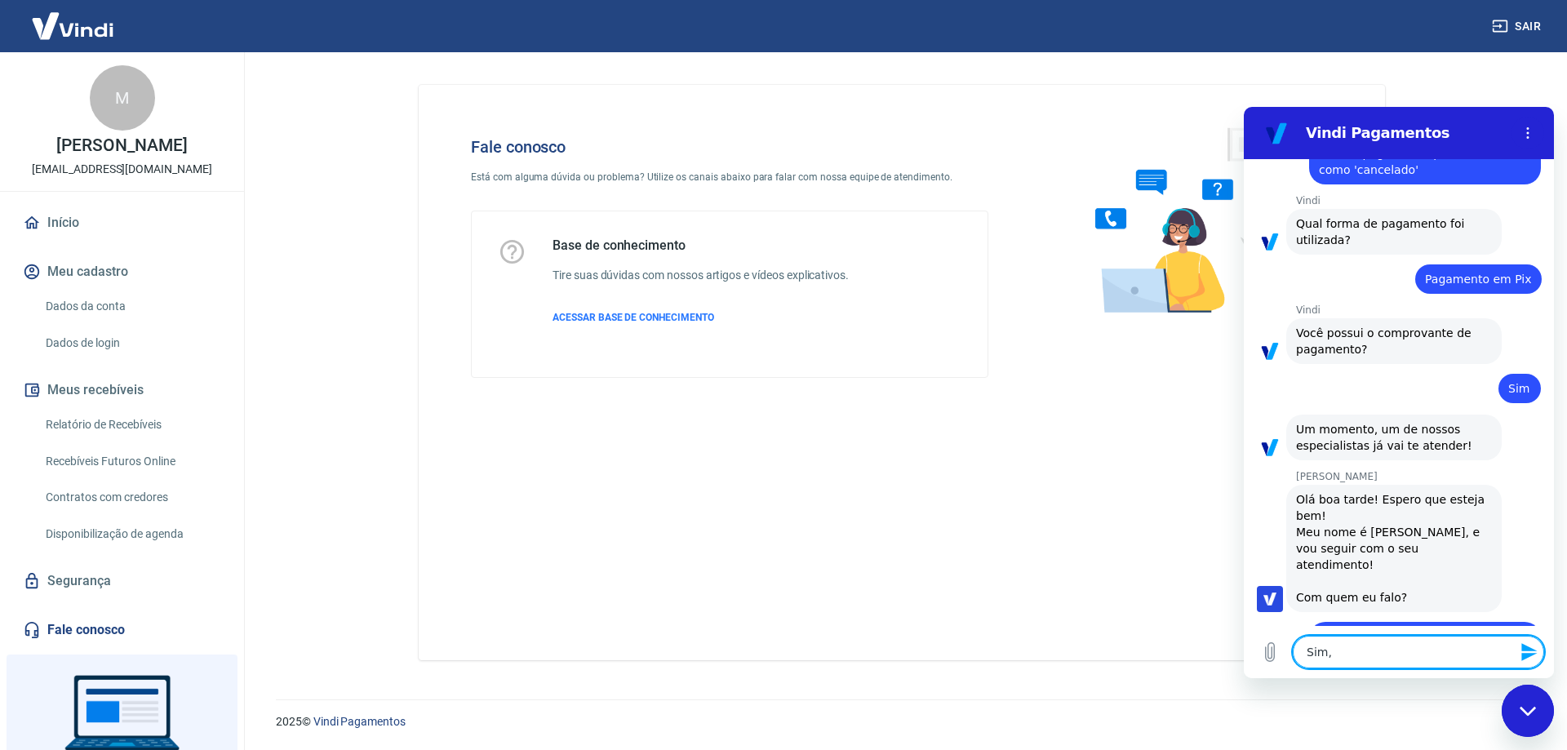
type textarea "Sim, a"
type textarea "x"
type textarea "Sim, al"
type textarea "x"
type textarea "Sim, alg"
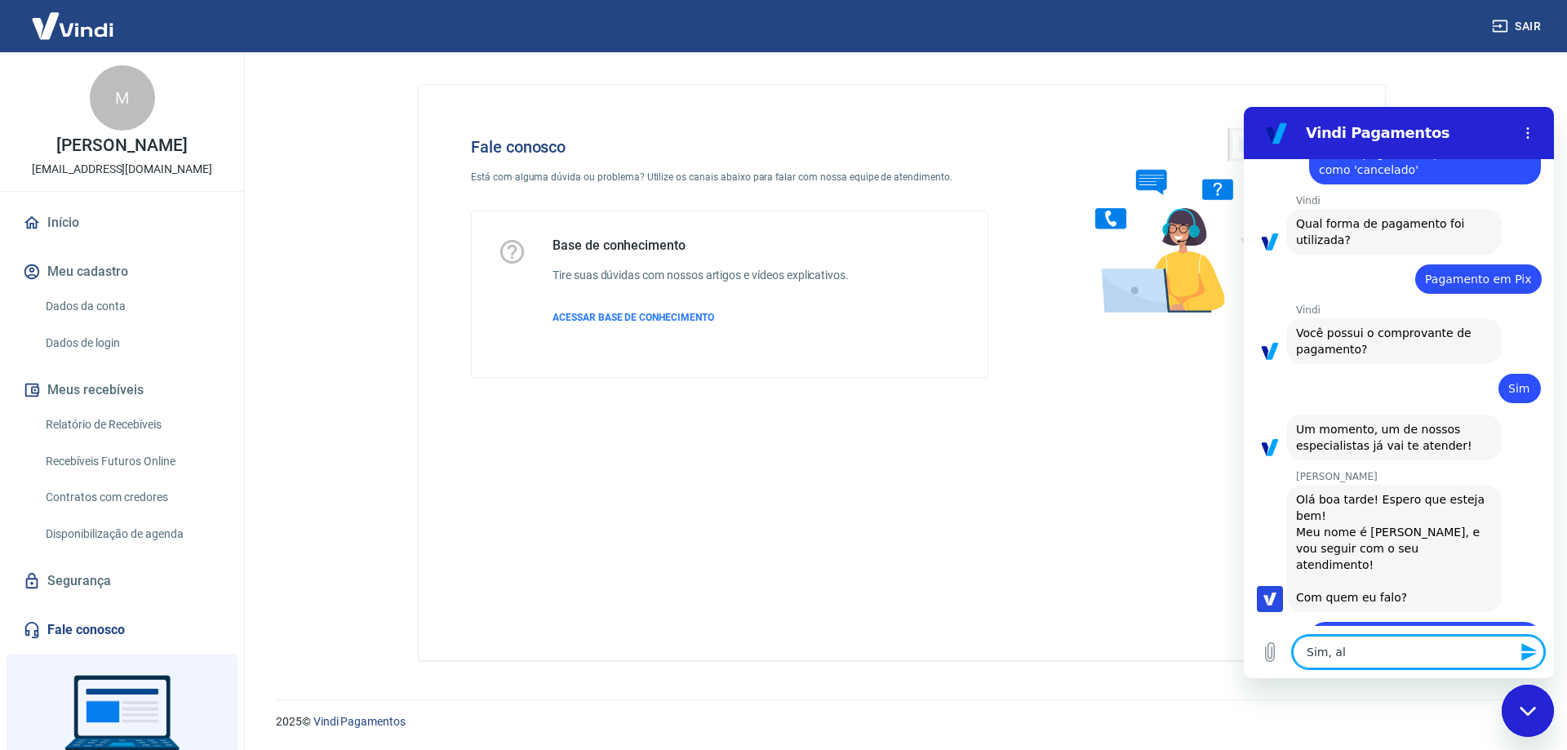
type textarea "x"
type textarea "Sim, algu"
type textarea "x"
type textarea "Sim, algum"
type textarea "x"
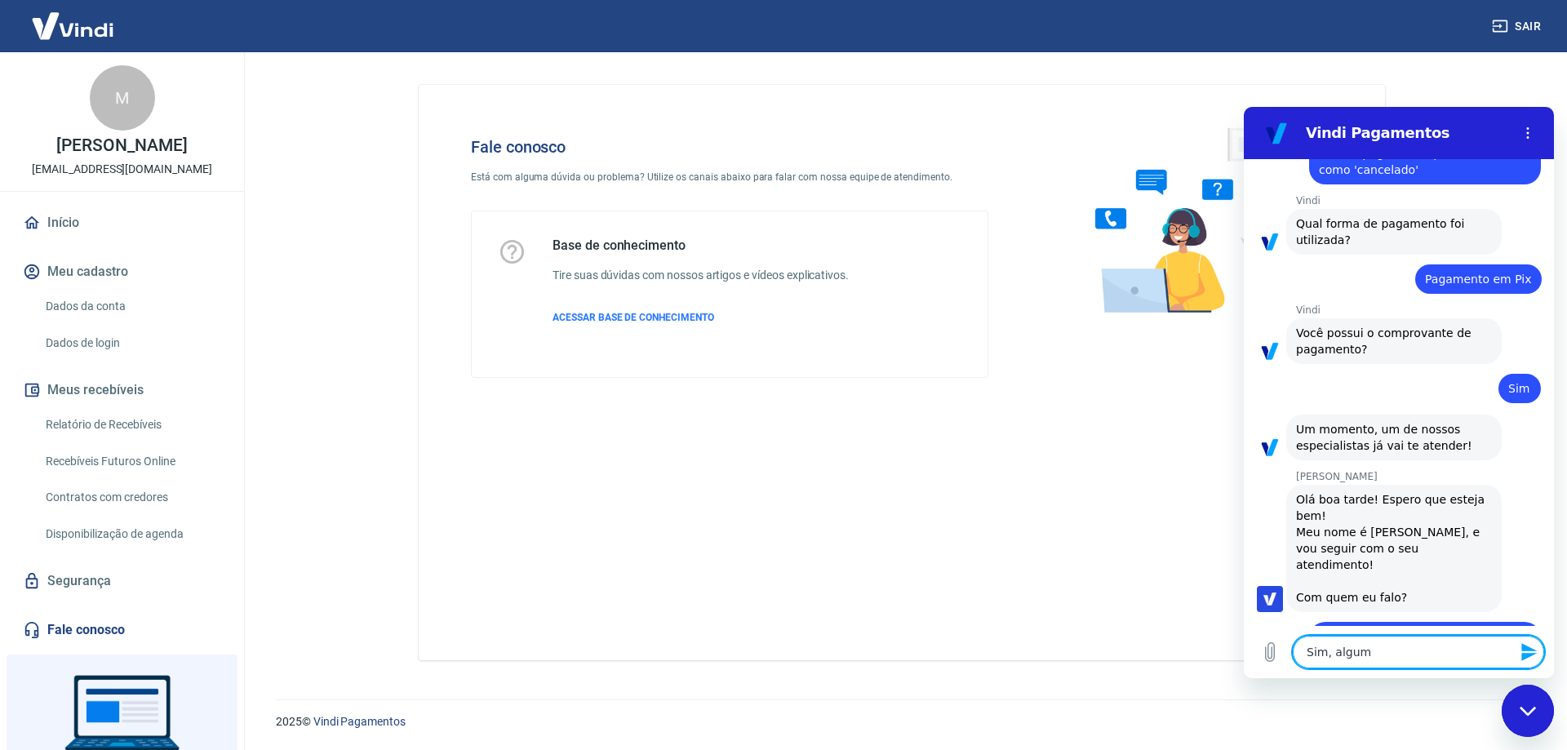
type textarea "Sim, alguma"
type textarea "x"
type textarea "Sim, algumas"
type textarea "x"
type textarea "Sim, algumas"
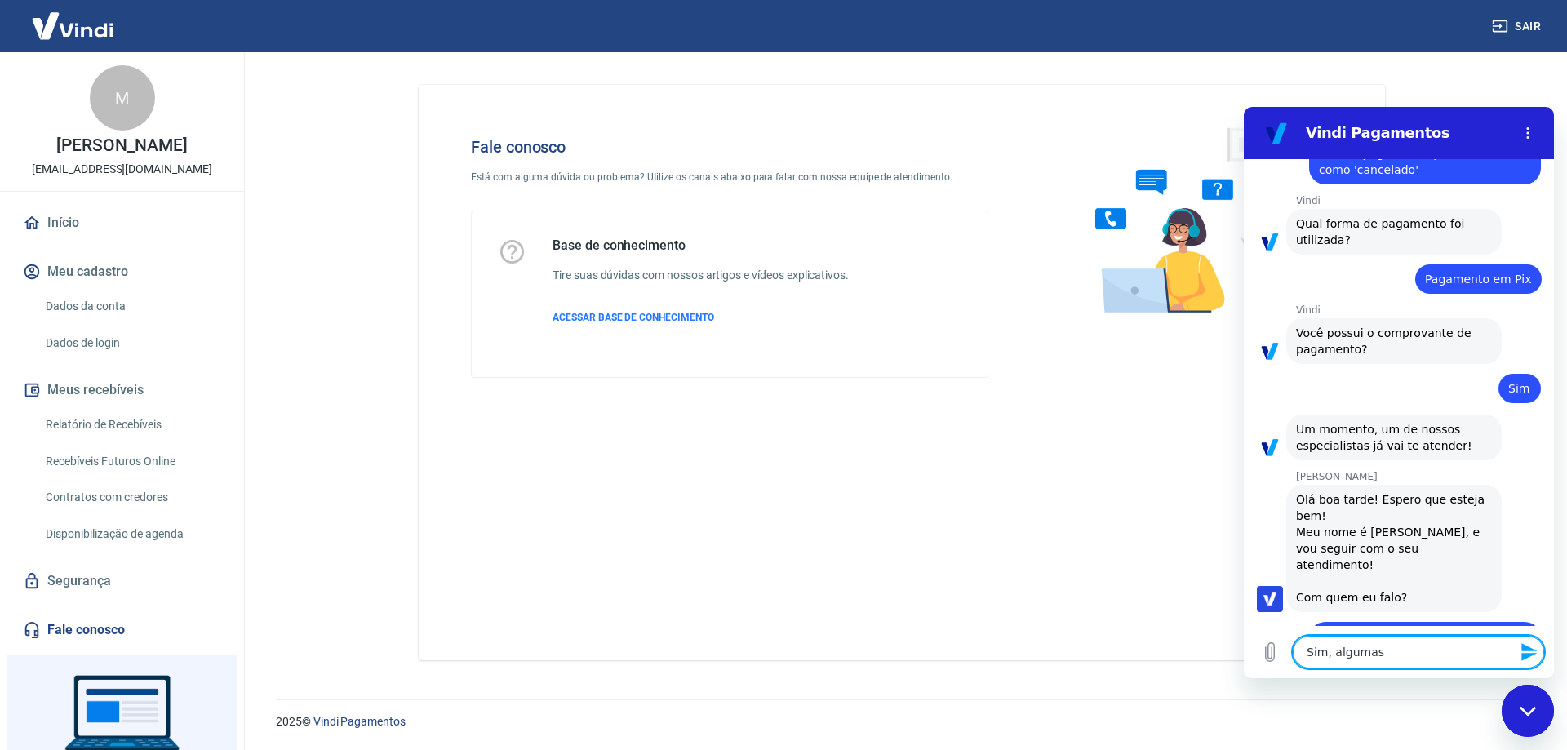
type textarea "x"
type textarea "Sim, algumas c"
type textarea "x"
type textarea "Sim, algumas cl"
type textarea "x"
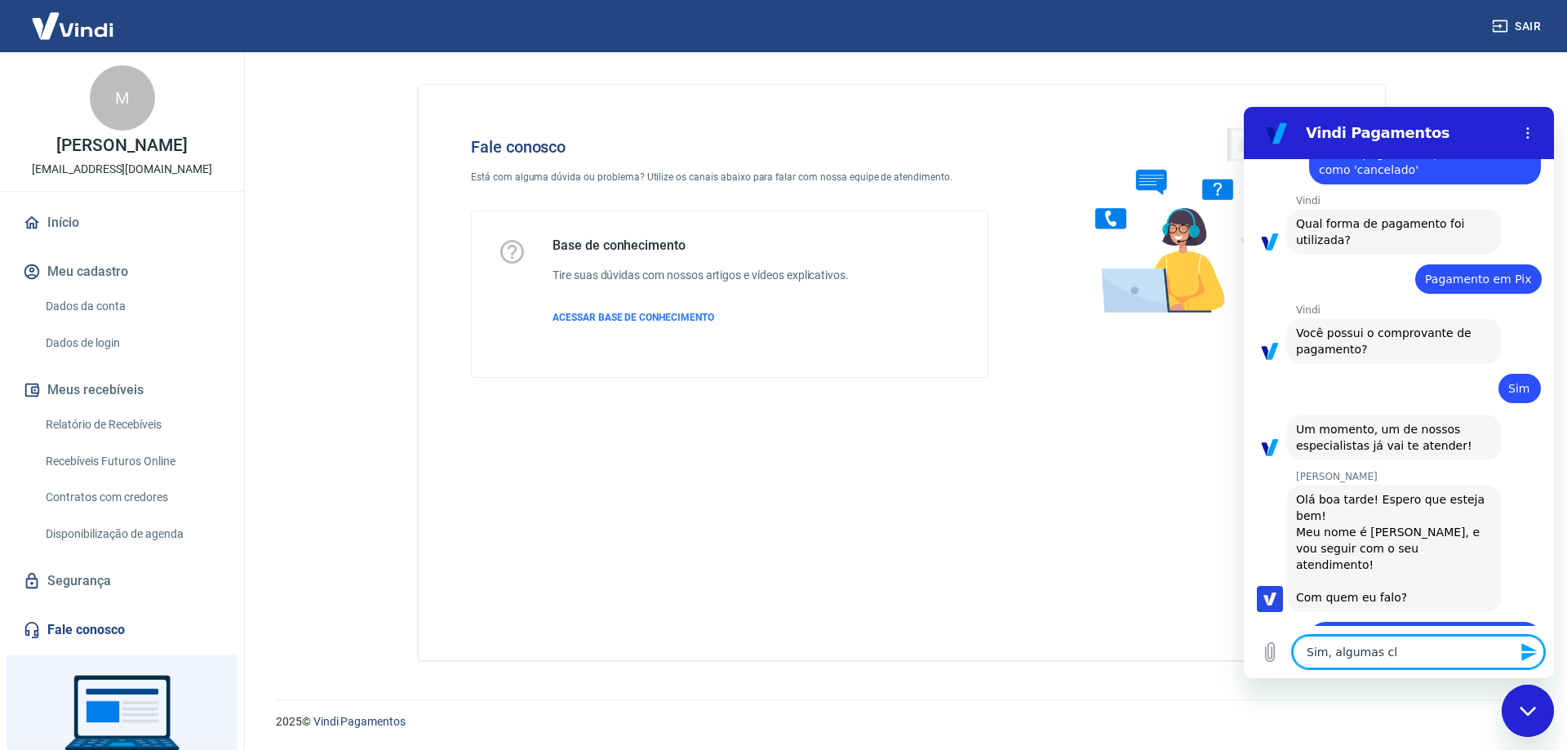
type textarea "Sim, algumas cli"
type textarea "x"
type textarea "Sim, algumas clie"
type textarea "x"
type textarea "Sim, algumas clien"
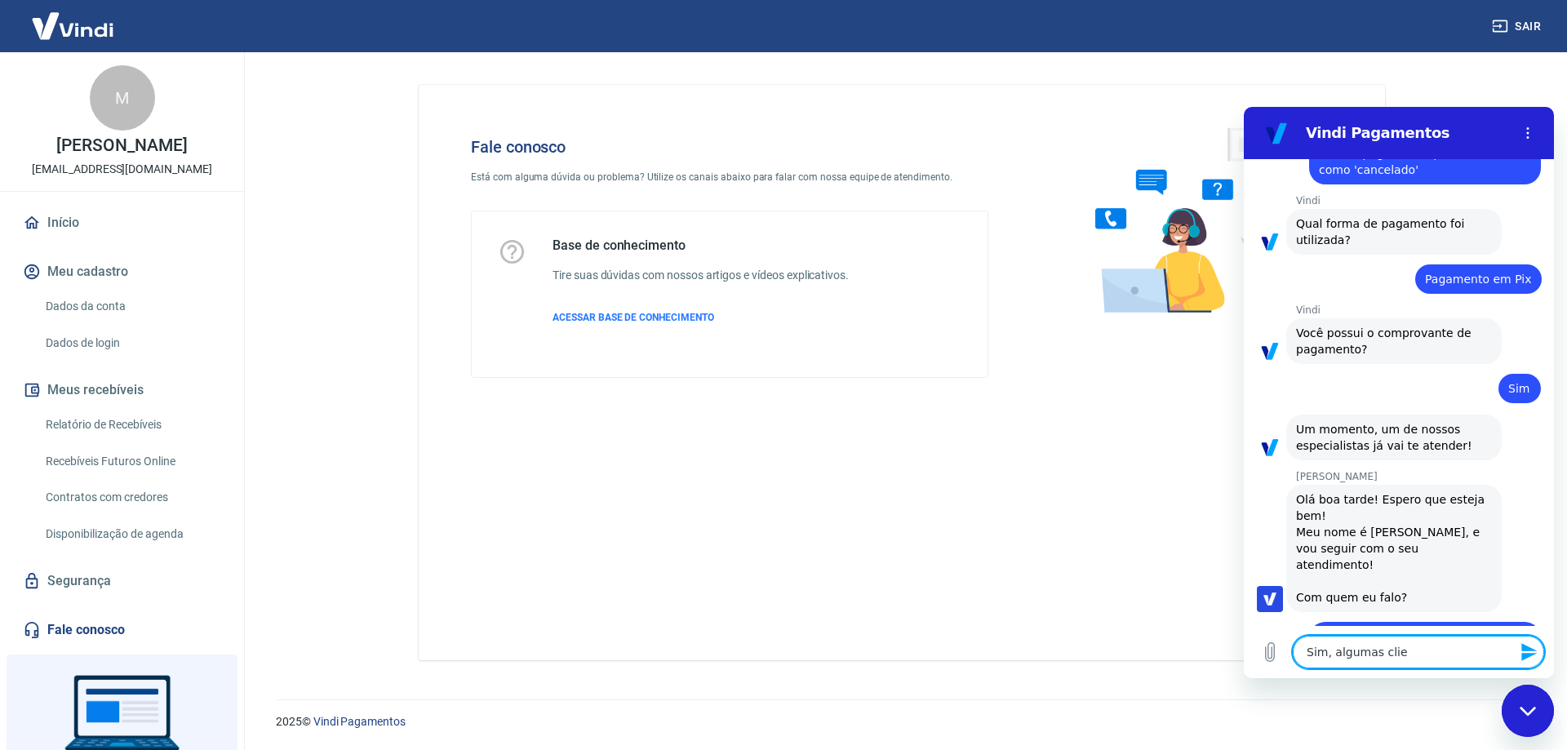
type textarea "x"
type textarea "Sim, algumas client"
type textarea "x"
type textarea "Sim, algumas cliente"
type textarea "x"
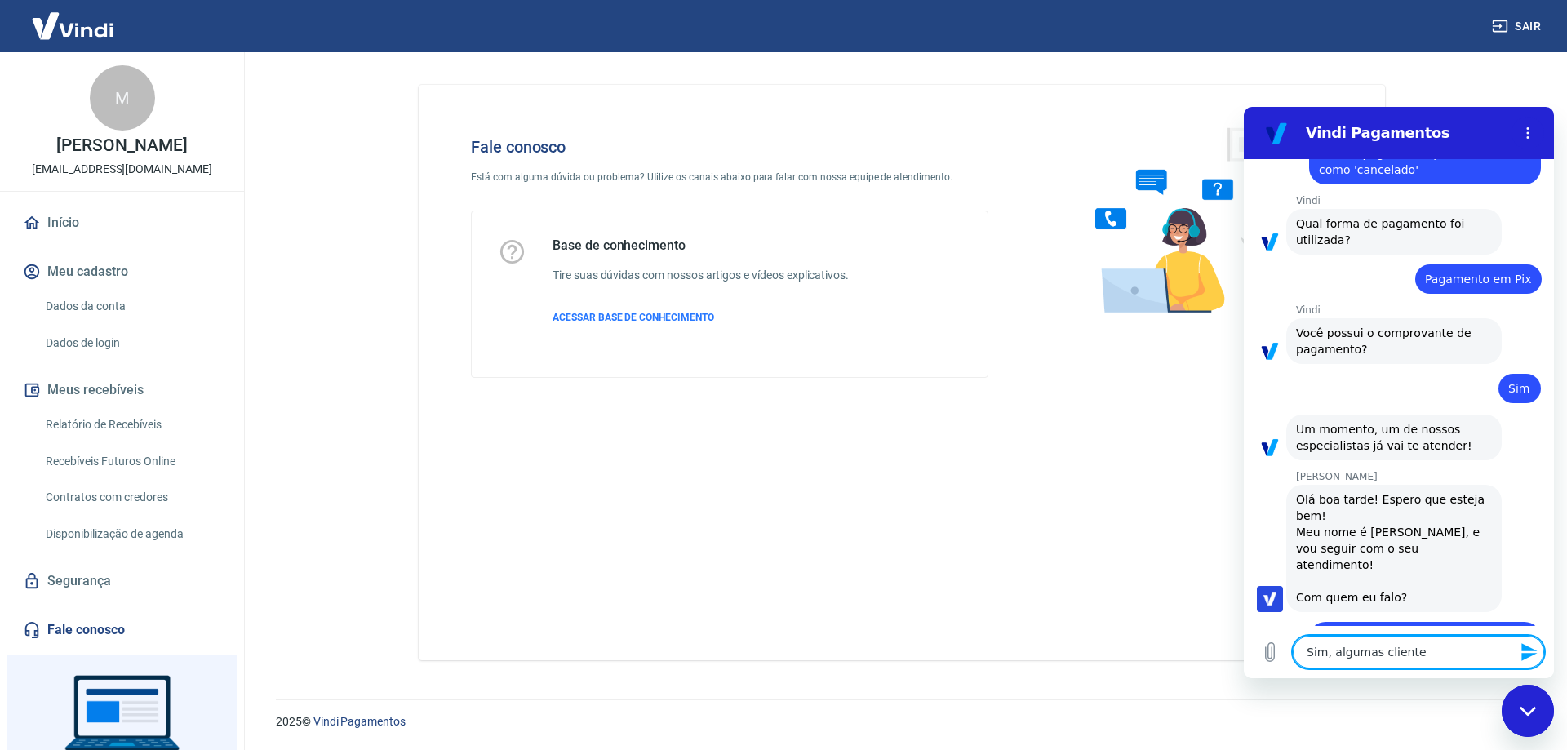
type textarea "Sim, algumas clientes"
type textarea "x"
type textarea "Sim, algumas clientes"
type textarea "x"
type textarea "Sim, algumas clientes f"
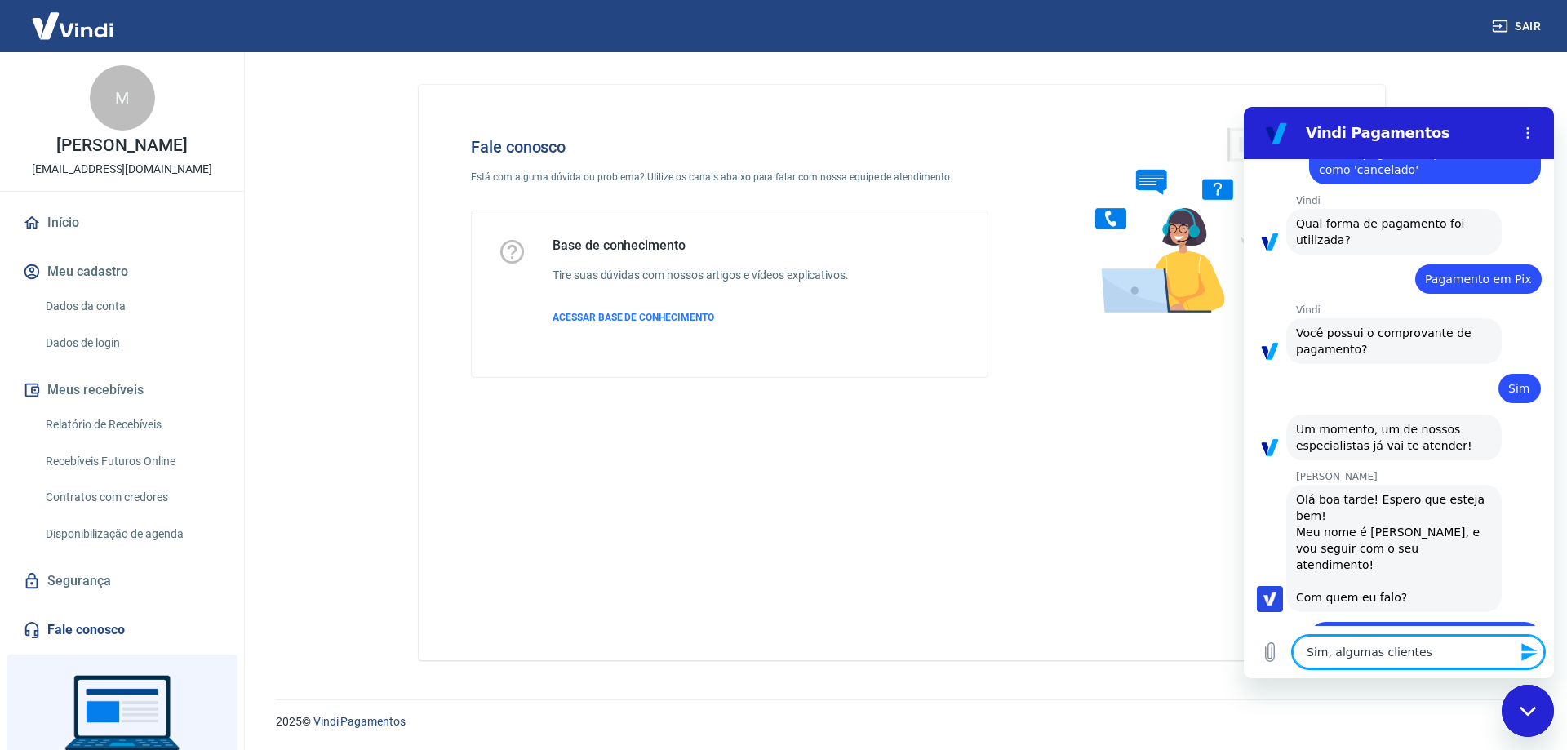
type textarea "x"
type textarea "Sim, algumas clientes fi"
type textarea "x"
type textarea "Sim, algumas clientes fiz"
type textarea "x"
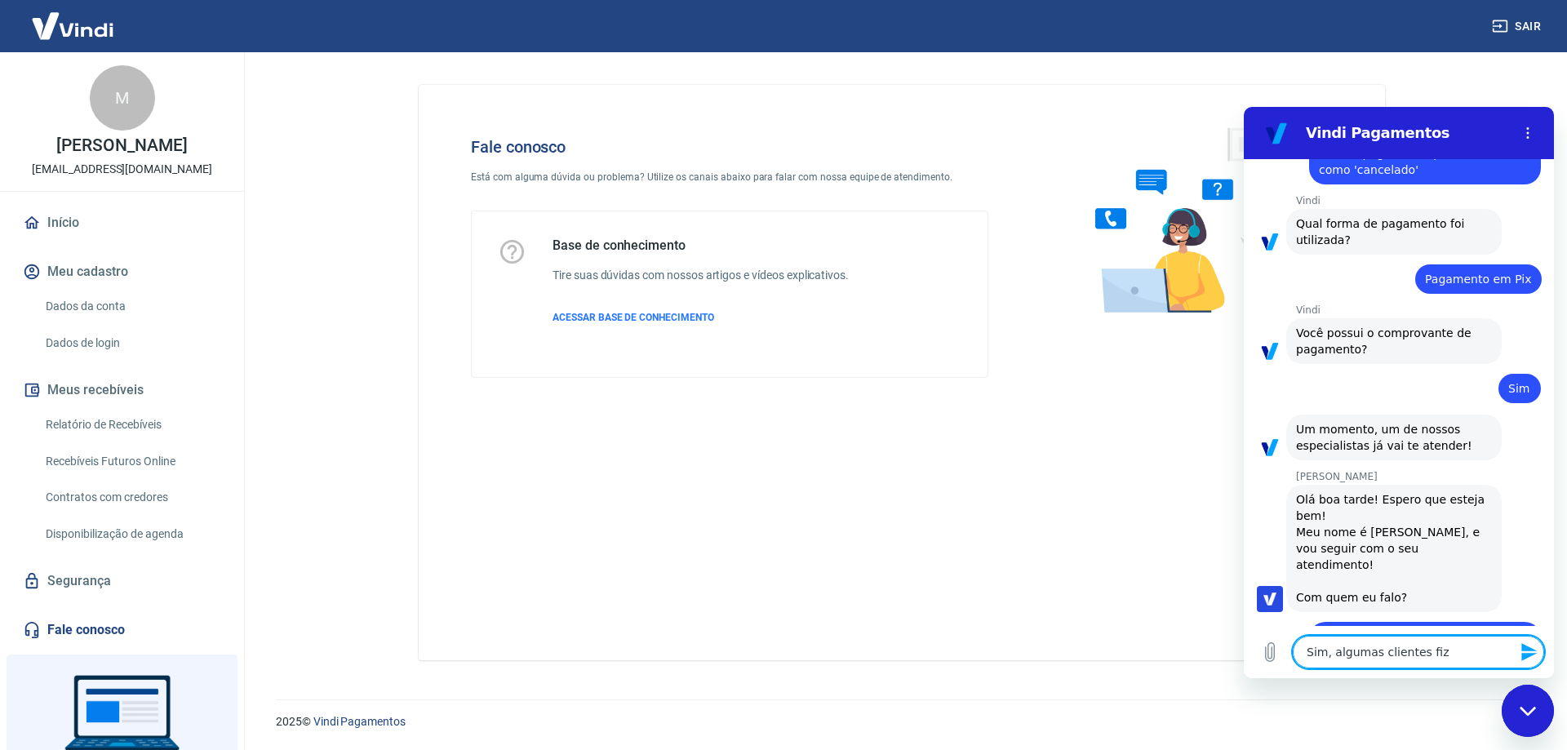
type textarea "Sim, algumas clientes fize"
type textarea "x"
type textarea "Sim, algumas clientes fizer"
type textarea "x"
type textarea "Sim, algumas clientes fizera"
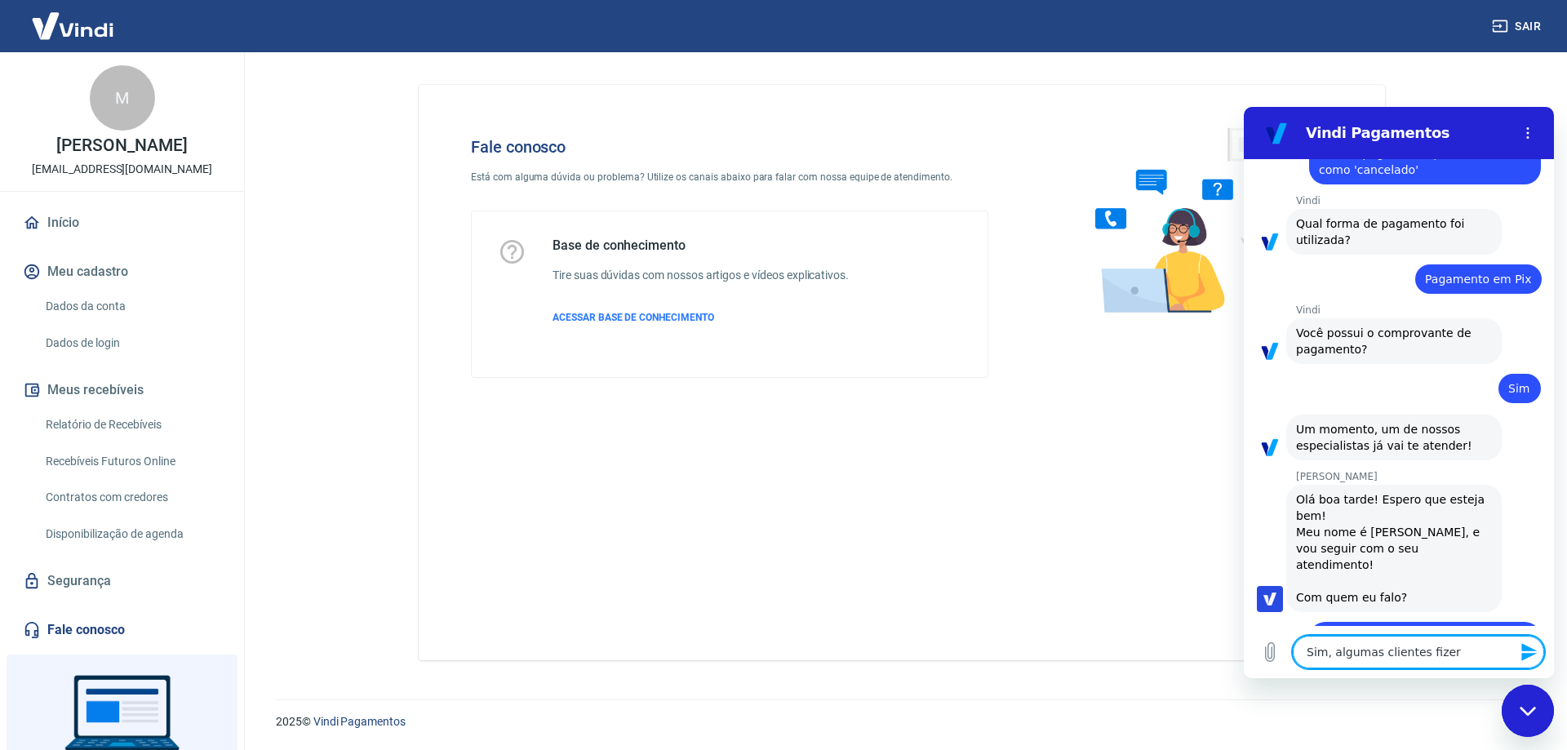
type textarea "x"
type textarea "Sim, algumas clientes fizeram"
type textarea "x"
type textarea "Sim, algumas clientes fizeram"
type textarea "x"
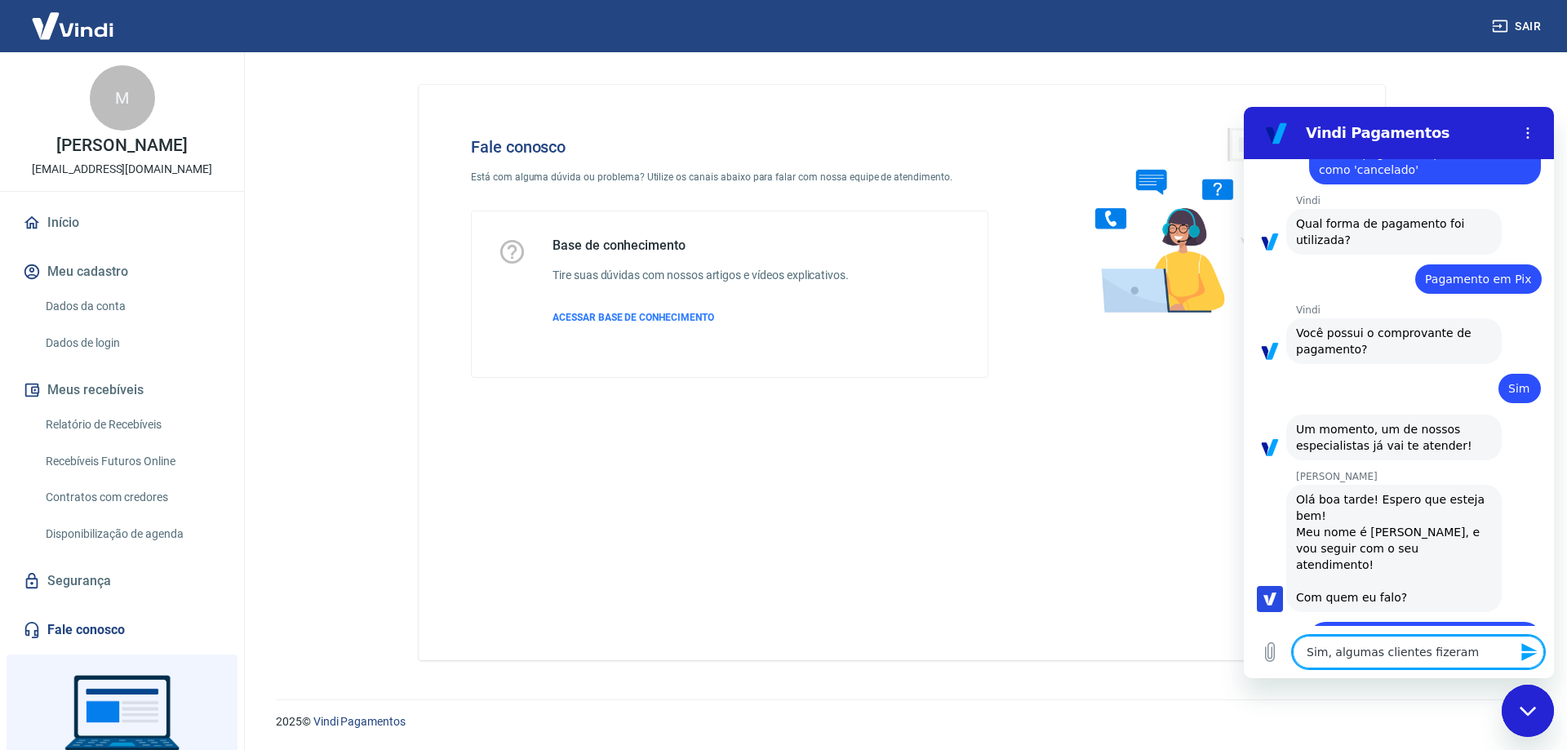
type textarea "Sim, algumas clientes fizeram u"
type textarea "x"
type textarea "Sim, algumas clientes fizeram um"
type textarea "x"
type textarea "Sim, algumas clientes fizeram uma"
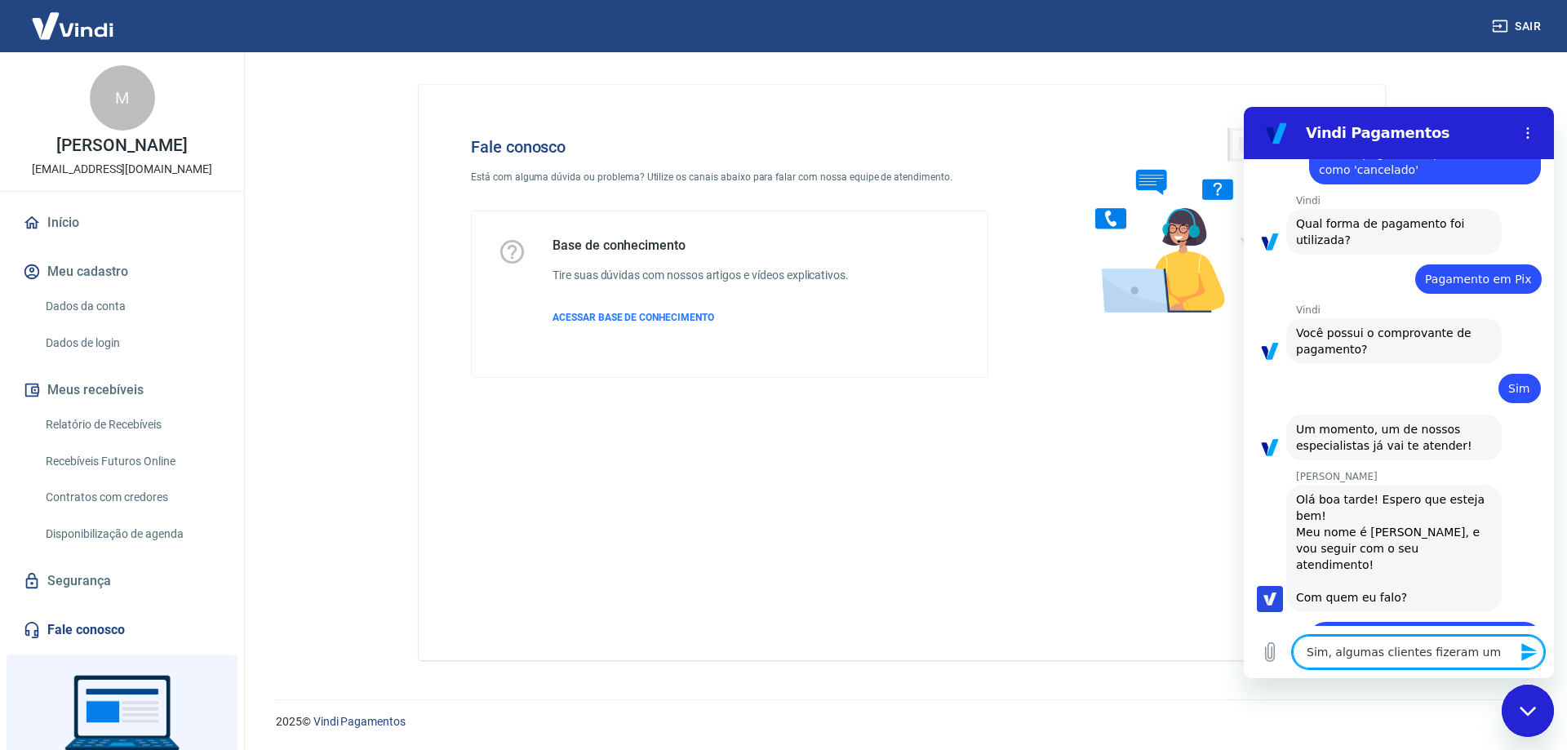
type textarea "x"
type textarea "Sim, algumas clientes fizeram uma"
type textarea "x"
type textarea "Sim, algumas clientes fizeram uma c"
type textarea "x"
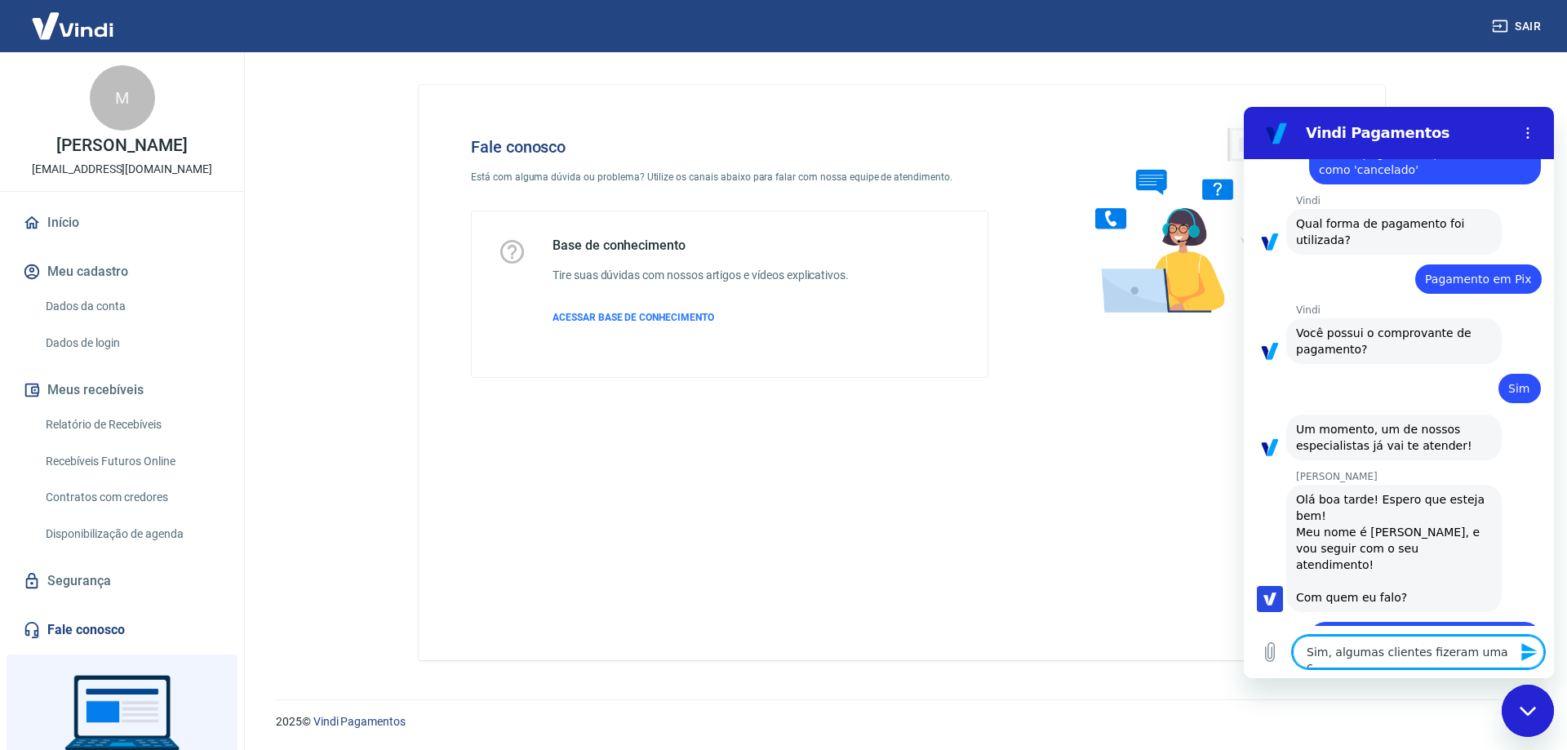
type textarea "Sim, algumas clientes fizeram uma co"
type textarea "x"
type textarea "Sim, algumas clientes fizeram uma com"
type textarea "x"
type textarea "Sim, algumas clientes fizeram uma comp"
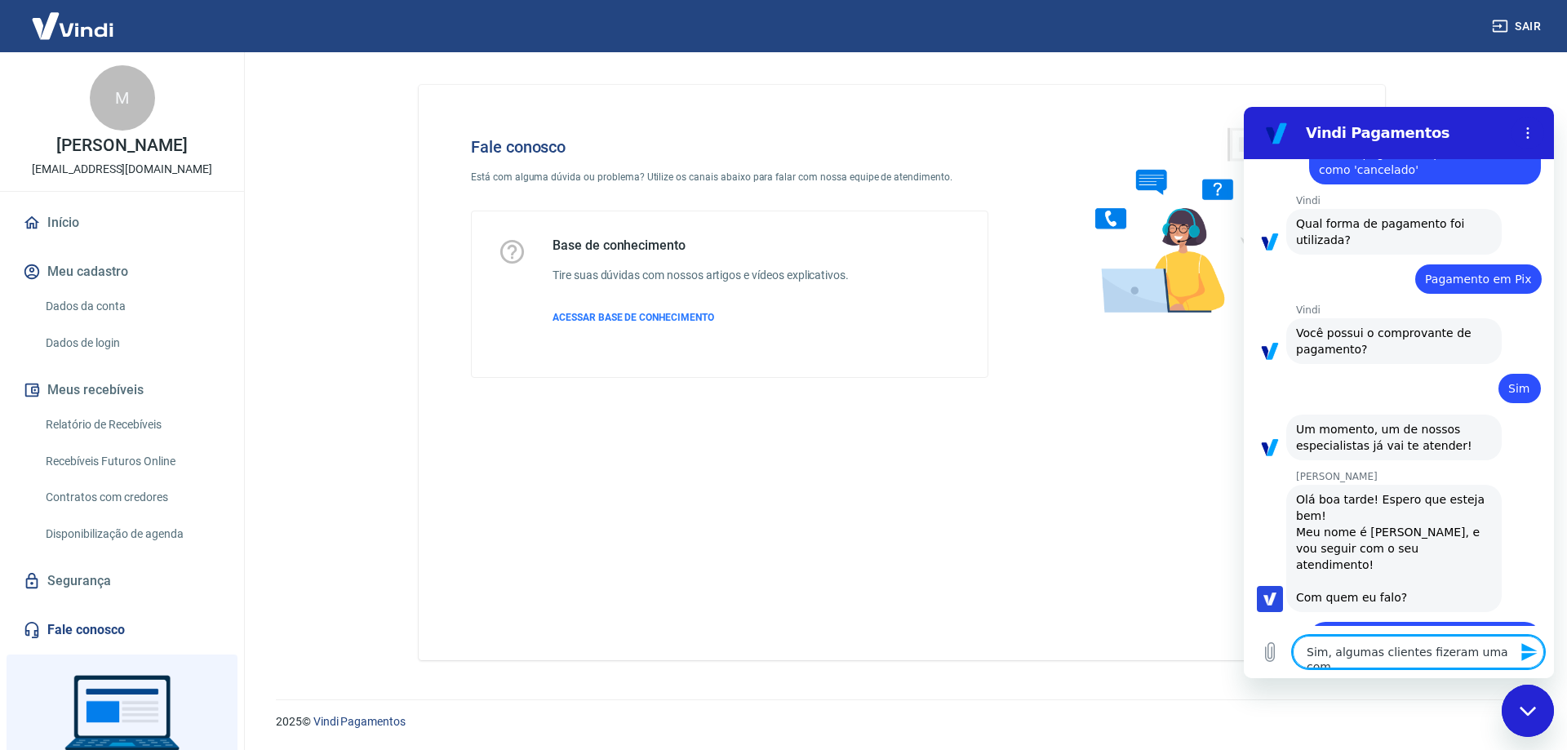
type textarea "x"
type textarea "Sim, algumas clientes fizeram uma compr"
type textarea "x"
type textarea "Sim, algumas clientes fizeram uma compra"
type textarea "x"
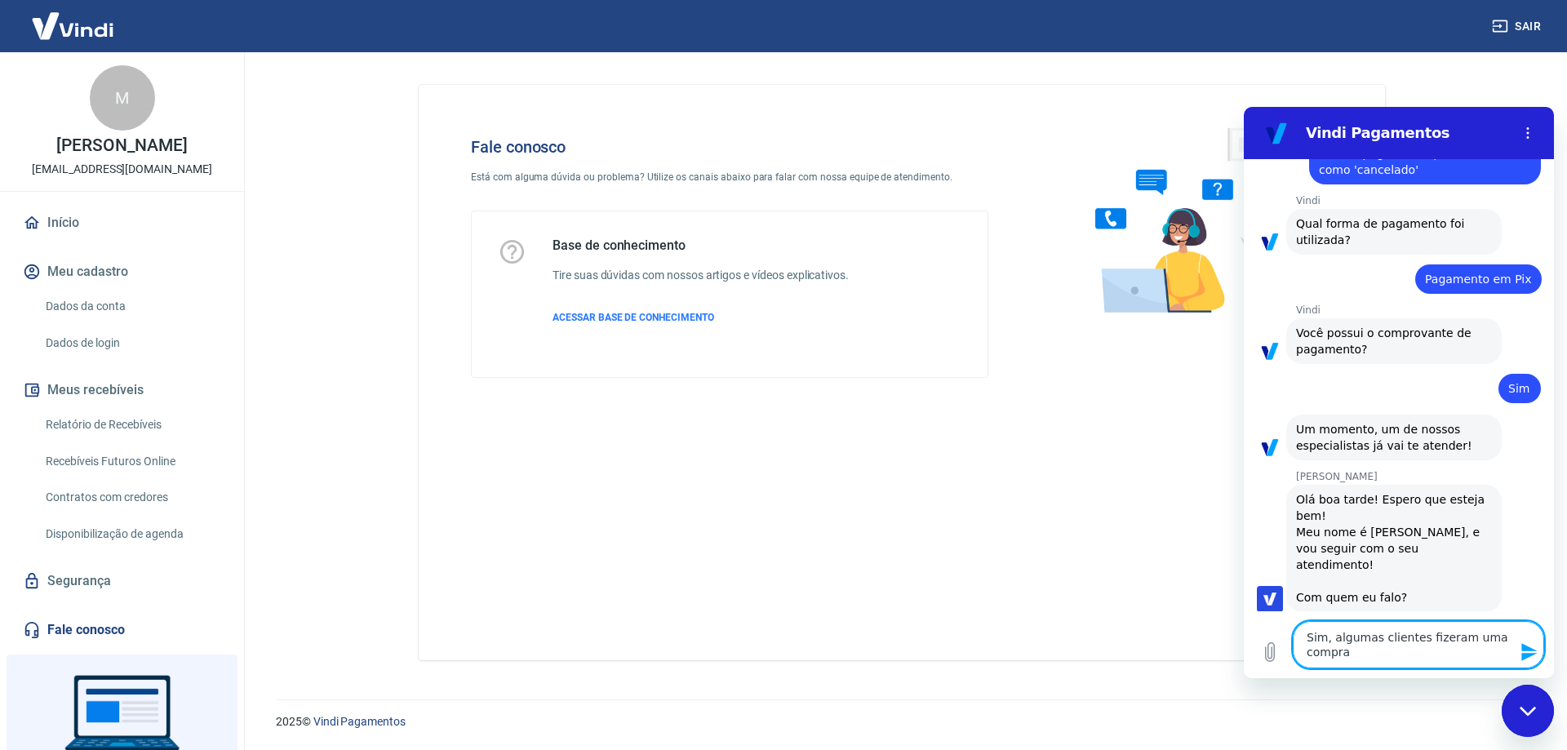
type textarea "Sim, algumas clientes fizeram uma compra"
type textarea "x"
type textarea "Sim, algumas clientes fizeram uma compra o"
type textarea "x"
type textarea "Sim, algumas clientes fizeram uma compra on"
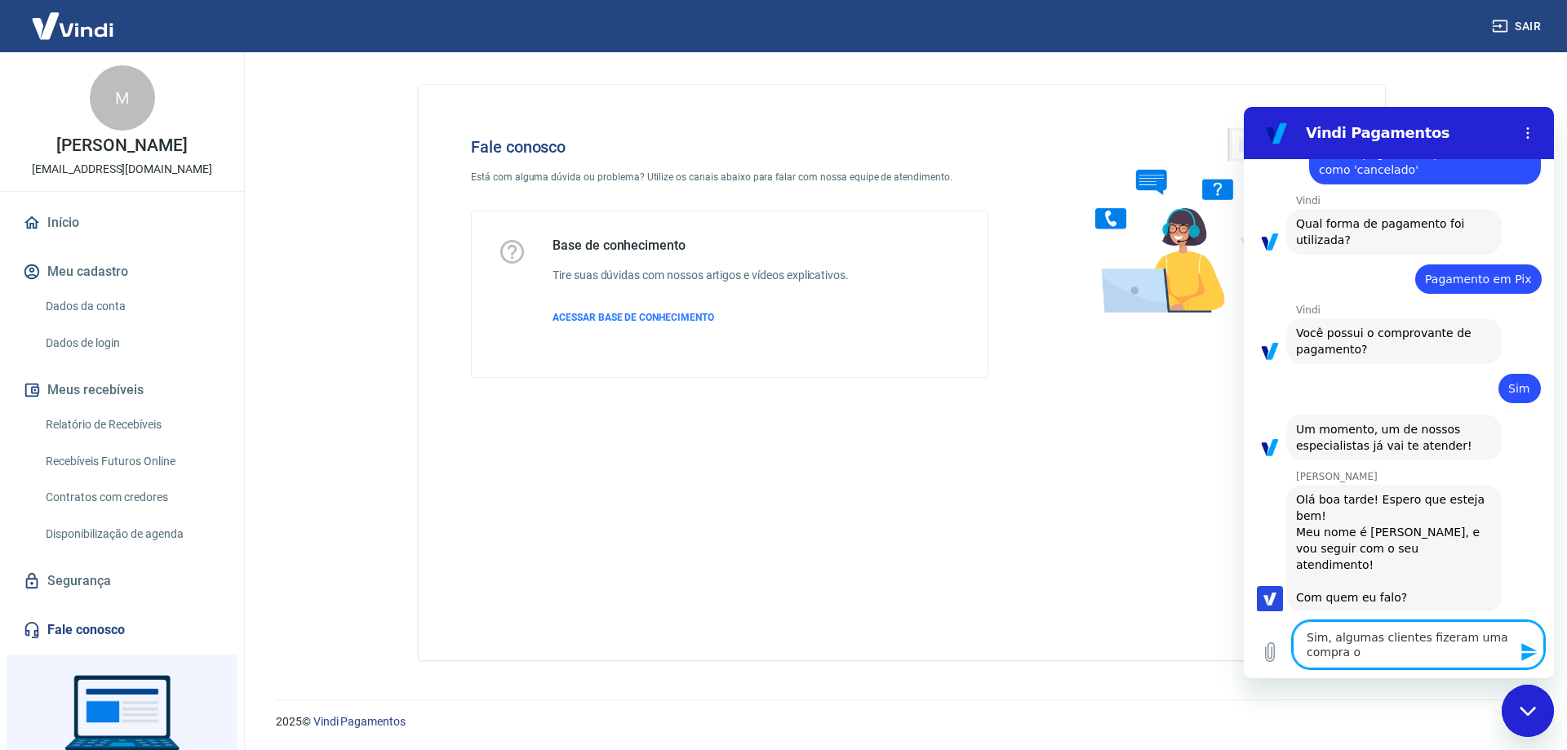
type textarea "x"
type textarea "Sim, algumas clientes fizeram uma compra ont"
type textarea "x"
type textarea "Sim, algumas clientes fizeram uma compra onte"
type textarea "x"
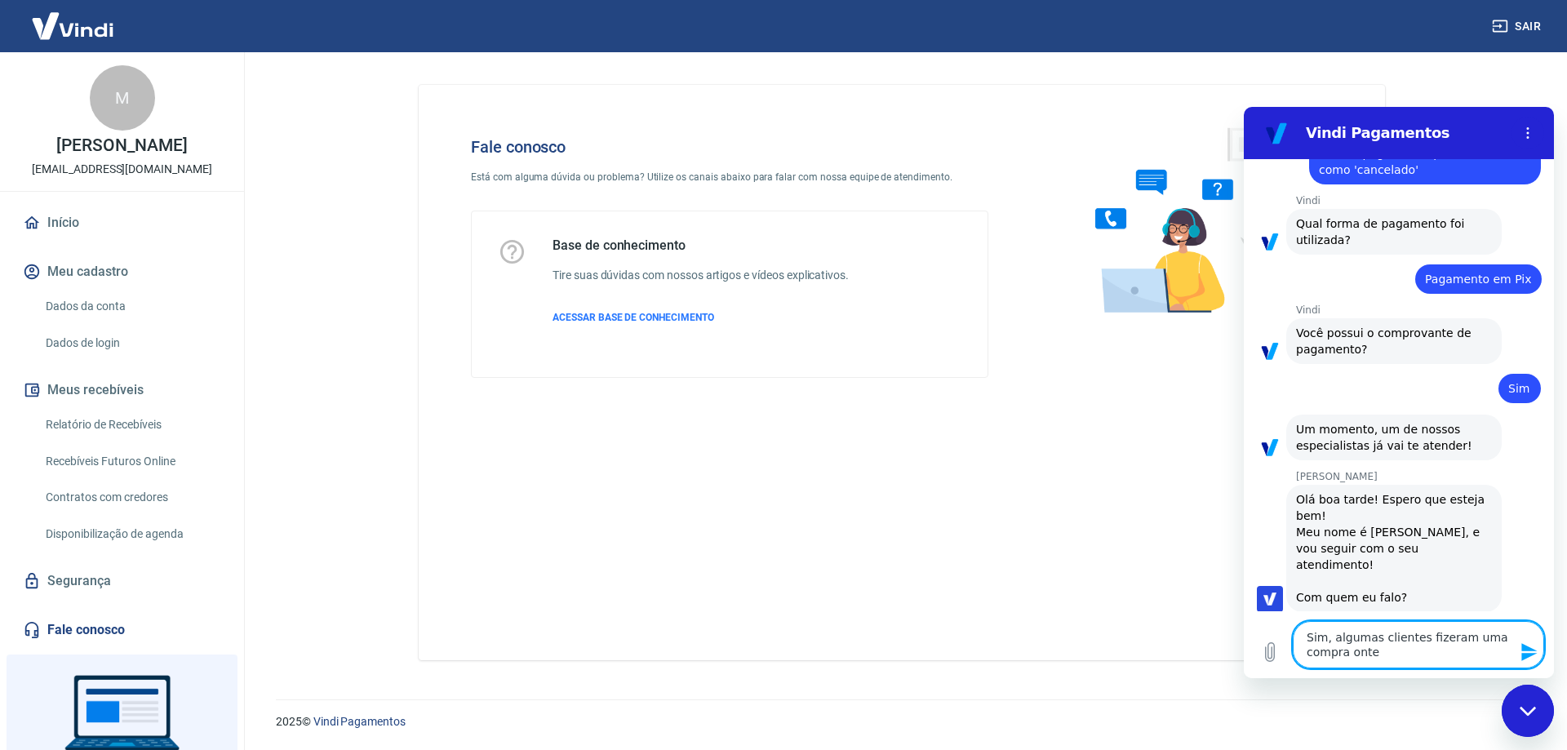
type textarea "Sim, algumas clientes fizeram uma compra ontem"
type textarea "x"
type textarea "Sim, algumas clientes fizeram uma compra ontem"
type textarea "x"
type textarea "Sim, algumas clientes fizeram uma compra ontem e"
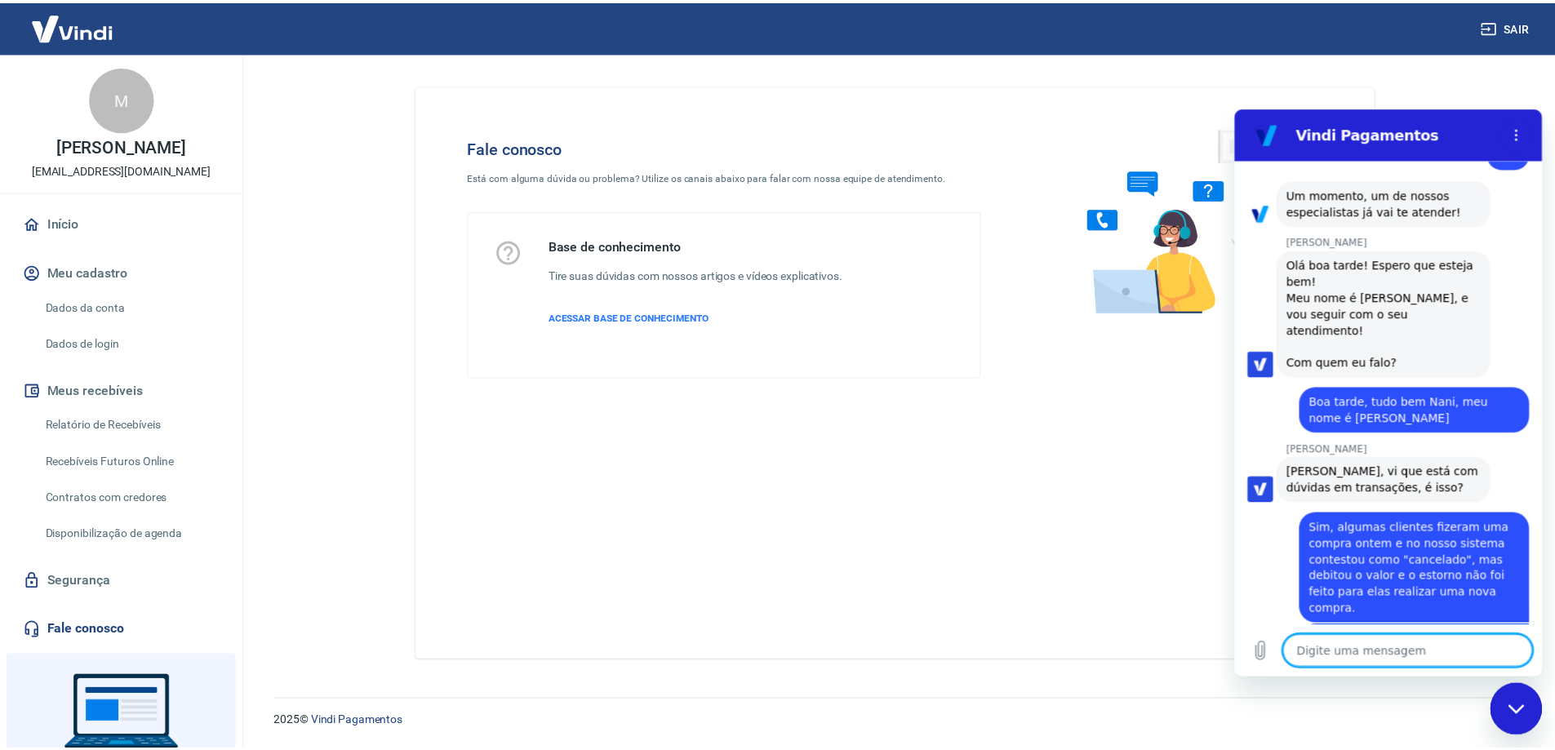
scroll to position [3568, 0]
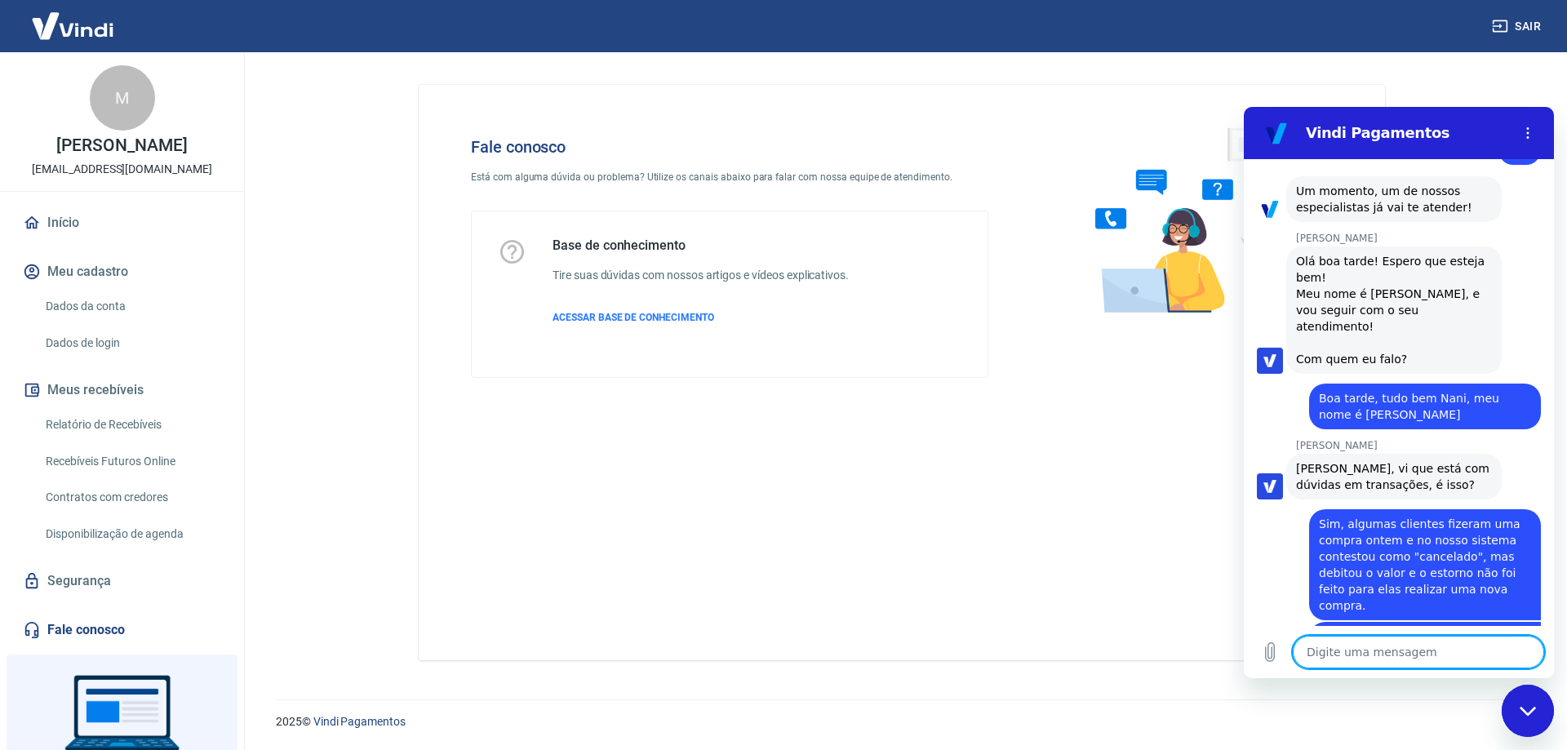
click at [86, 24] on img at bounding box center [73, 26] width 106 height 50
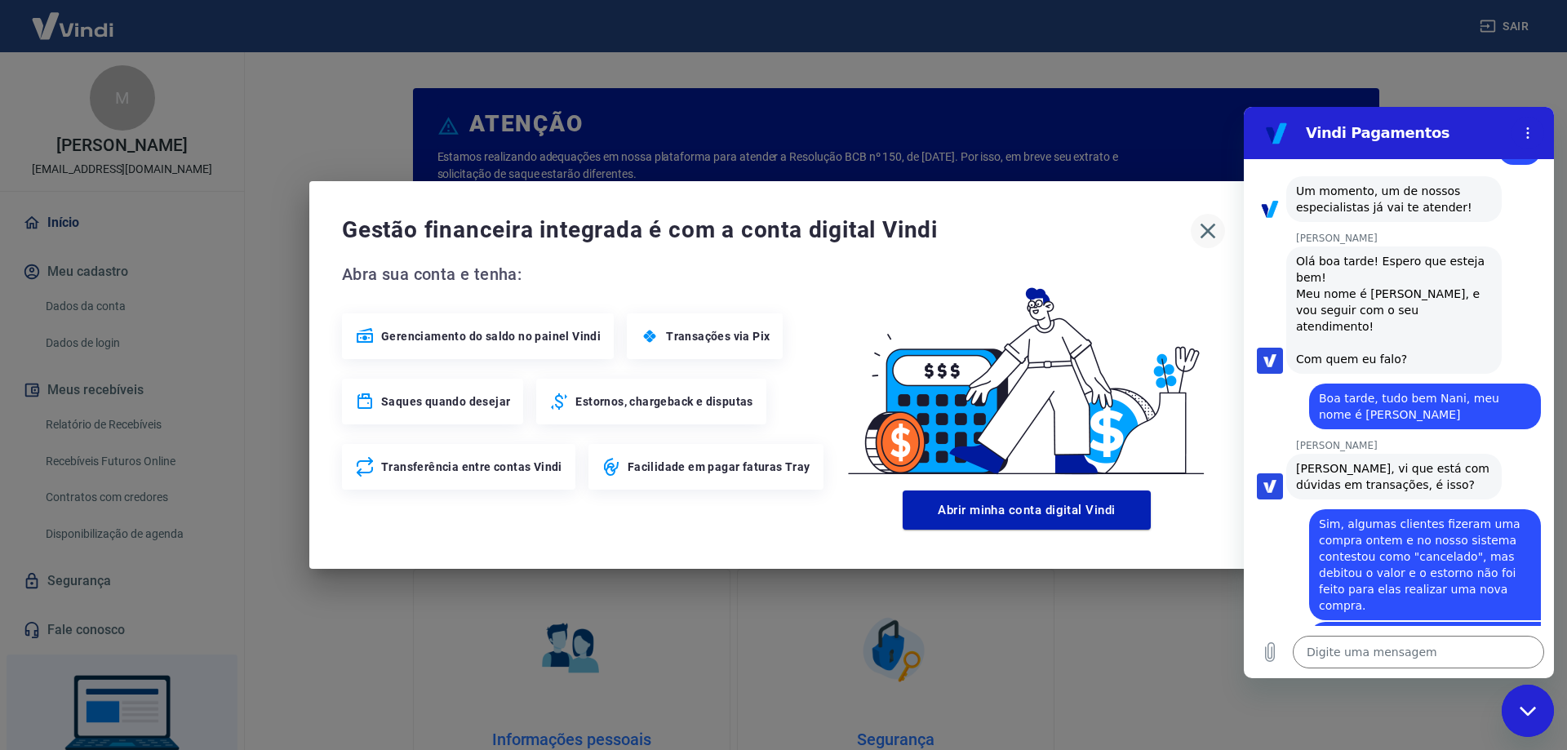
click at [1206, 219] on icon "button" at bounding box center [1208, 231] width 26 height 26
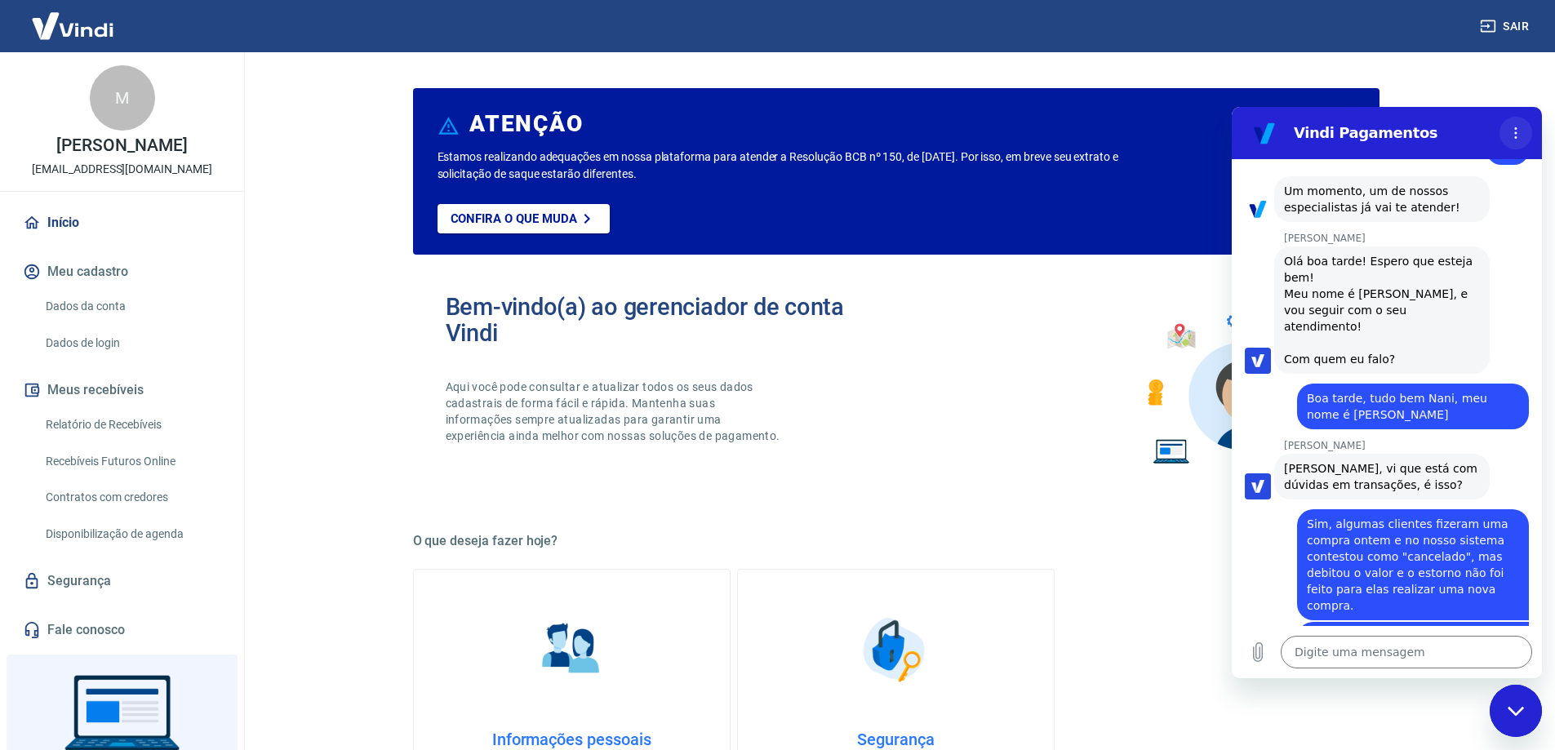
click at [1509, 127] on icon "Menu de opções" at bounding box center [1515, 133] width 13 height 13
click at [1513, 134] on icon "Menu de opções" at bounding box center [1515, 133] width 13 height 13
click at [1336, 657] on textarea at bounding box center [1406, 652] width 251 height 33
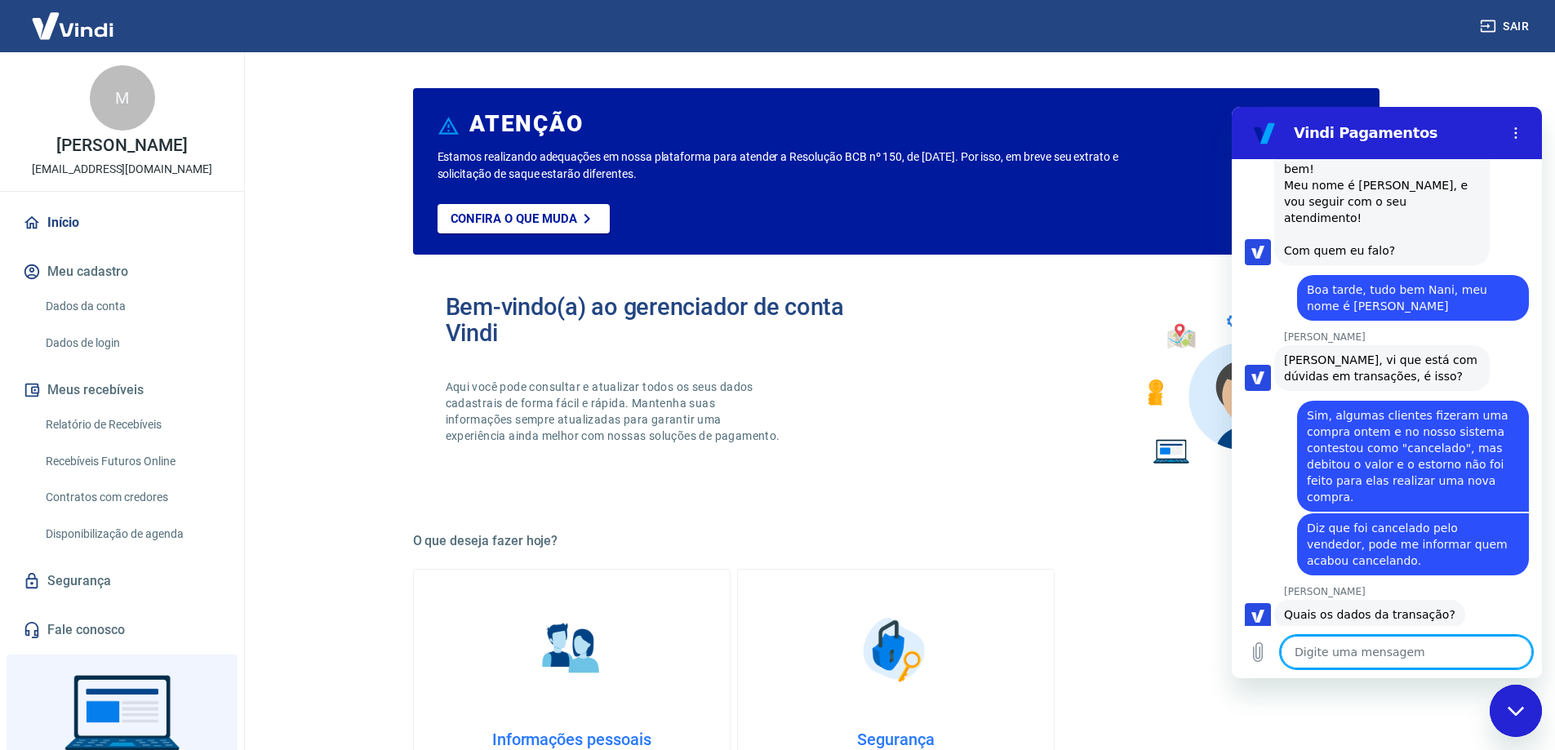
scroll to position [3677, 0]
paste textarea "[PERSON_NAME]"
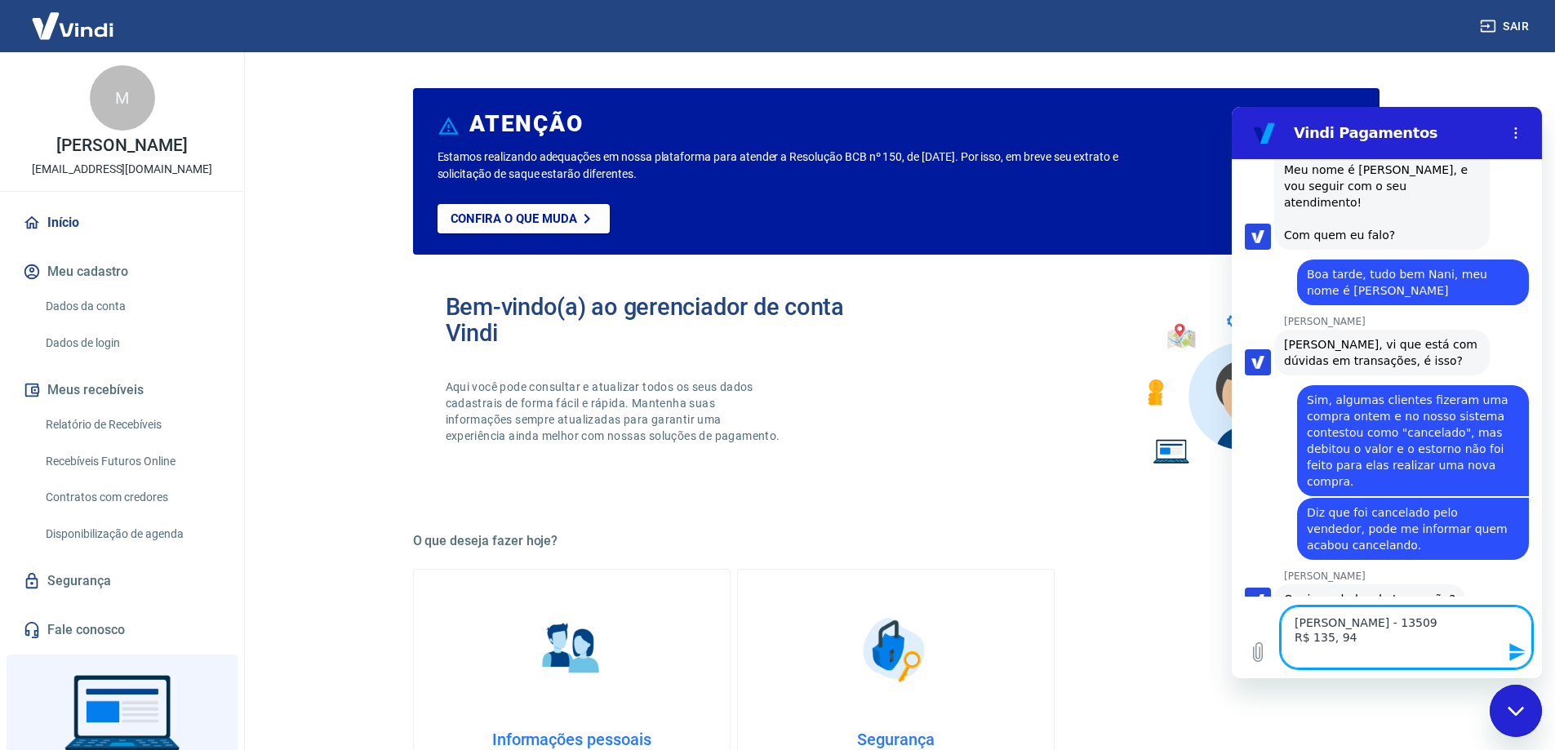
scroll to position [3707, 0]
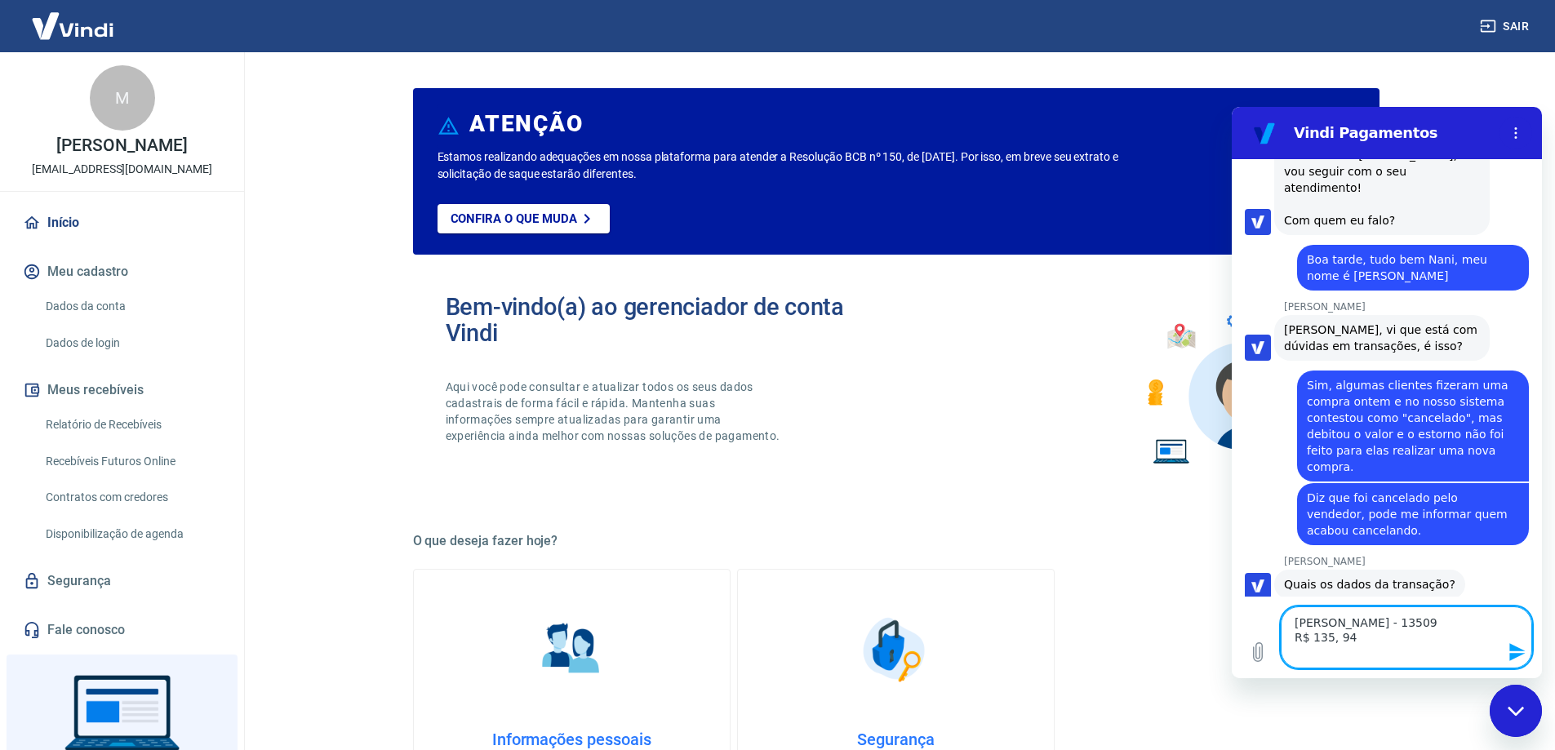
paste textarea "[PERSON_NAME]"
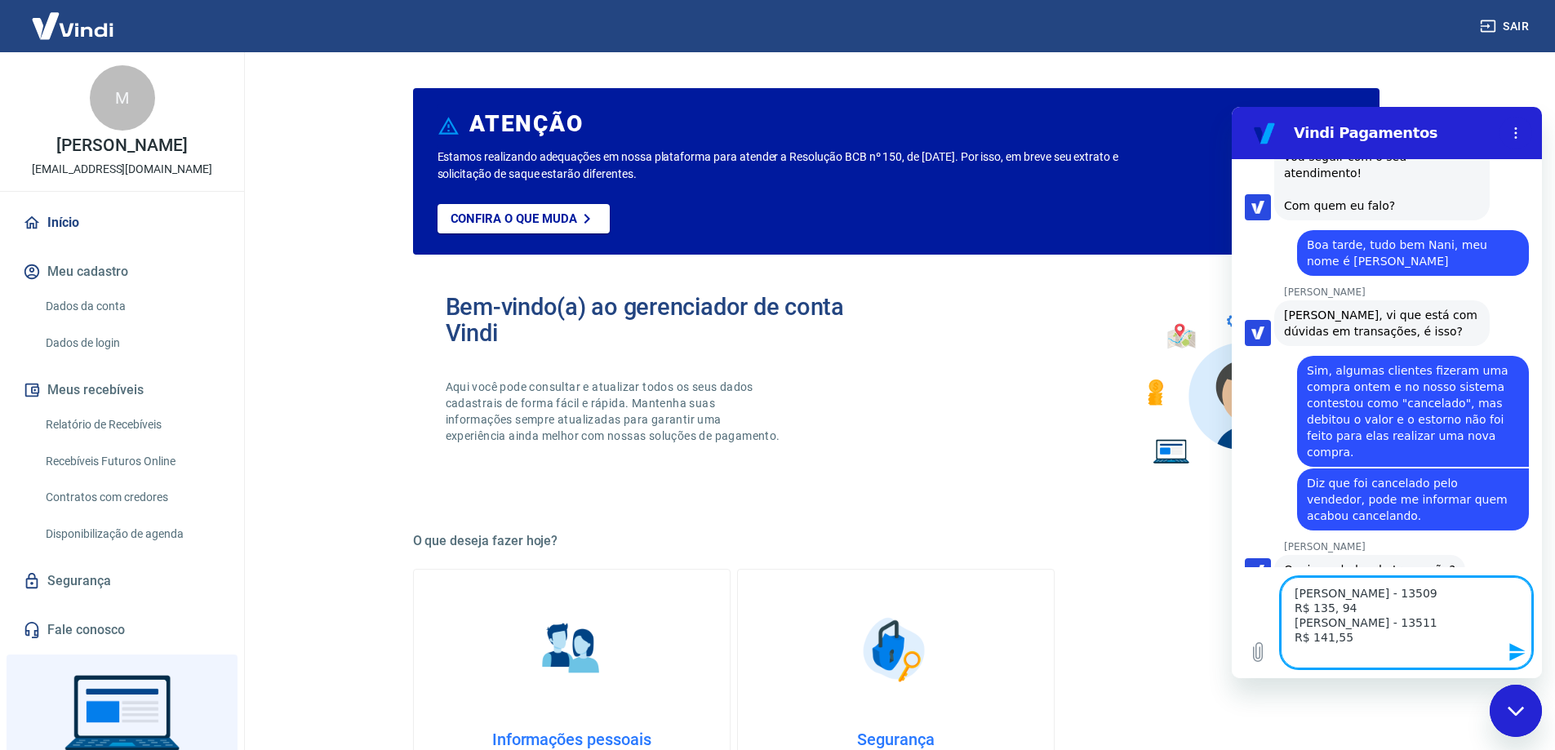
scroll to position [3736, 0]
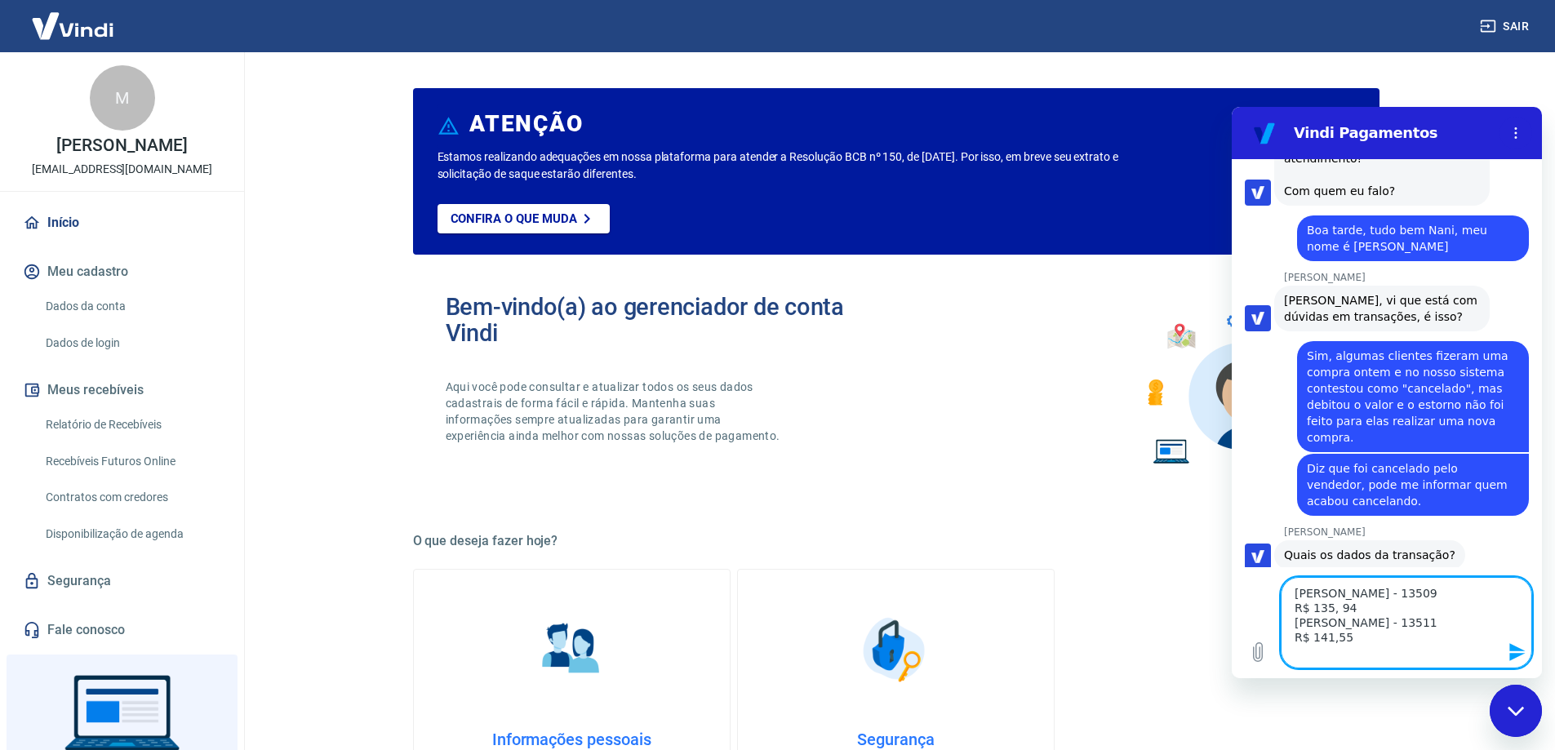
paste textarea "Cinthia Madeira"
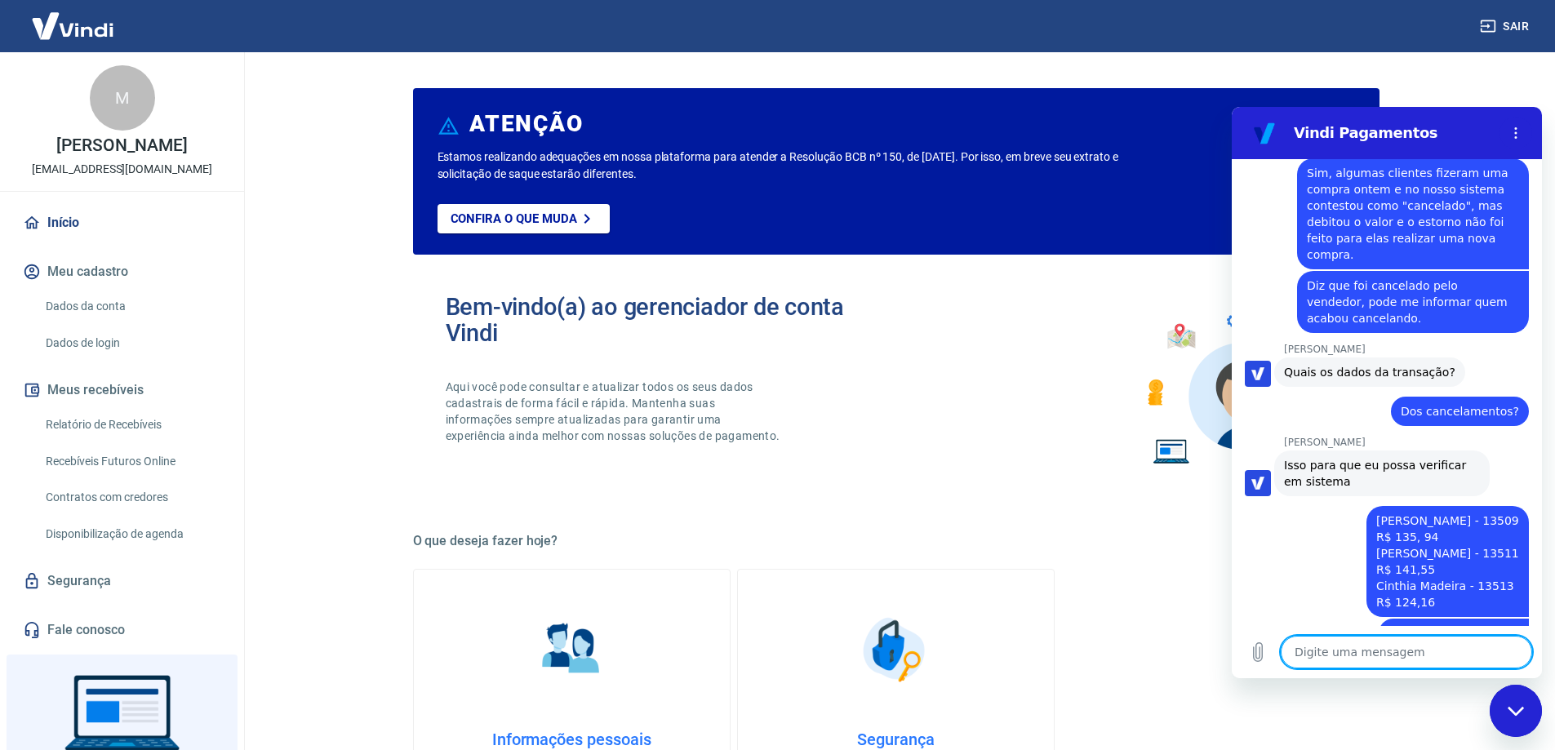
scroll to position [3922, 0]
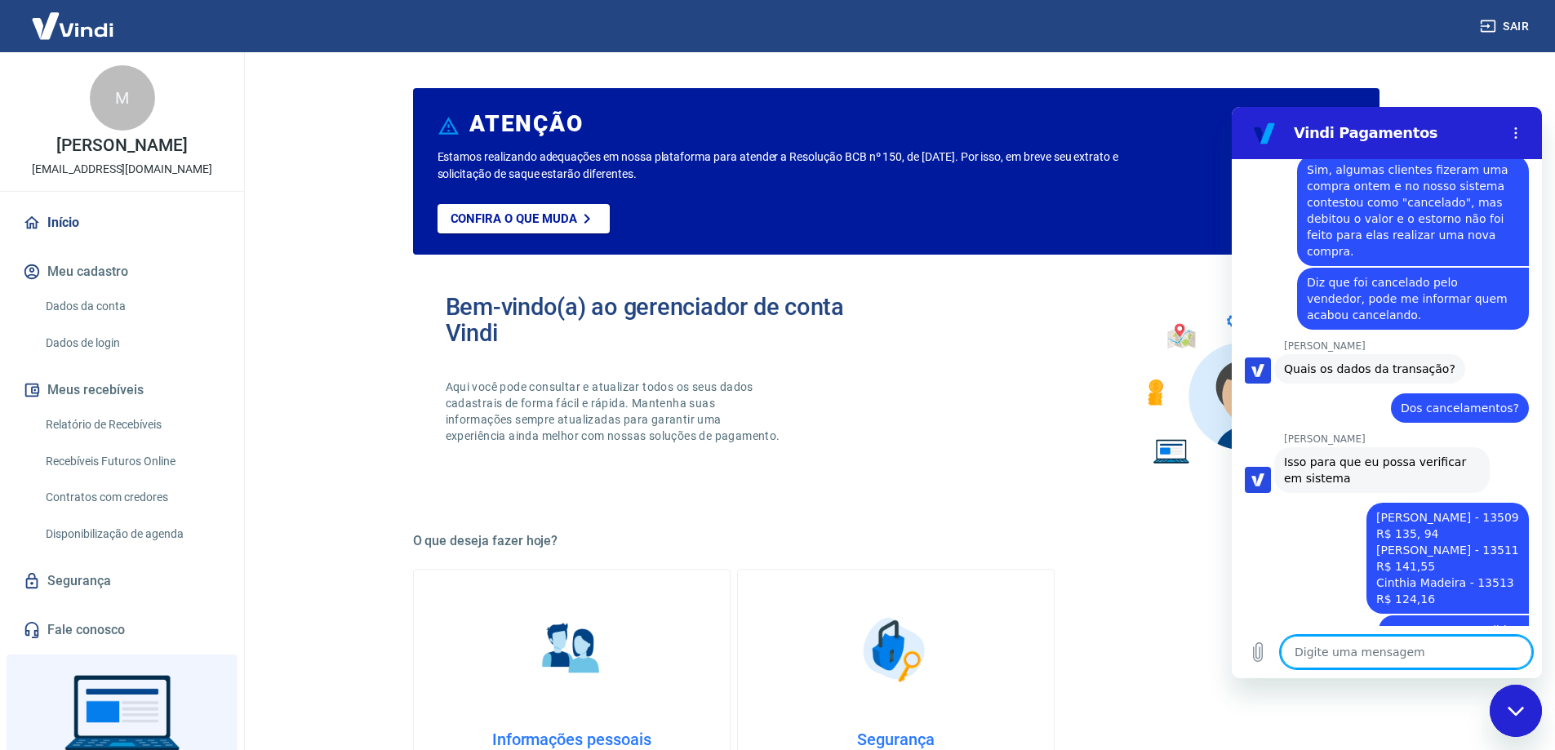
click at [1353, 647] on textarea at bounding box center [1406, 652] width 251 height 33
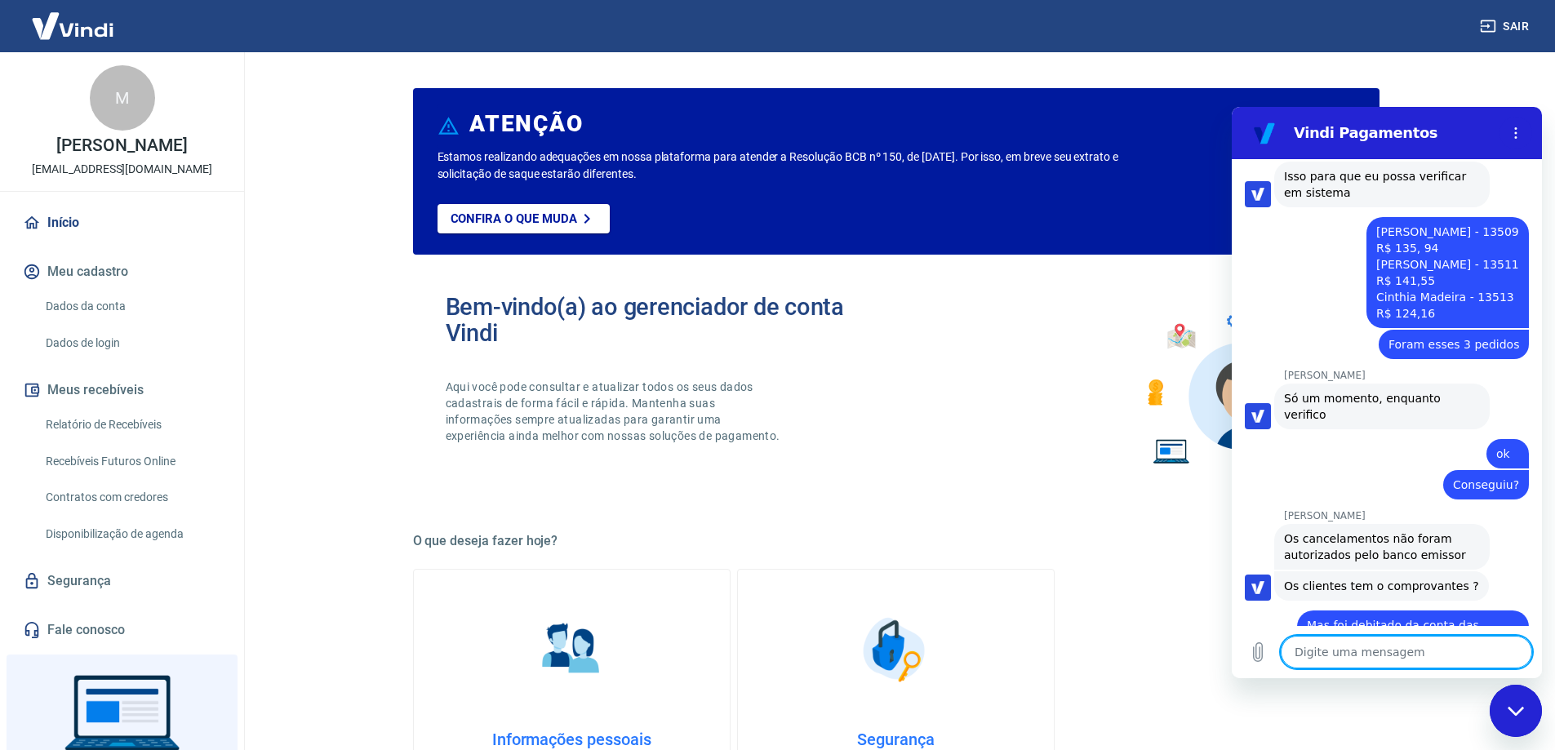
scroll to position [4211, 0]
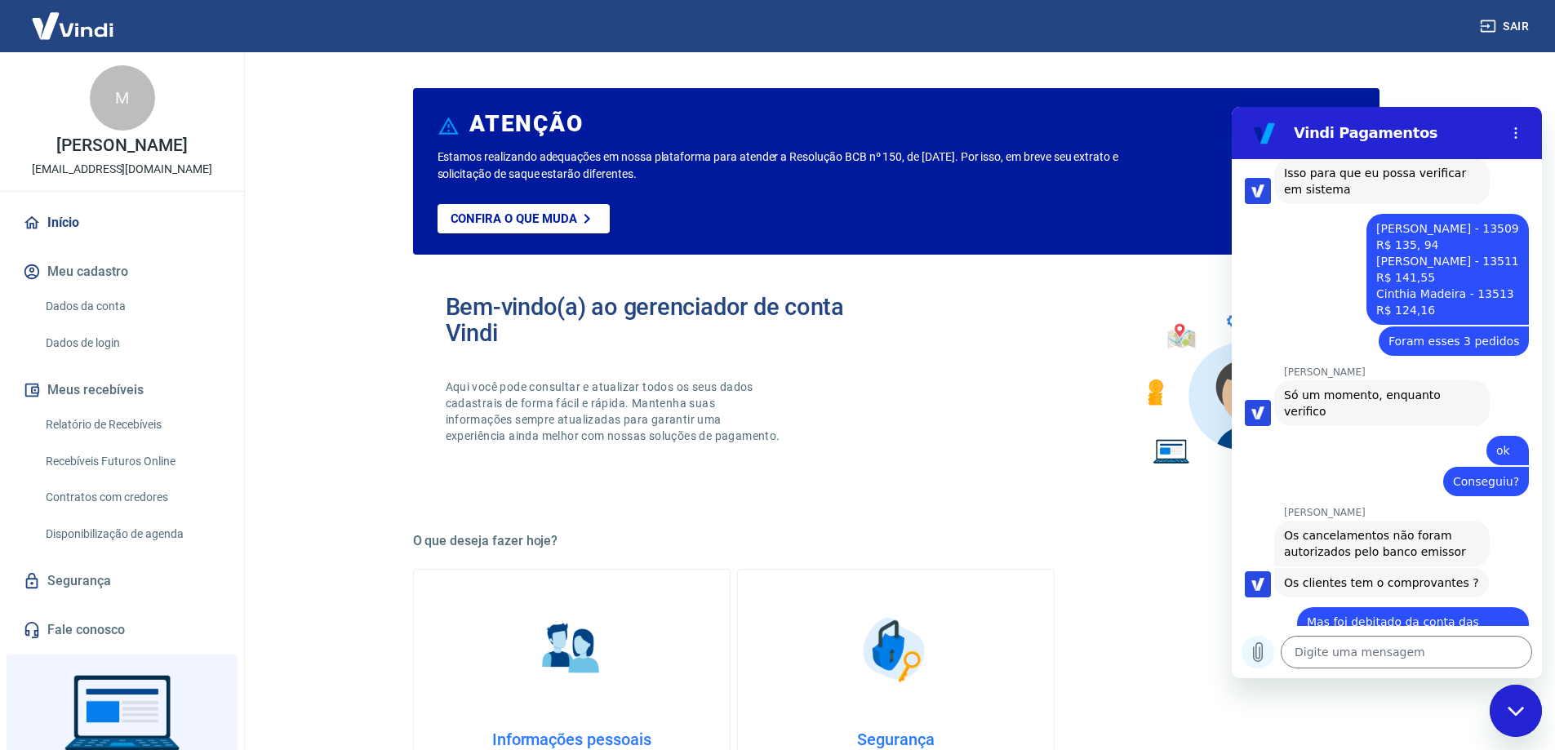
click at [1254, 655] on icon "Carregar arquivo" at bounding box center [1258, 652] width 9 height 19
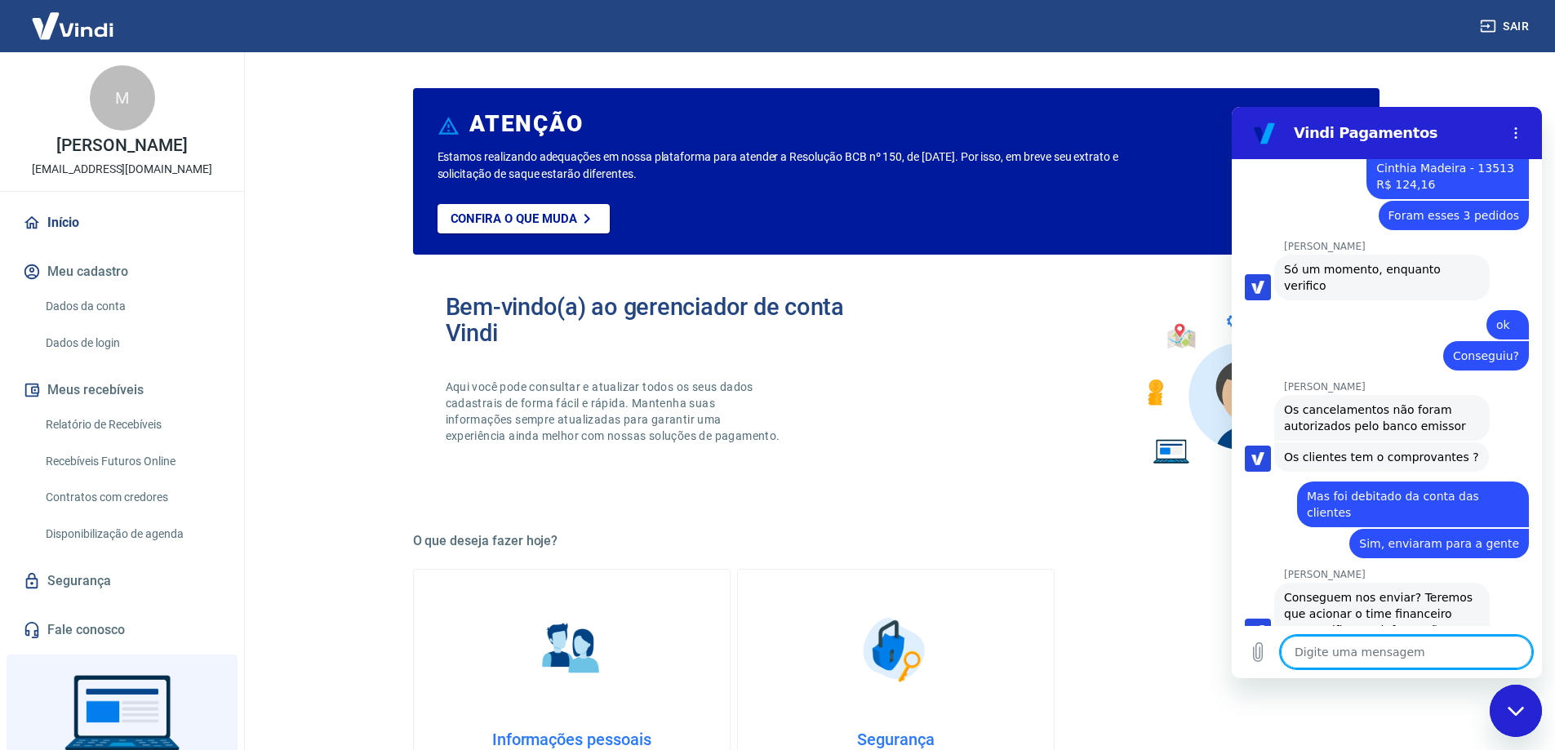
scroll to position [4340, 0]
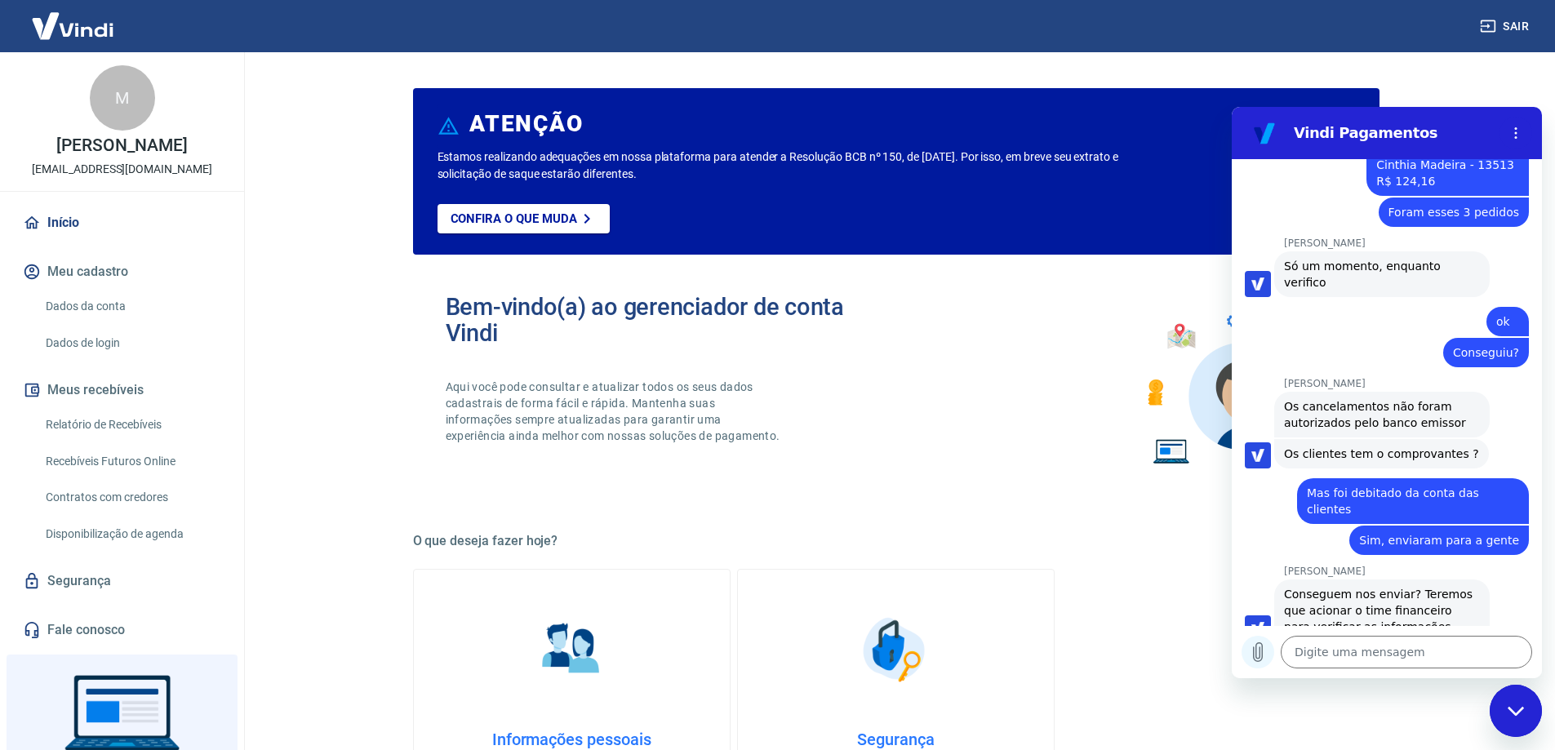
click at [1260, 655] on icon "Carregar arquivo" at bounding box center [1258, 652] width 9 height 19
click at [1256, 651] on icon "Carregar arquivo" at bounding box center [1258, 652] width 9 height 19
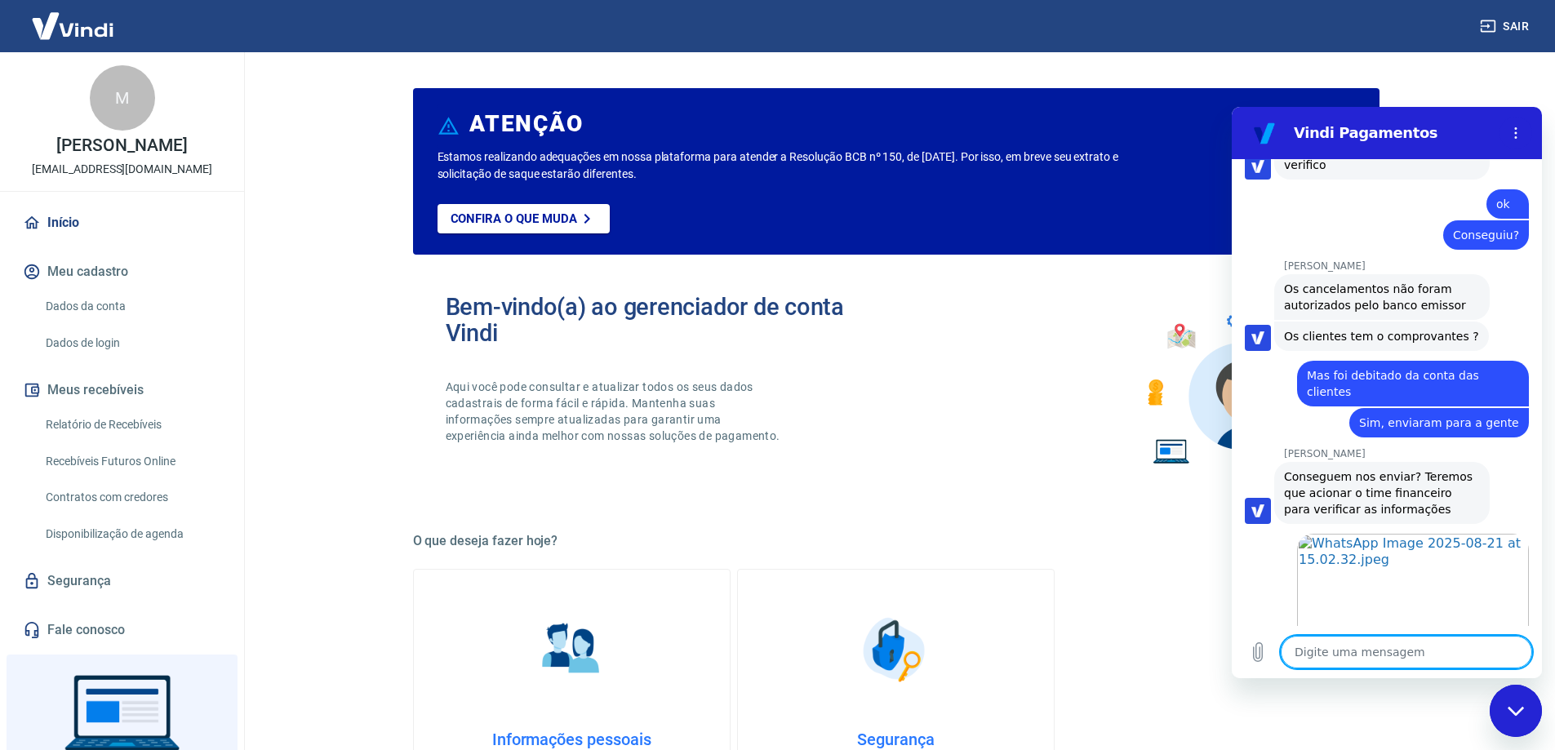
scroll to position [4461, 0]
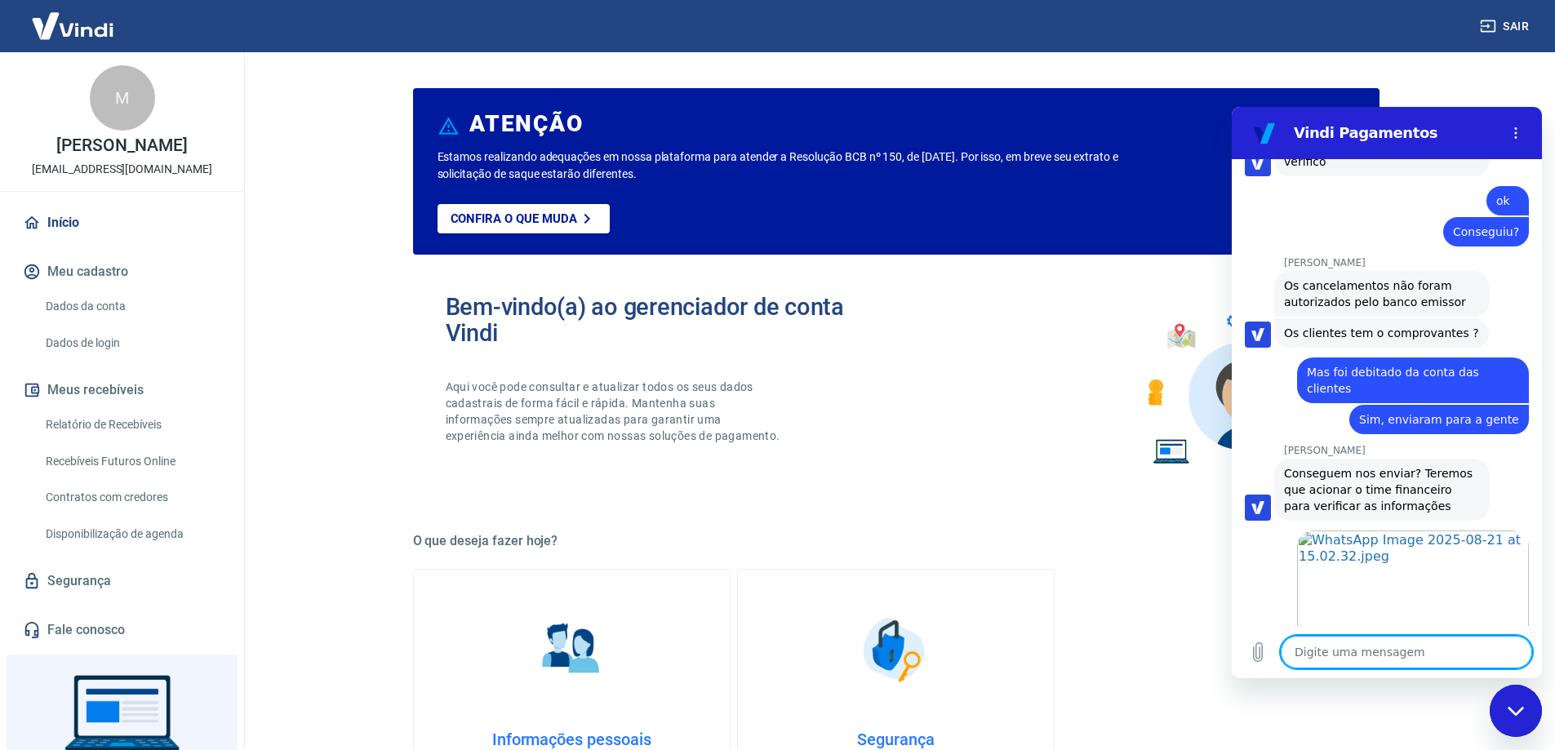
click at [1384, 651] on textarea at bounding box center [1406, 652] width 251 height 33
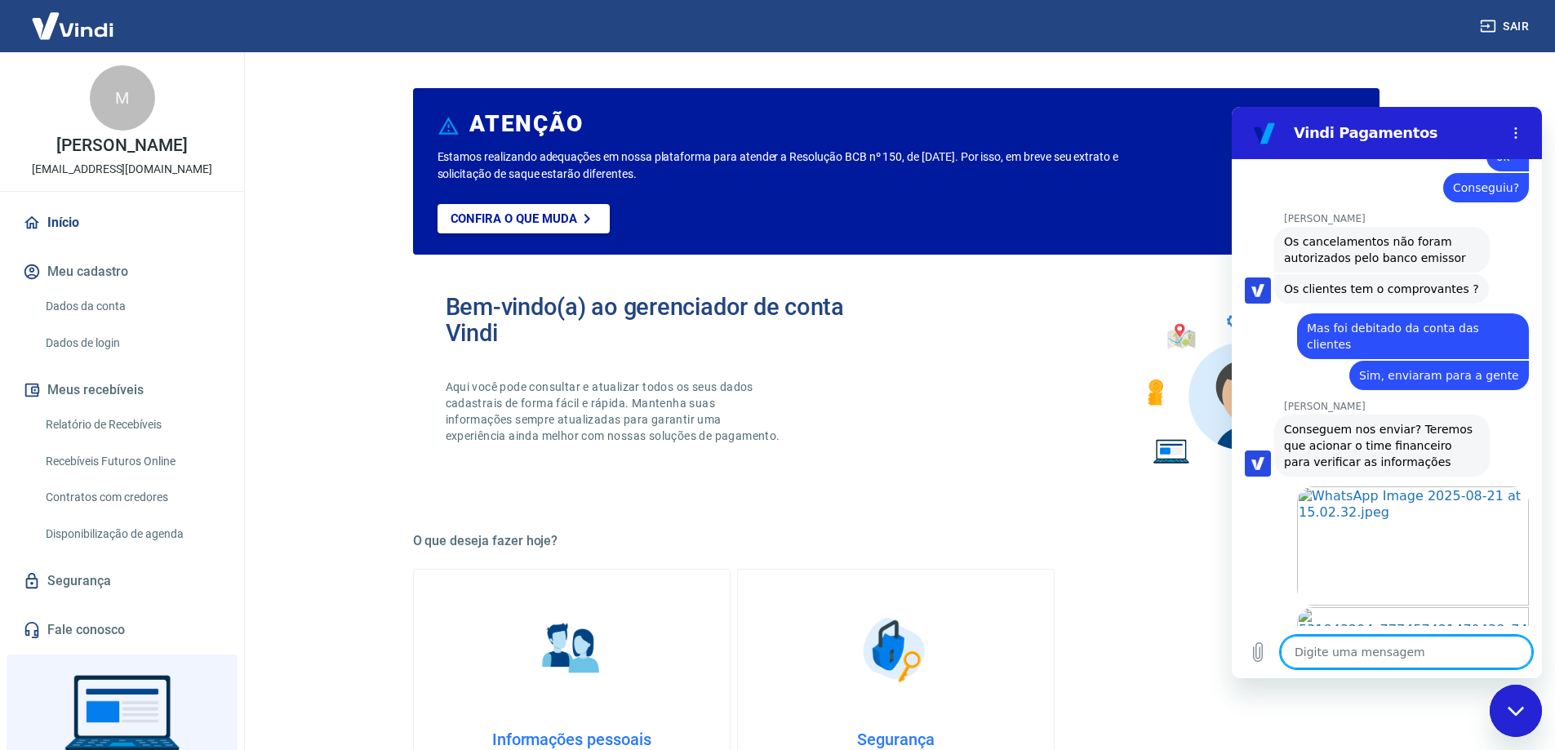
scroll to position [4508, 0]
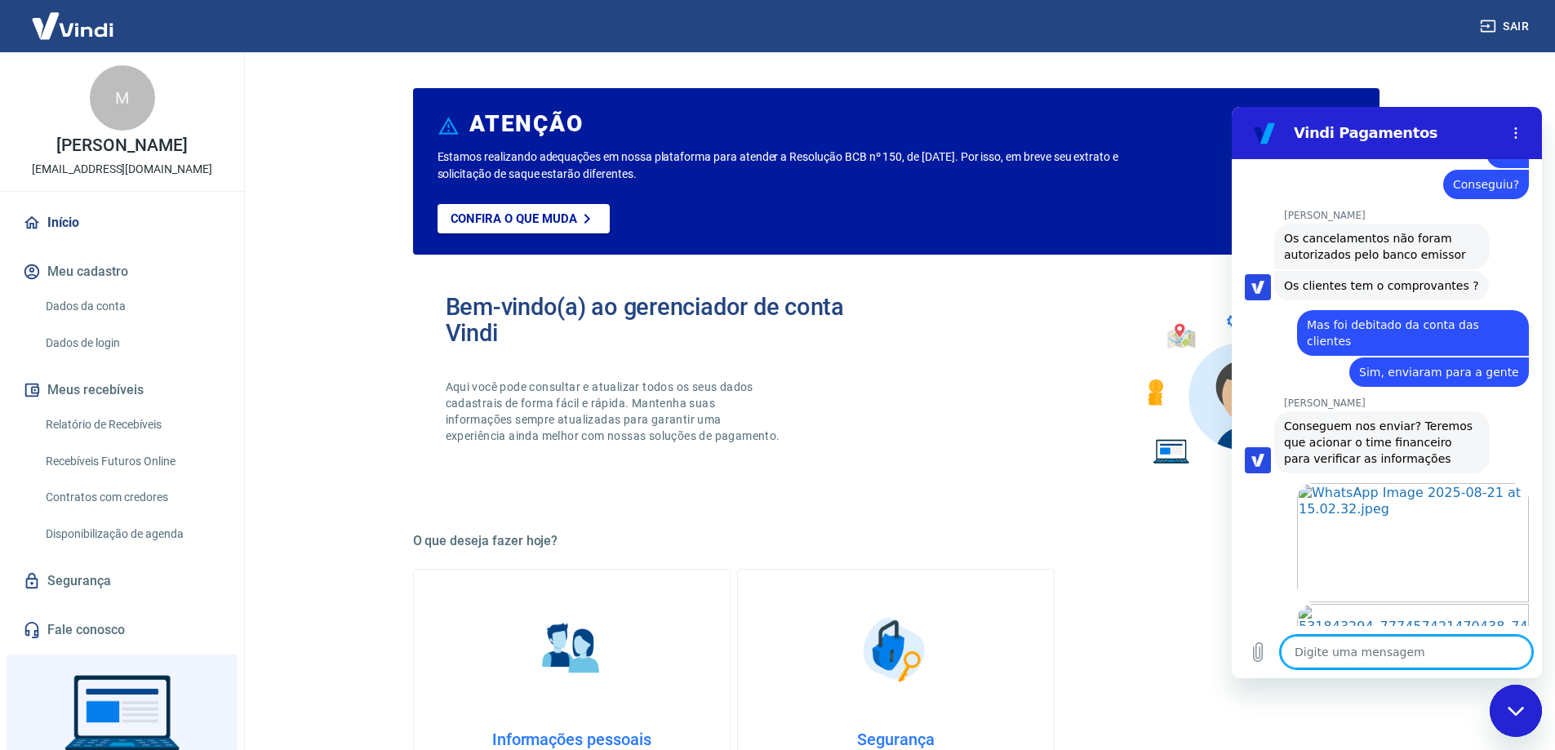
click at [1465, 411] on div "[PERSON_NAME] diz: Conseguem nos enviar? Teremos que acionar o time financeiro …" at bounding box center [1382, 442] width 216 height 62
click at [1462, 411] on div "[PERSON_NAME] diz: Conseguem nos enviar? Teremos que acionar o time financeiro …" at bounding box center [1382, 442] width 216 height 62
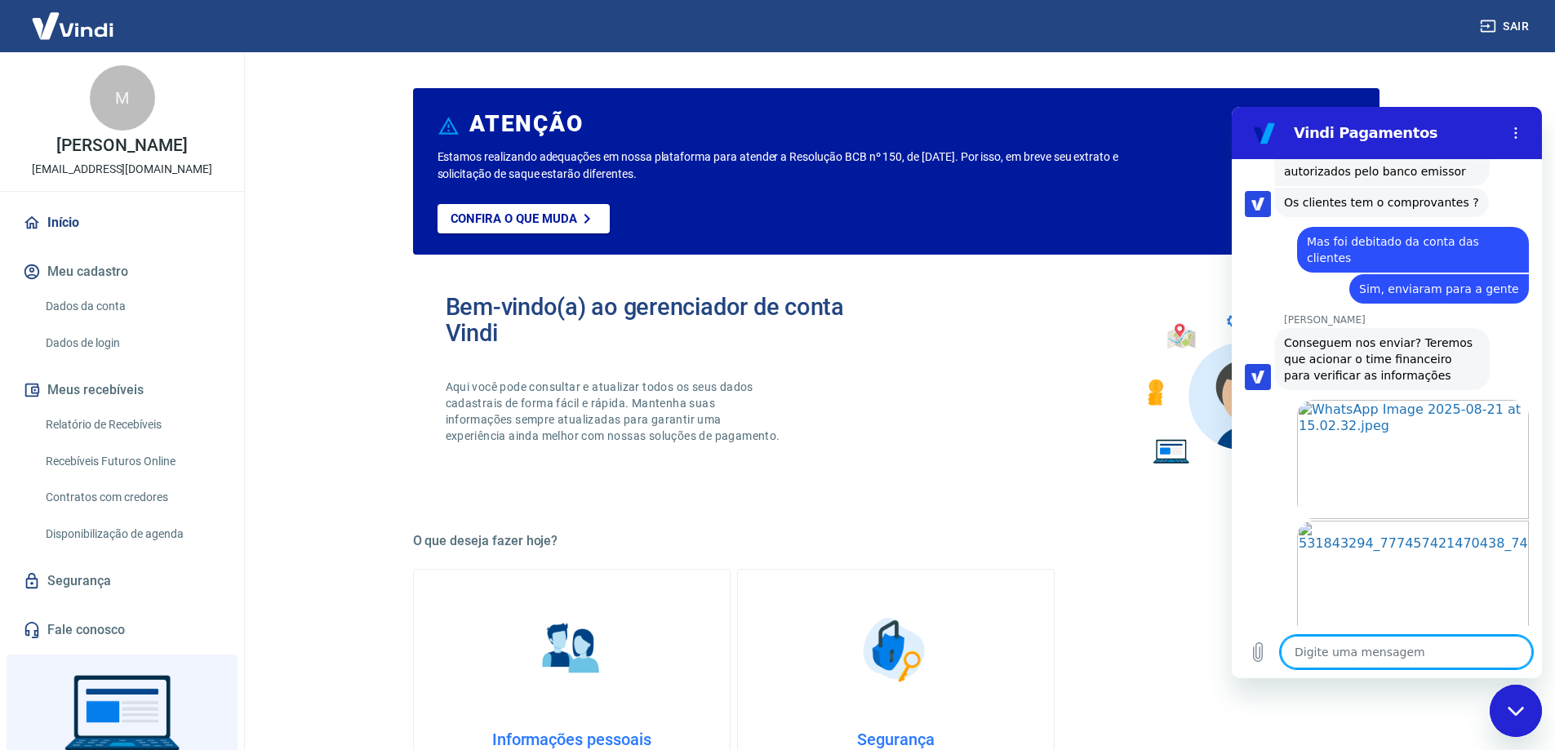
scroll to position [4595, 0]
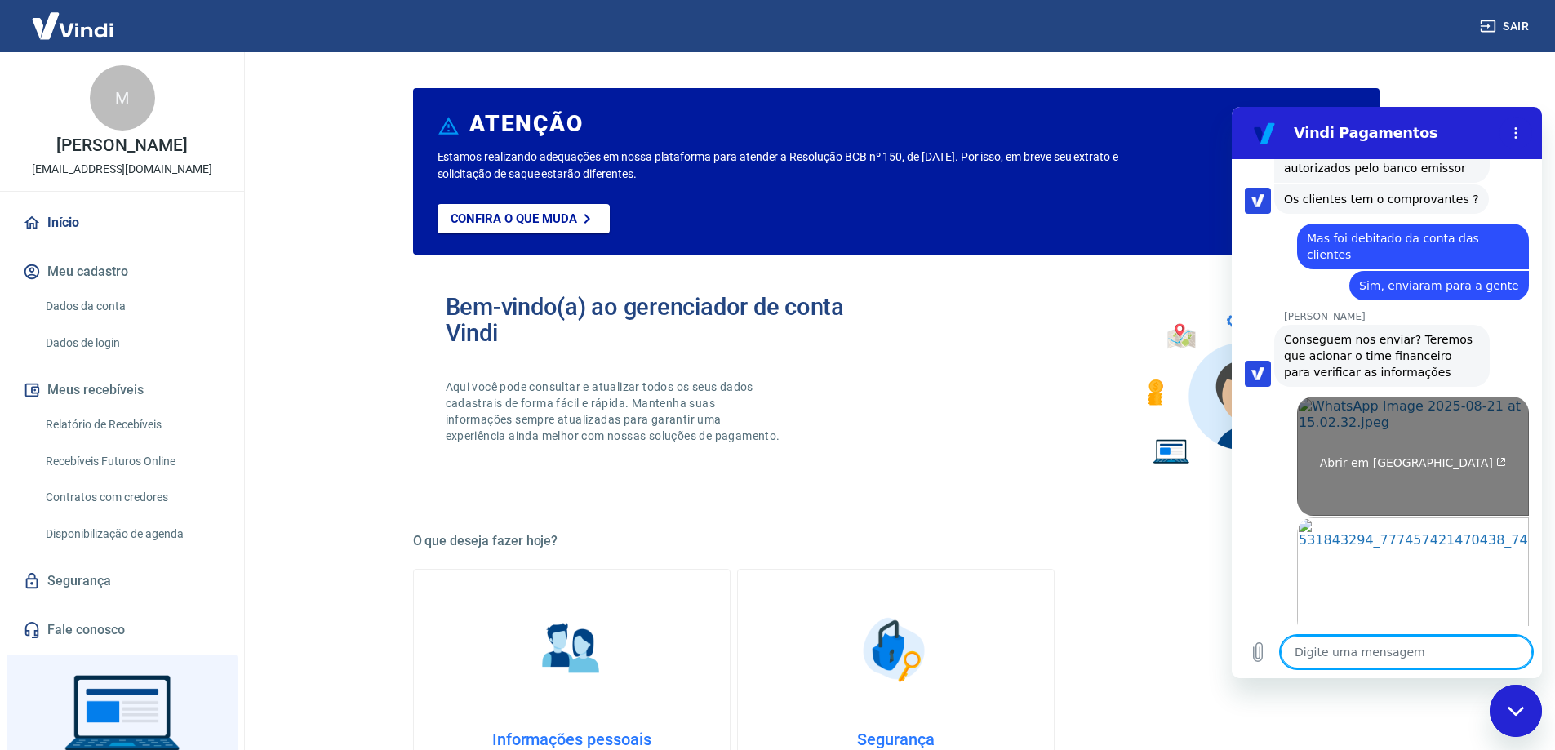
click at [1437, 397] on link "Abrir em [GEOGRAPHIC_DATA]" at bounding box center [1413, 456] width 232 height 119
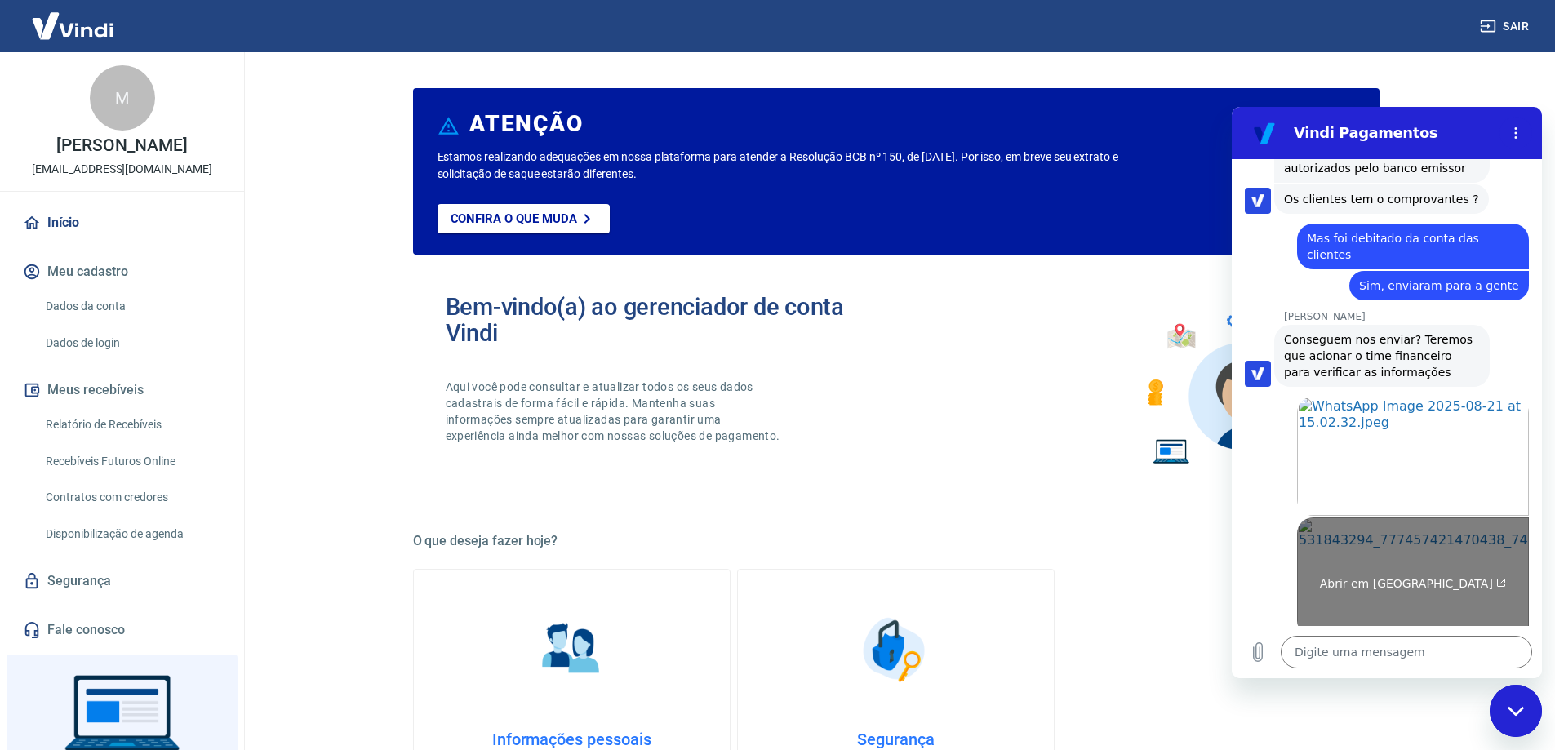
click at [1381, 518] on link "Abrir em [GEOGRAPHIC_DATA]" at bounding box center [1413, 577] width 232 height 119
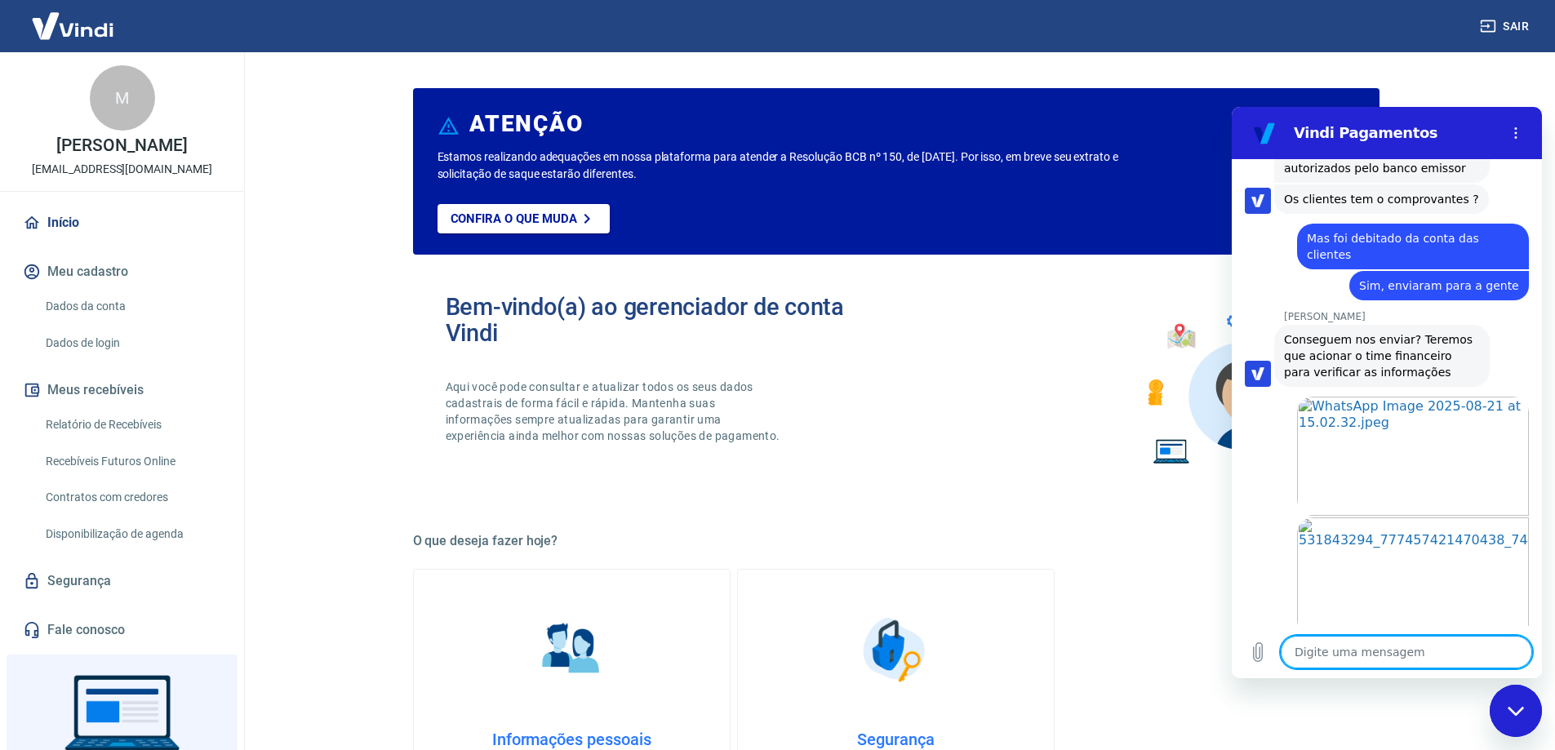
click at [1407, 662] on textarea at bounding box center [1406, 652] width 251 height 33
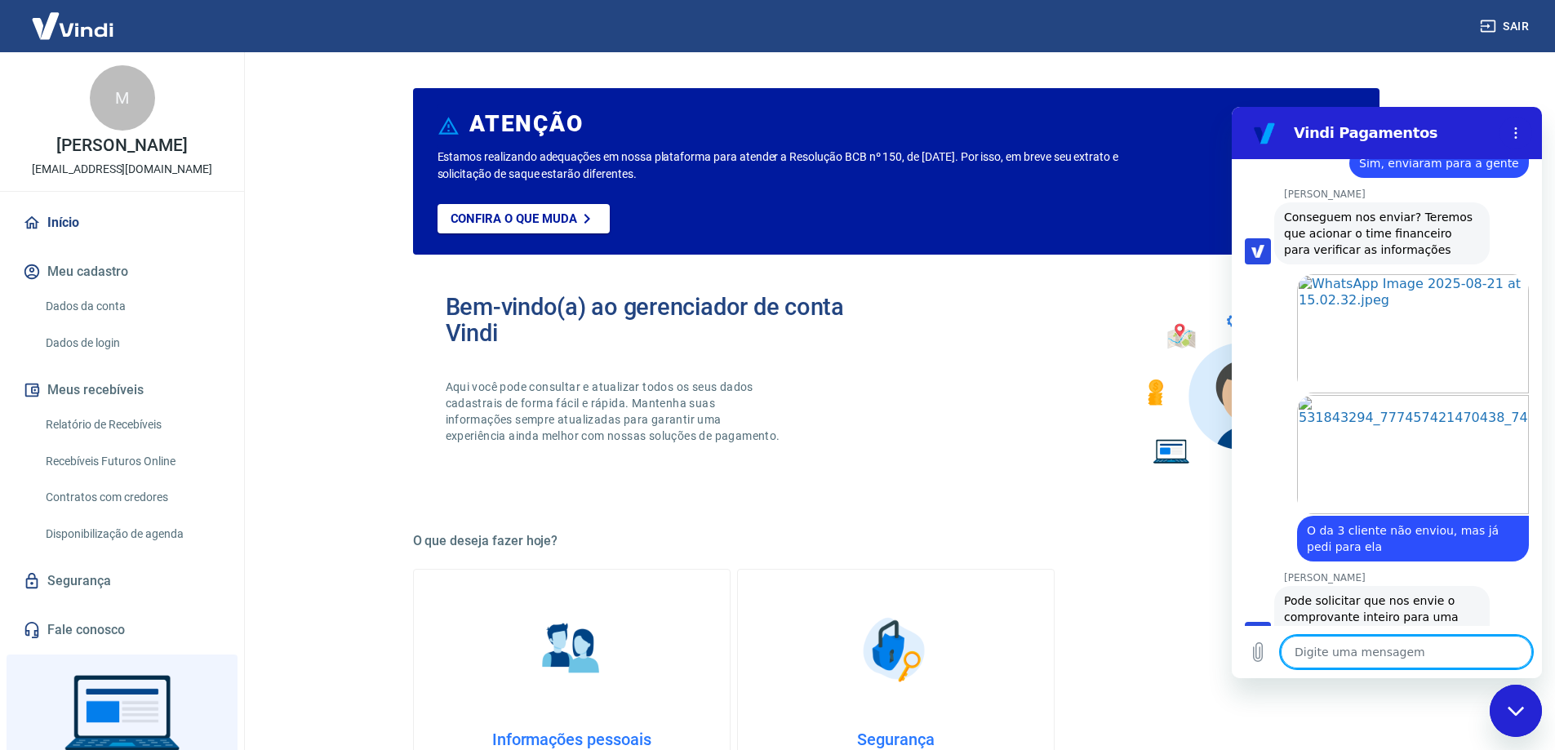
scroll to position [4721, 0]
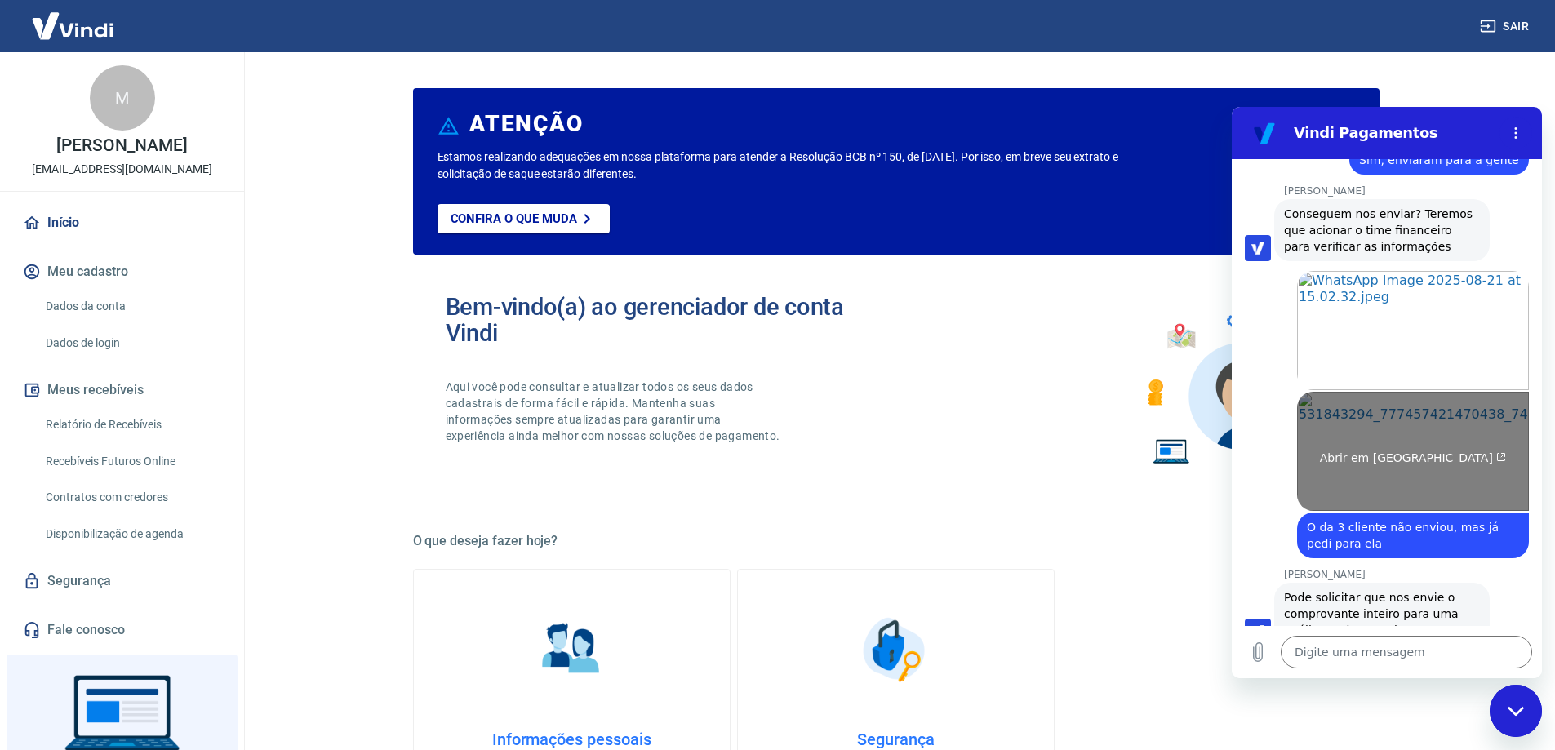
click at [1436, 392] on link "Abrir em [GEOGRAPHIC_DATA]" at bounding box center [1413, 451] width 232 height 119
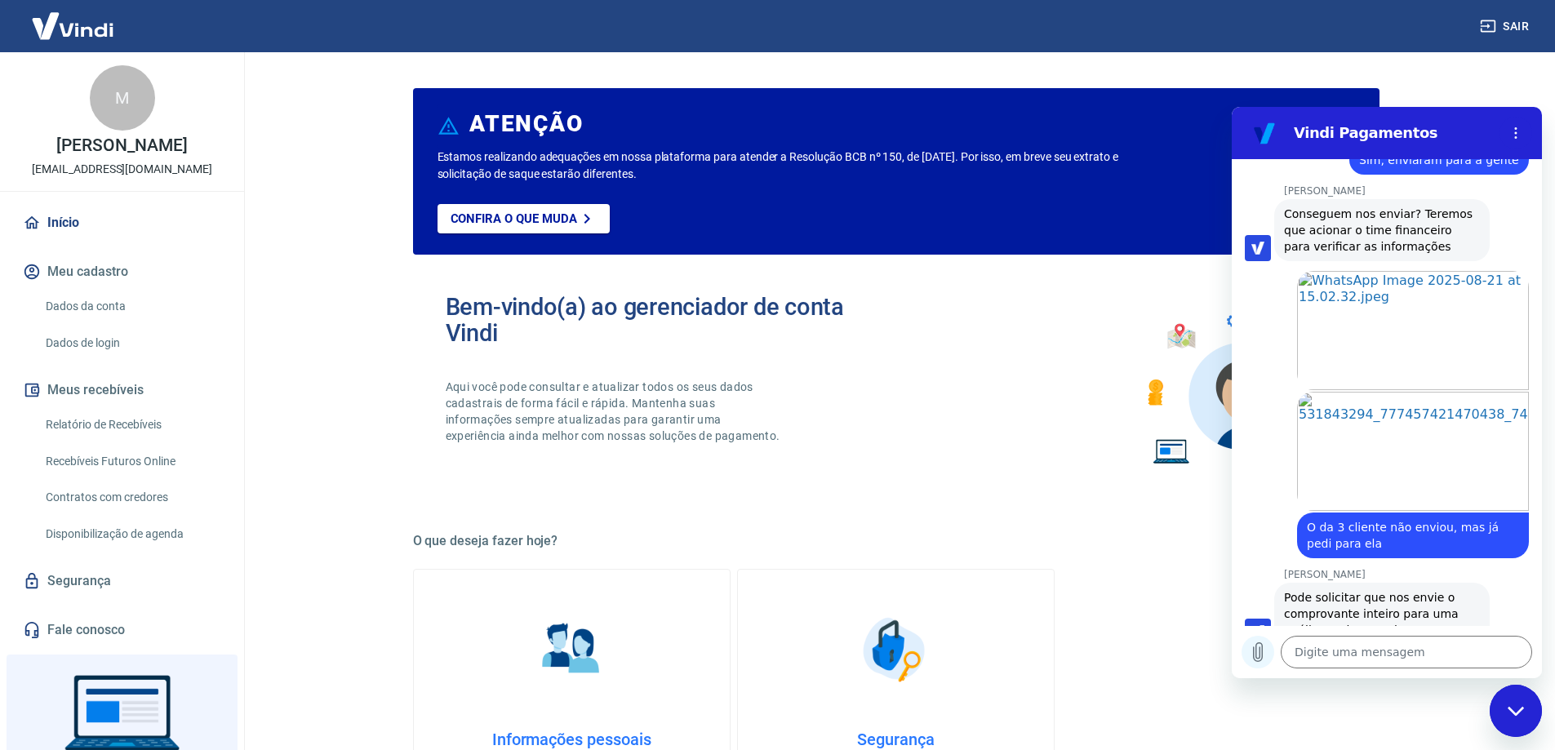
click at [1259, 653] on icon "Carregar arquivo" at bounding box center [1258, 652] width 20 height 20
click at [1339, 591] on span "Pode solicitar que nos envie o comprovante inteiro para uma análise mais assert…" at bounding box center [1373, 614] width 178 height 46
click at [1357, 651] on textarea at bounding box center [1406, 652] width 251 height 33
click at [1260, 655] on icon "Carregar arquivo" at bounding box center [1258, 652] width 9 height 19
click at [1257, 648] on icon "Carregar arquivo" at bounding box center [1258, 652] width 20 height 20
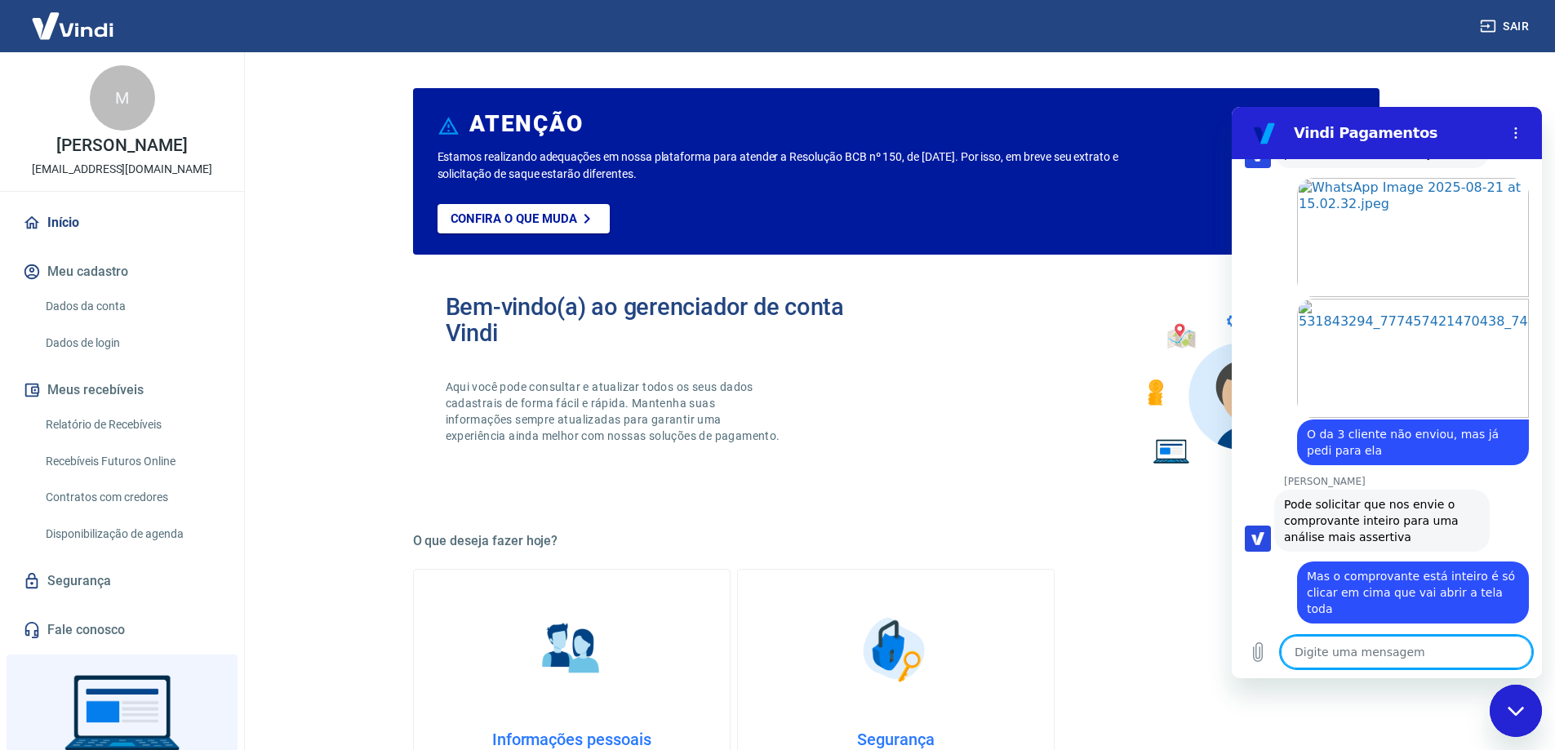
scroll to position [4817, 0]
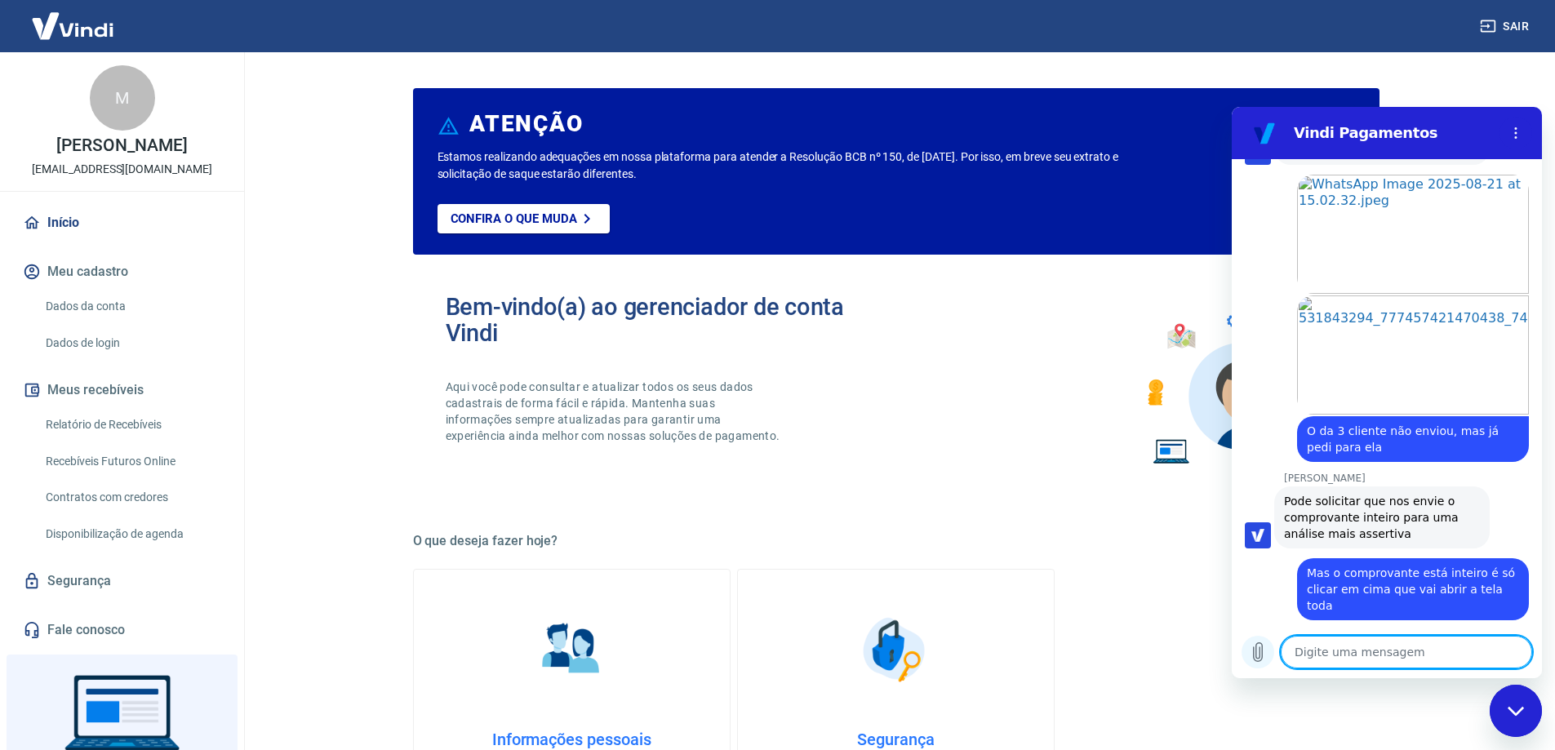
click at [1259, 655] on icon "Carregar arquivo" at bounding box center [1258, 652] width 20 height 20
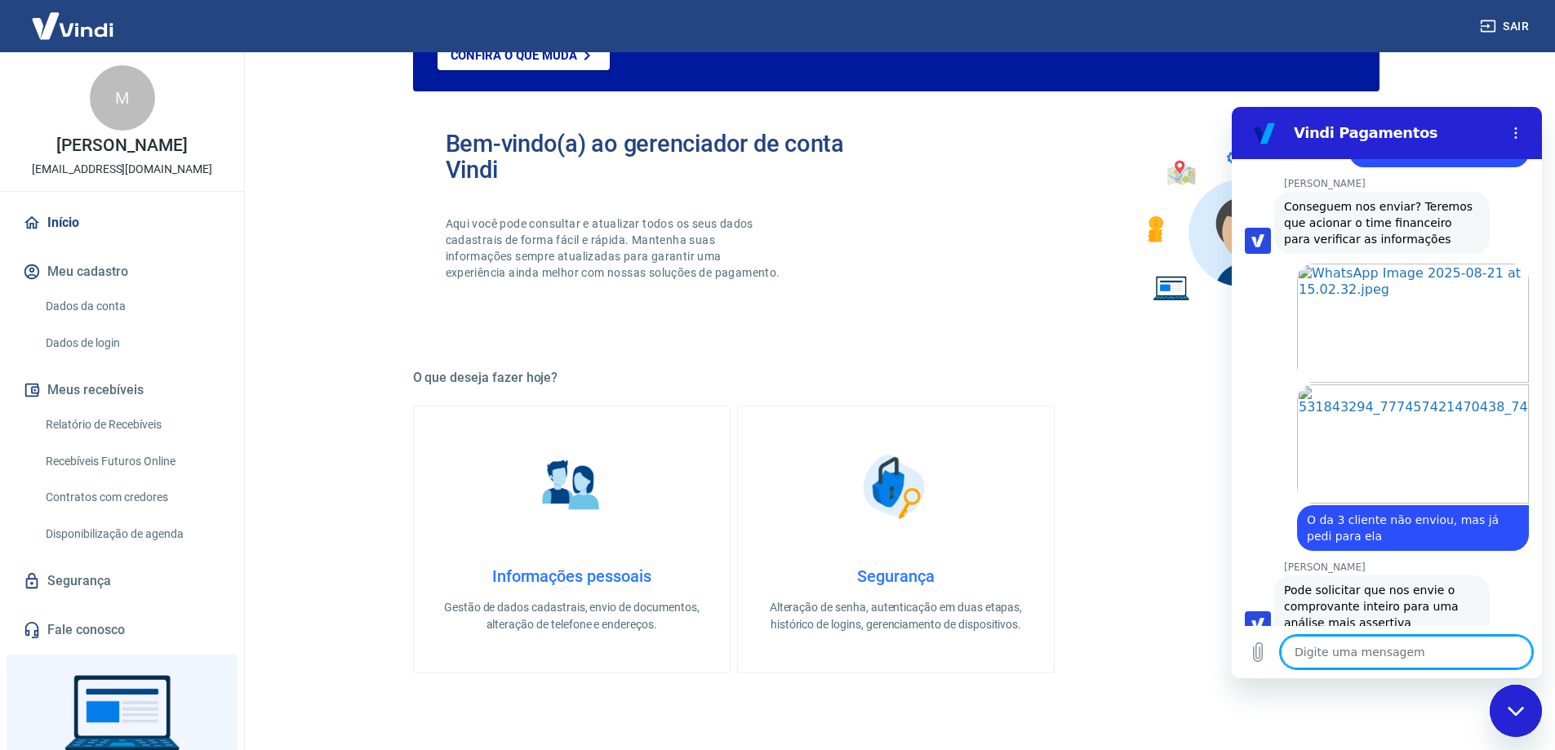
scroll to position [4854, 0]
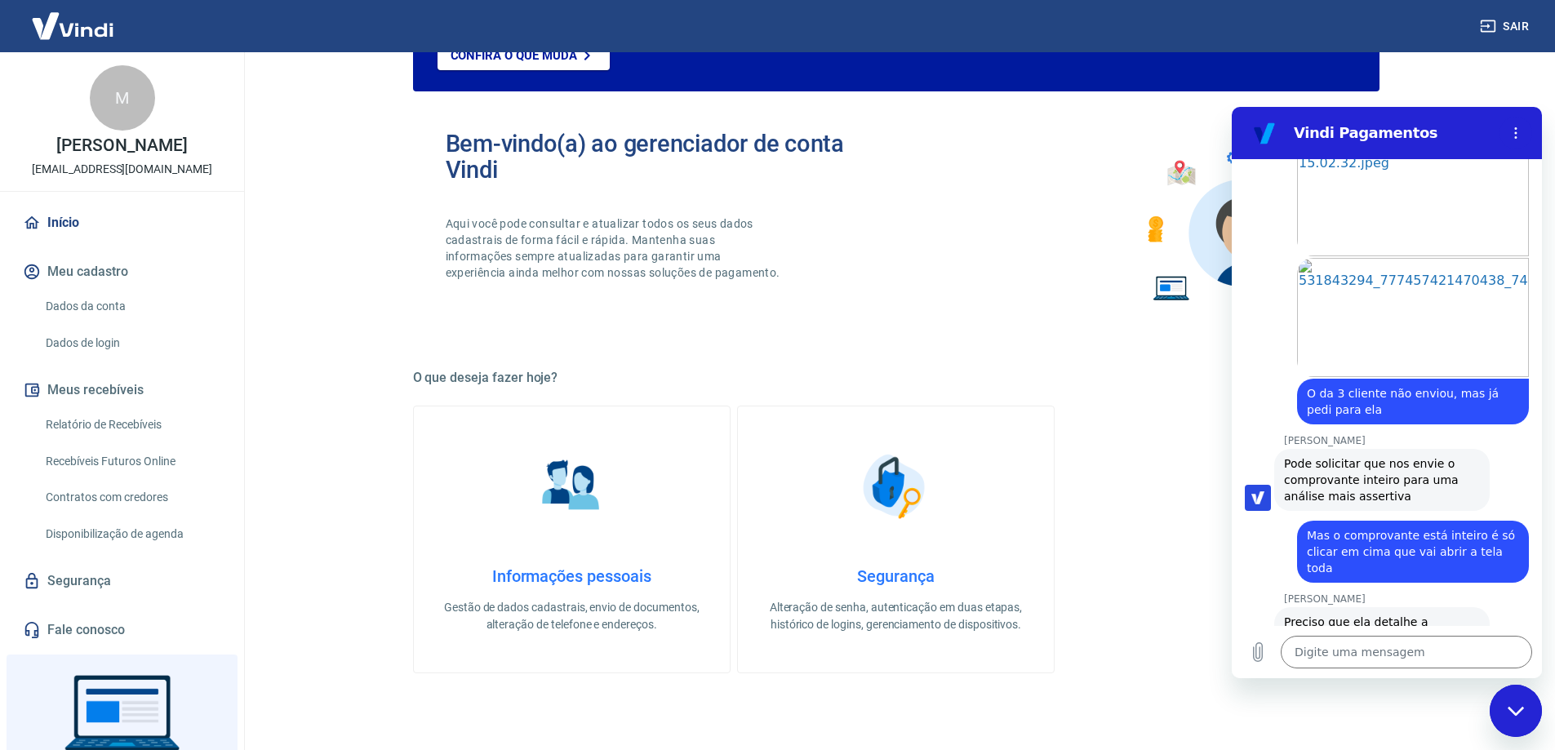
click at [1431, 646] on textarea at bounding box center [1406, 652] width 251 height 33
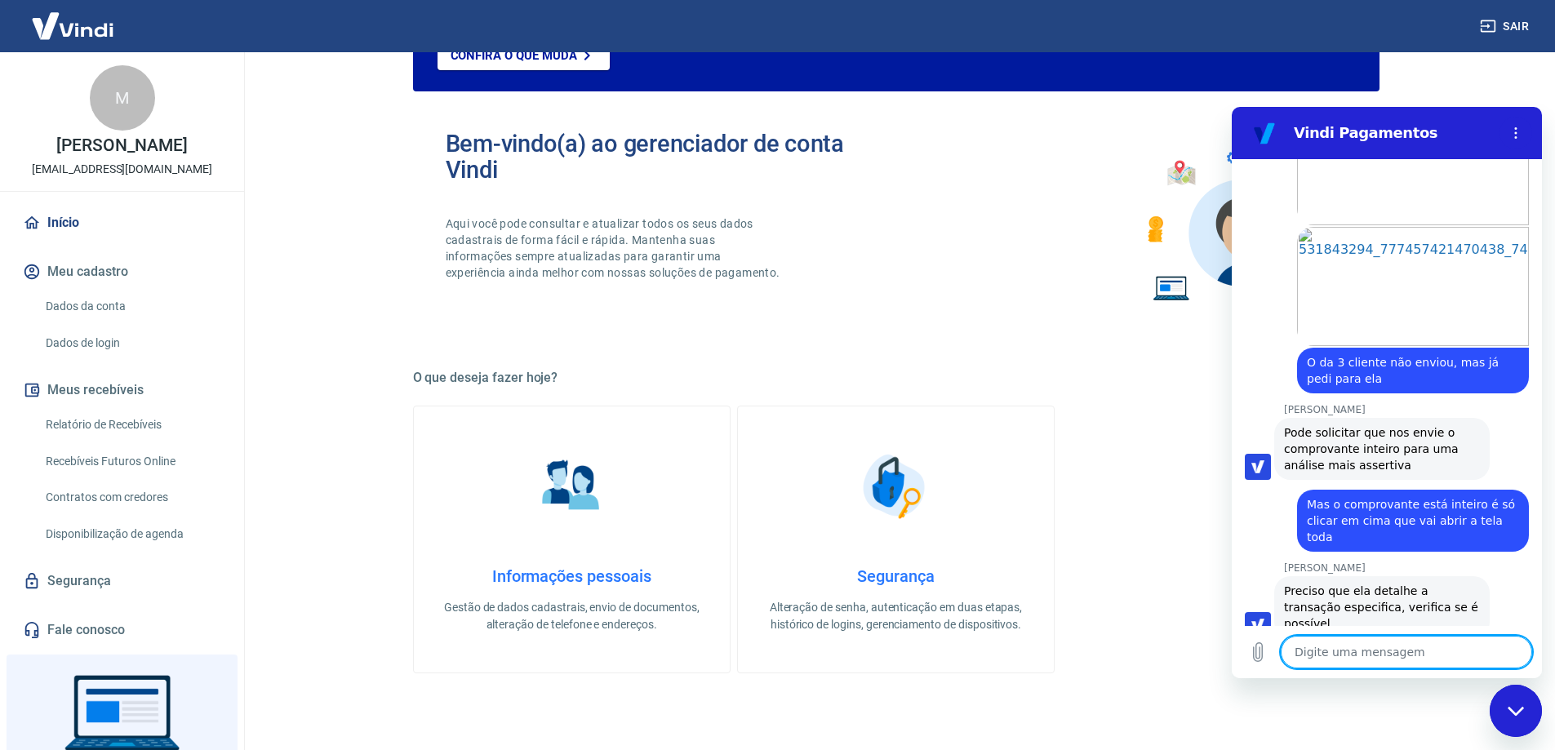
scroll to position [4889, 0]
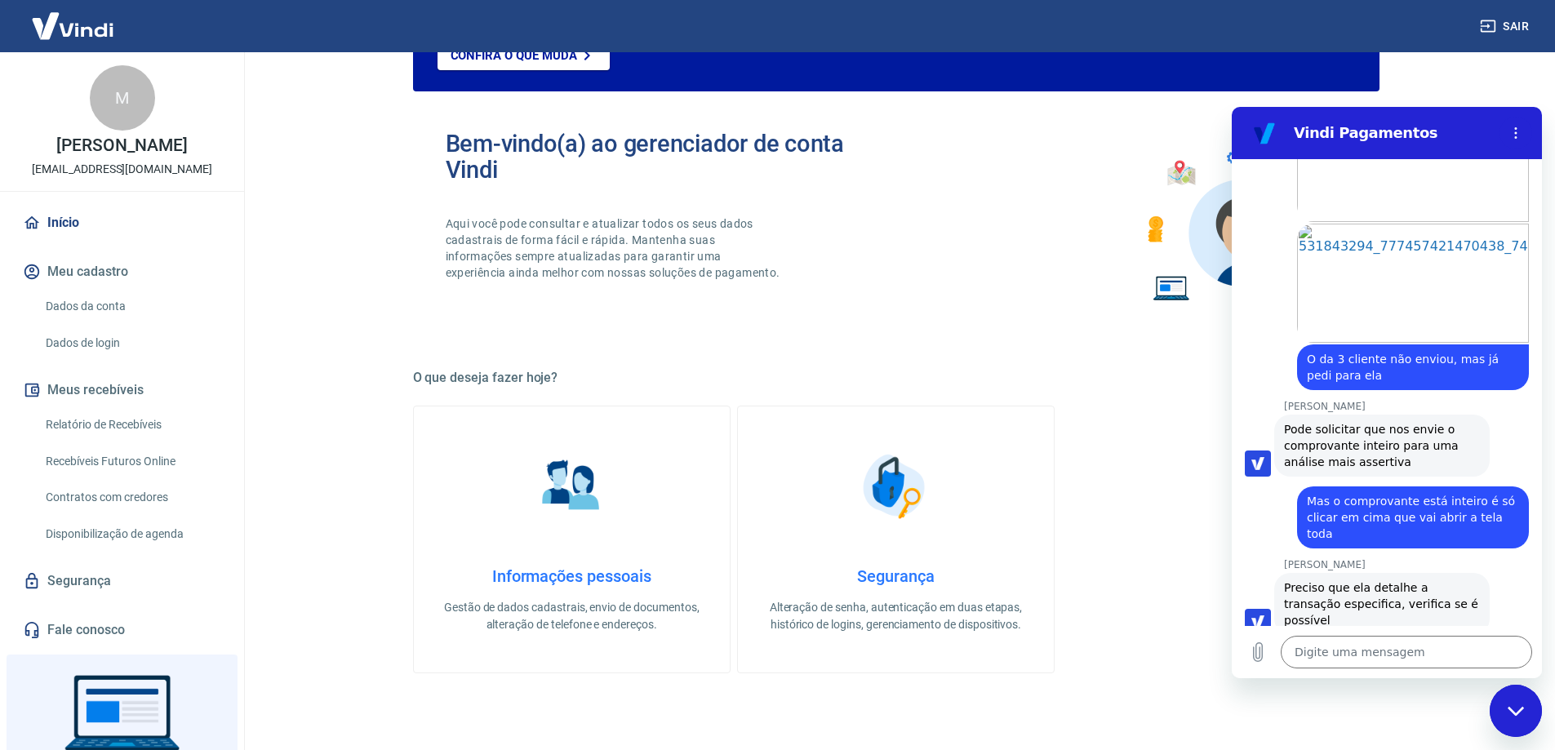
click at [1420, 733] on div "COMPROVANTE.pdf 5 KB" at bounding box center [1451, 752] width 155 height 39
drag, startPoint x: 1434, startPoint y: 559, endPoint x: 1414, endPoint y: 556, distance: 20.7
click at [1427, 749] on div "5 KB" at bounding box center [1459, 759] width 106 height 13
click at [1396, 744] on icon at bounding box center [1392, 752] width 16 height 16
click at [1422, 740] on link "COMPROVANTE.pdf" at bounding box center [1459, 746] width 106 height 13
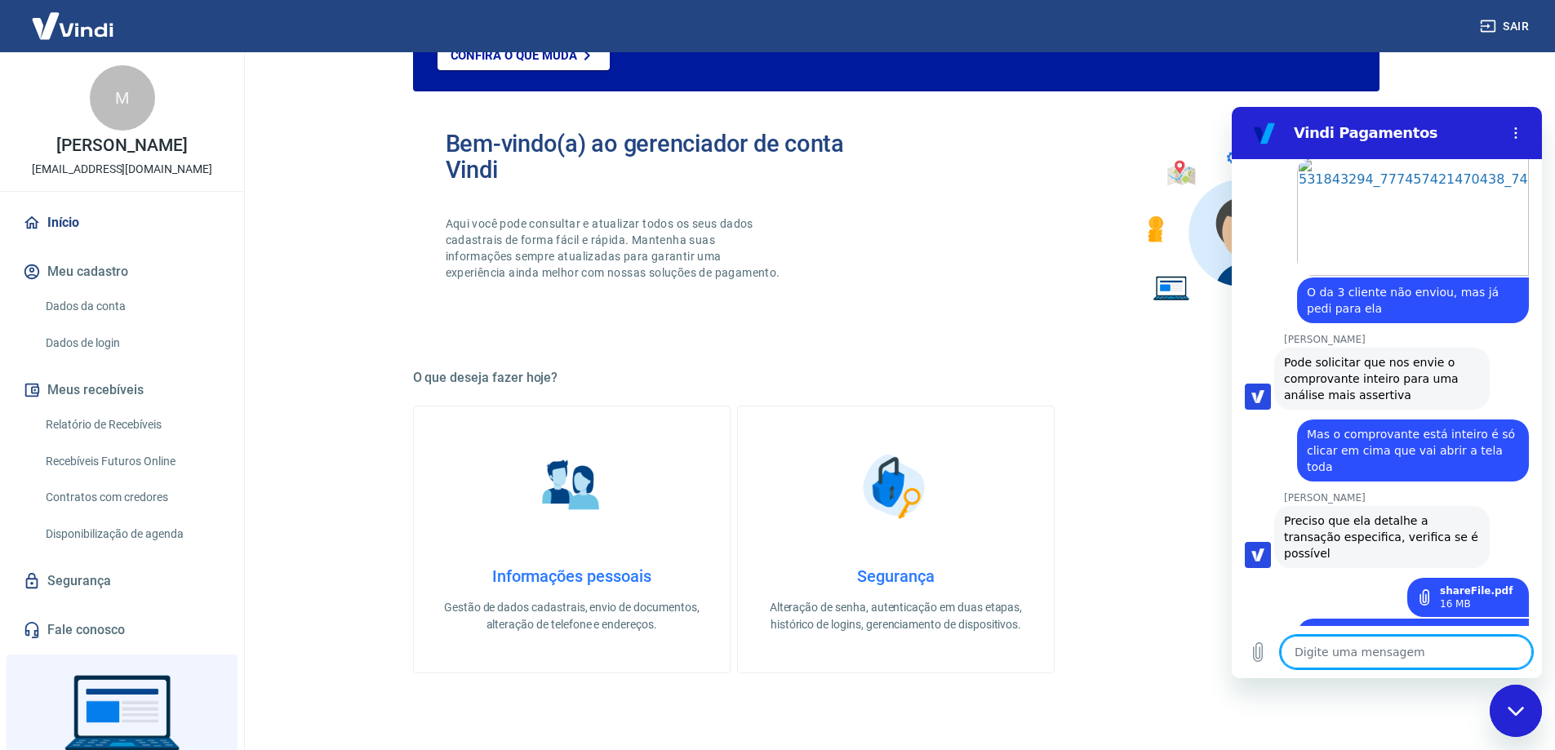
scroll to position [4959, 0]
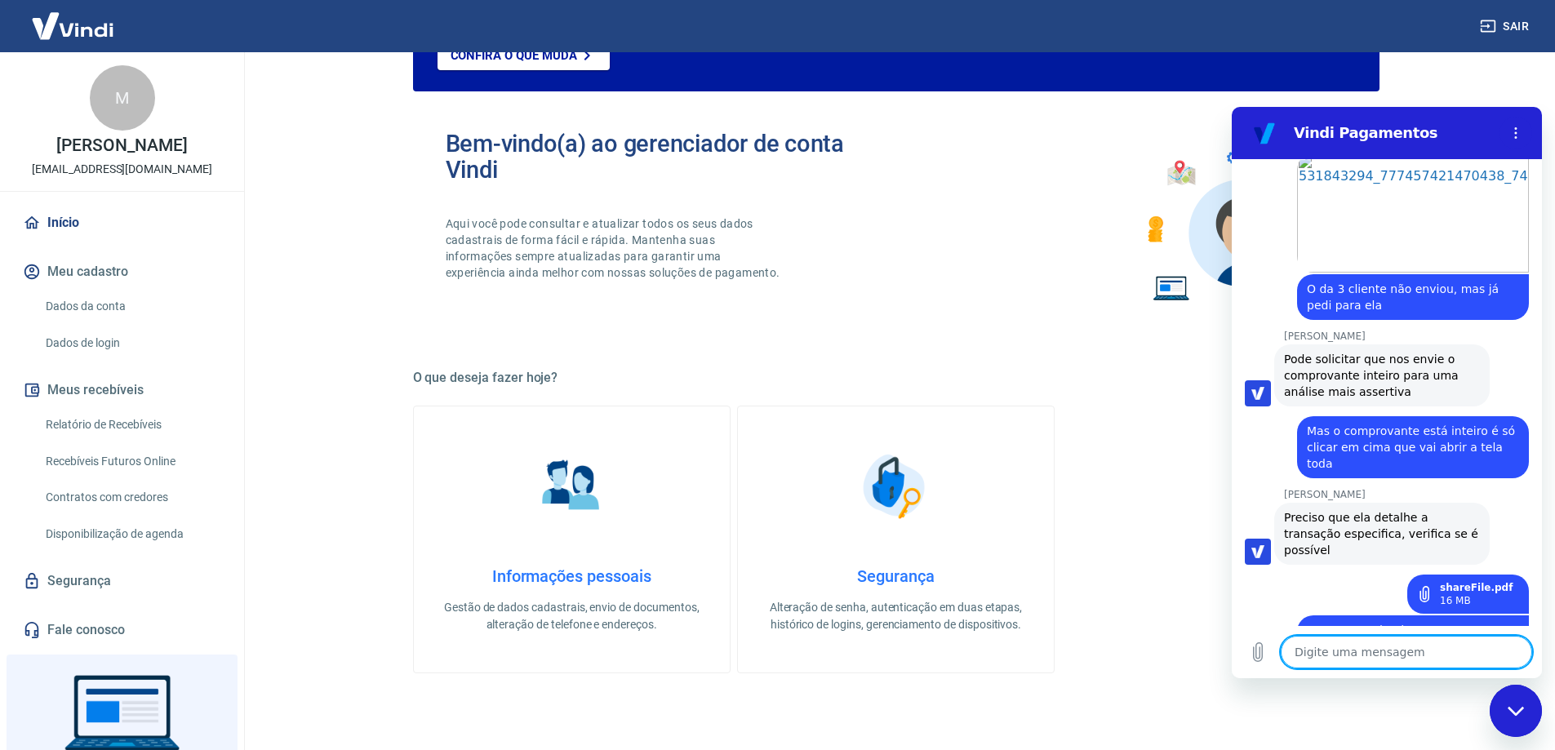
click at [1381, 651] on textarea at bounding box center [1406, 652] width 251 height 33
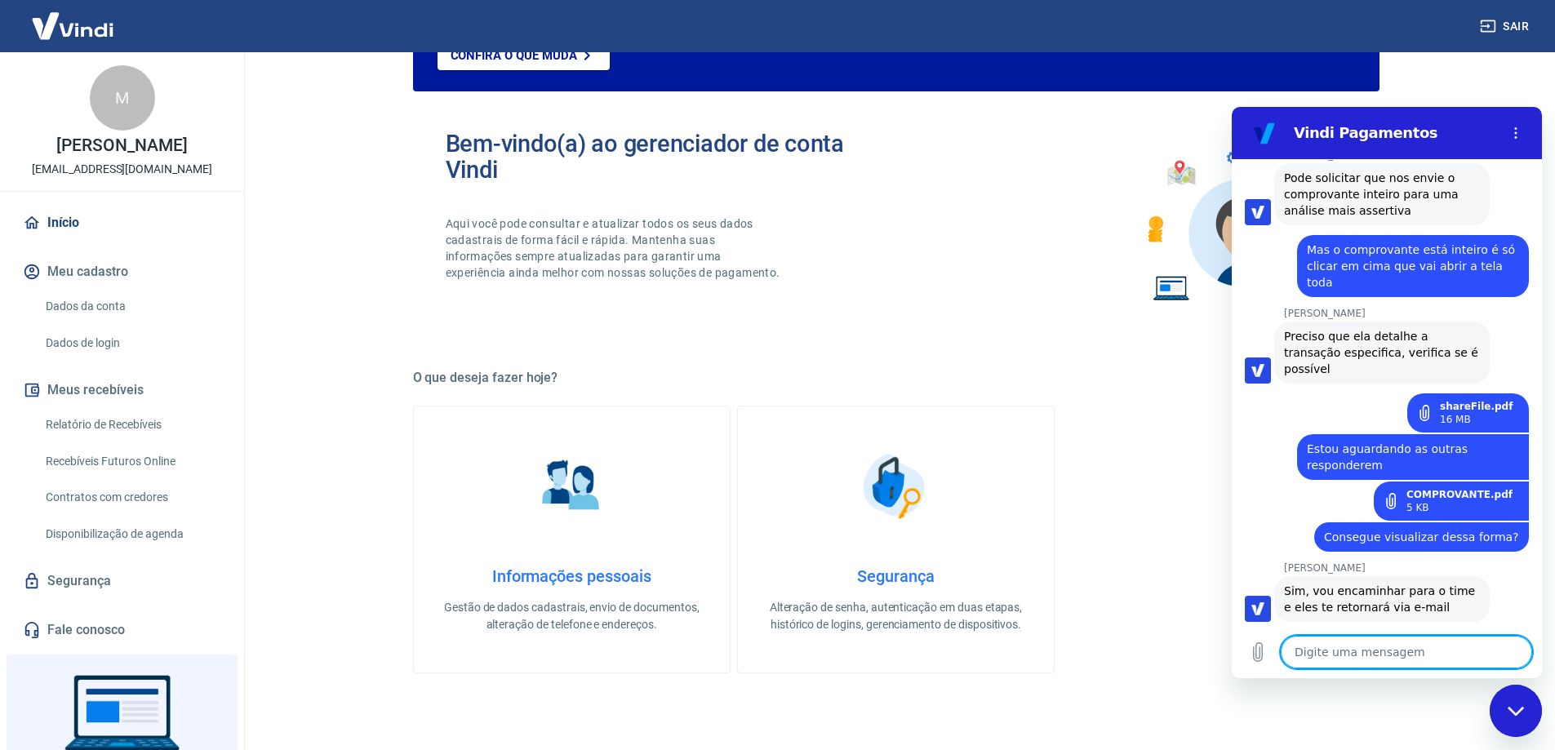
scroll to position [5210, 0]
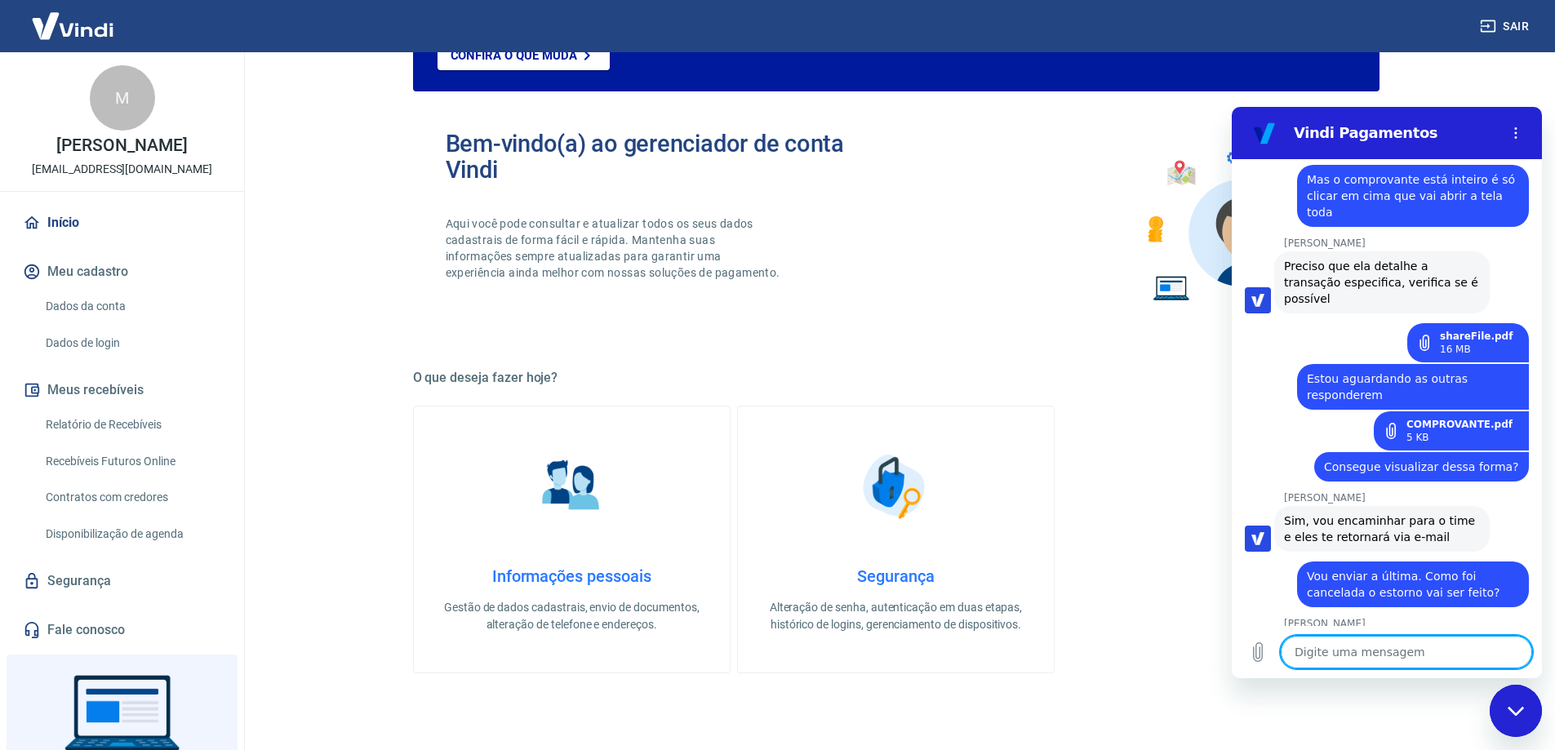
click at [1429, 650] on textarea at bounding box center [1406, 652] width 251 height 33
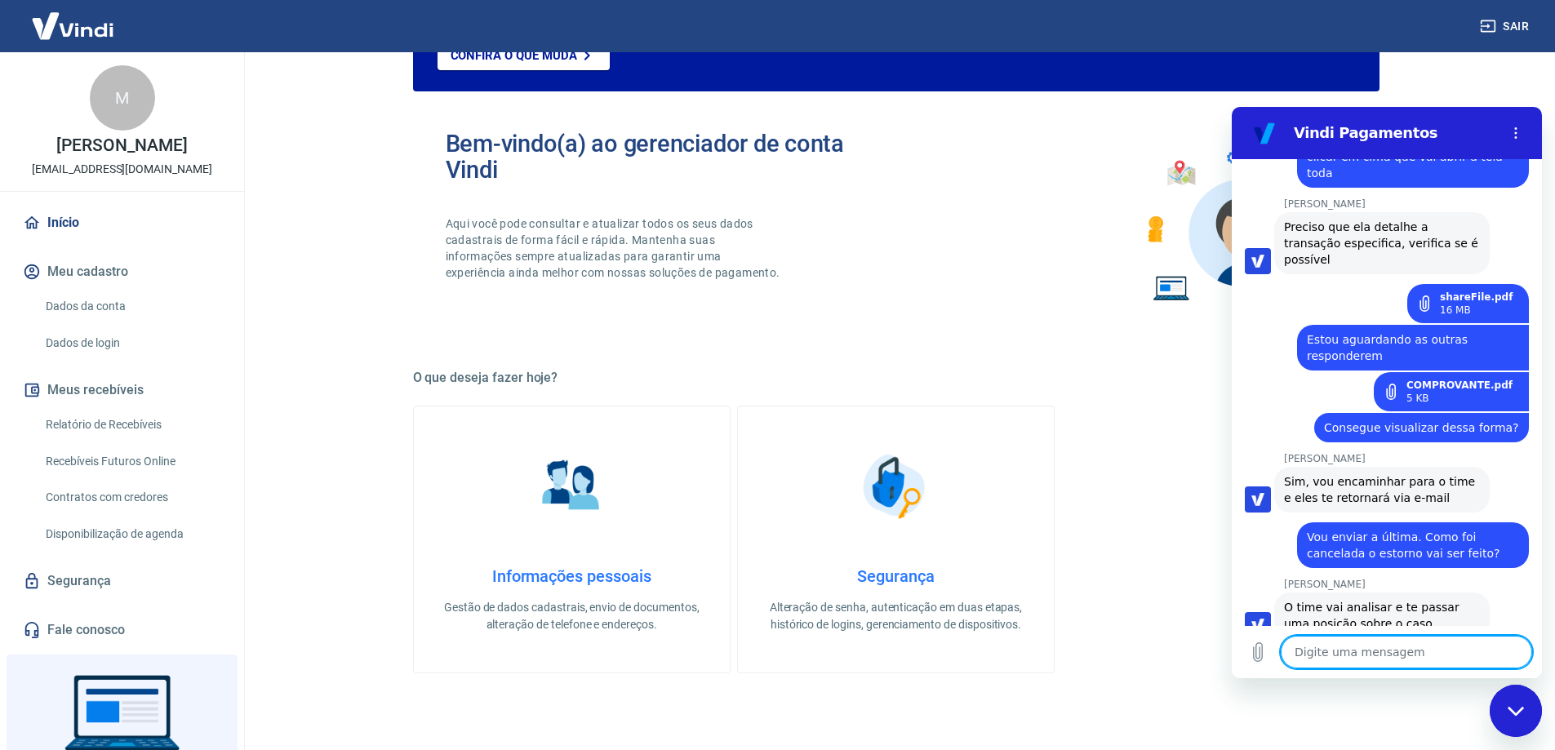
scroll to position [5320, 0]
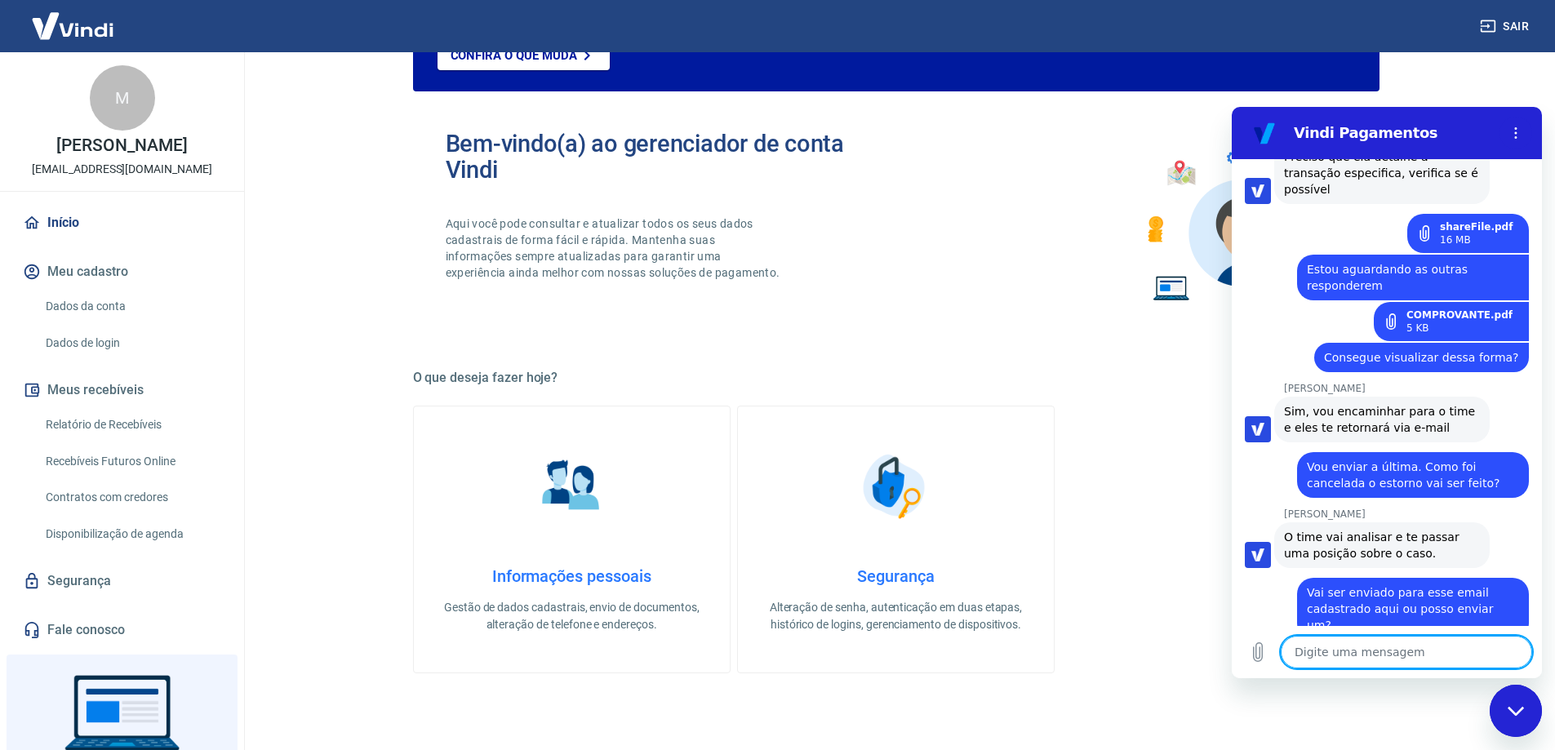
click at [1373, 663] on textarea at bounding box center [1406, 652] width 251 height 33
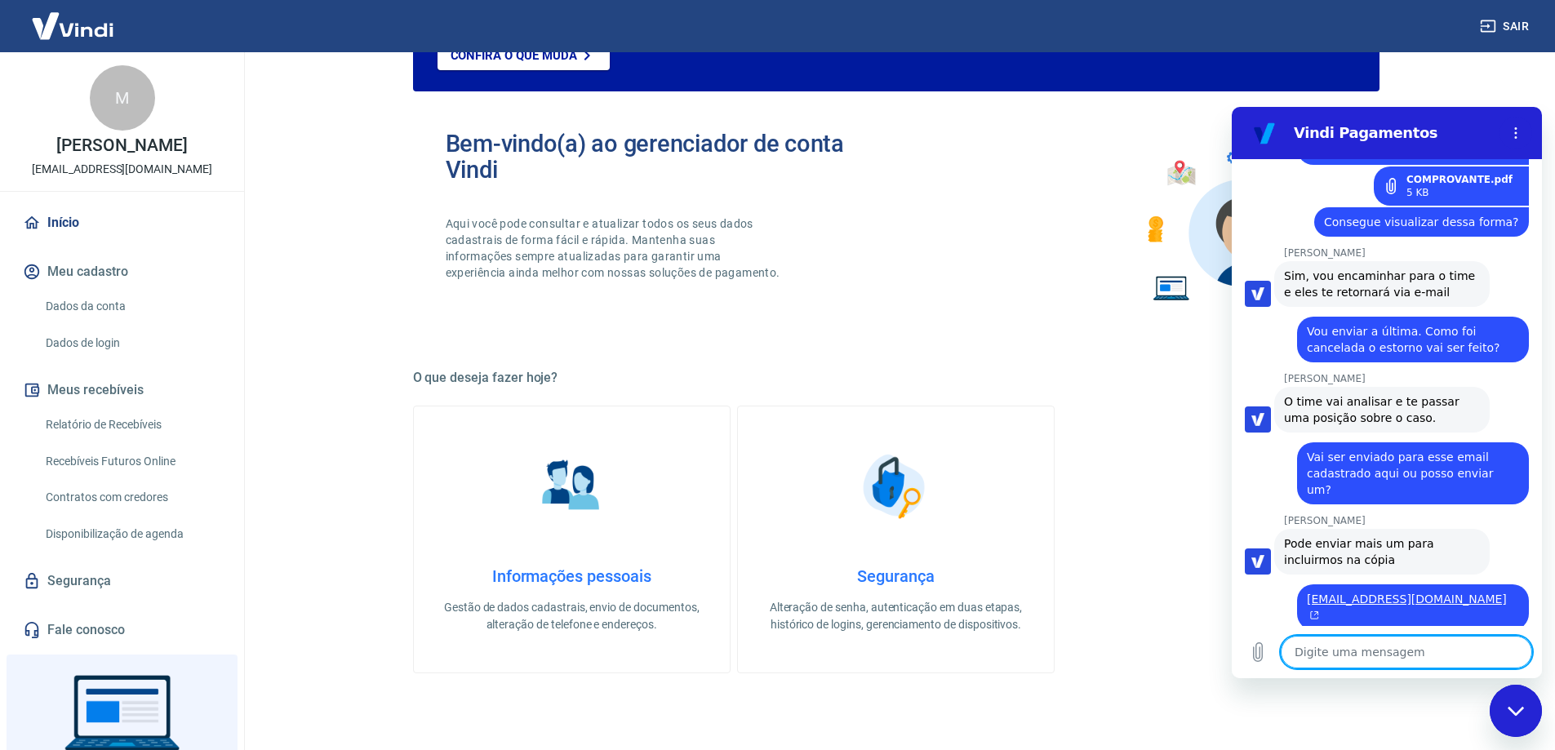
scroll to position [5558, 0]
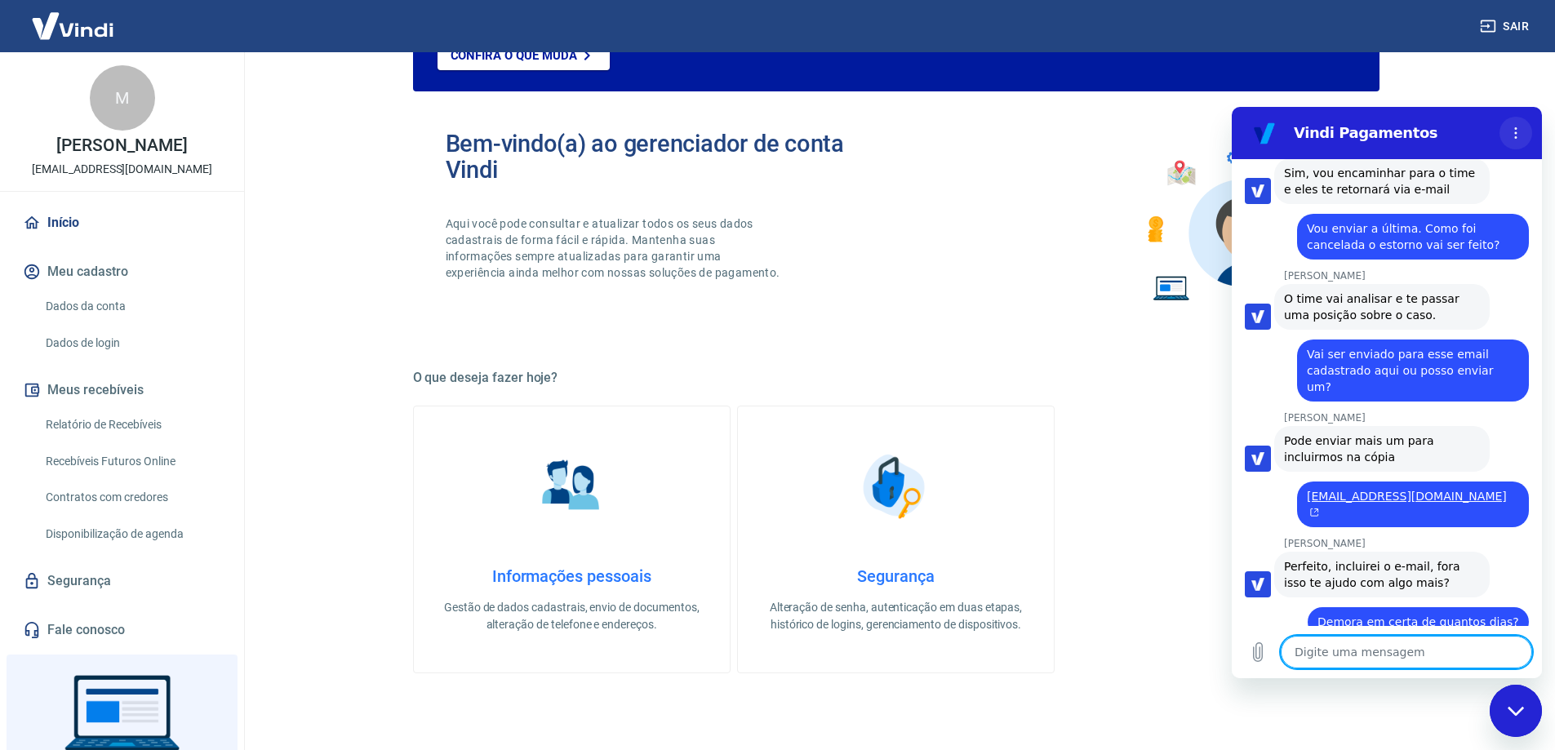
click at [1504, 140] on button "Menu de opções" at bounding box center [1516, 133] width 33 height 33
drag, startPoint x: 562, startPoint y: 21, endPoint x: 484, endPoint y: 1, distance: 81.0
click at [554, 14] on div "Sair" at bounding box center [777, 26] width 1555 height 52
